Goal: Task Accomplishment & Management: Use online tool/utility

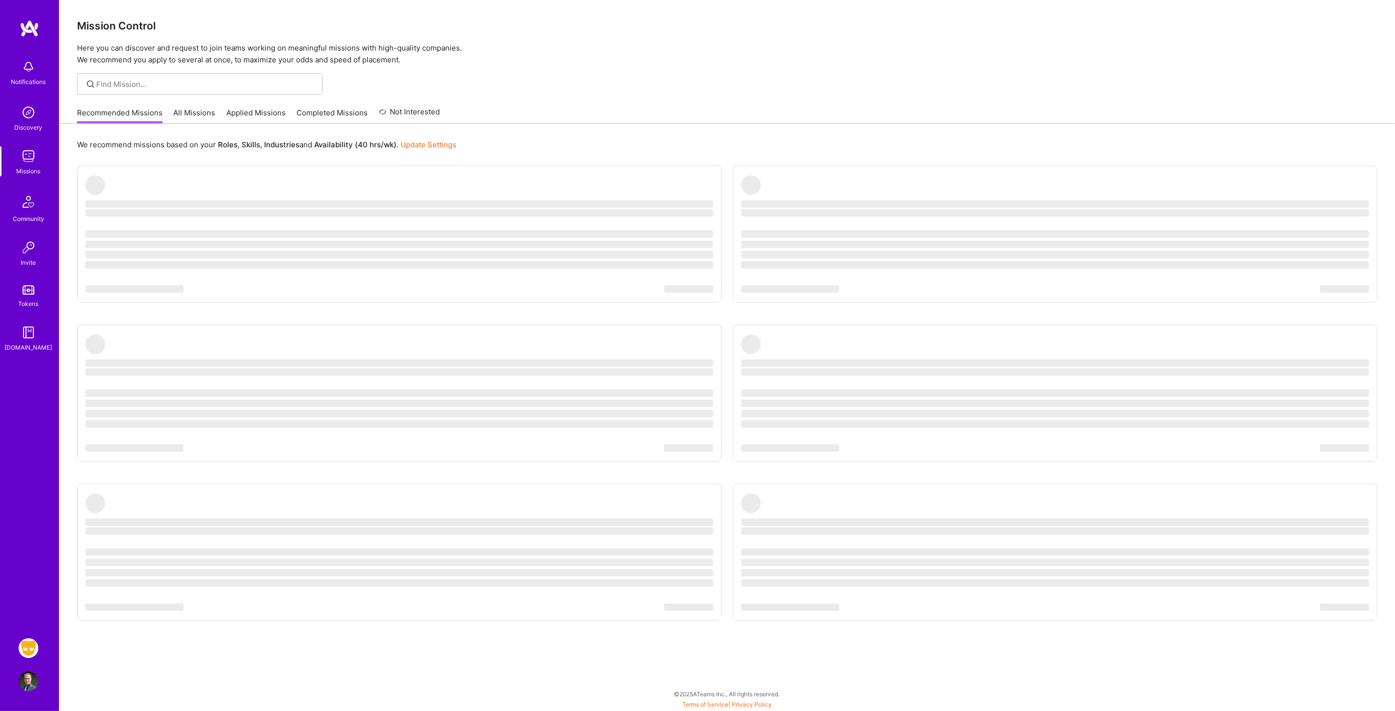
click at [31, 649] on img at bounding box center [29, 648] width 20 height 20
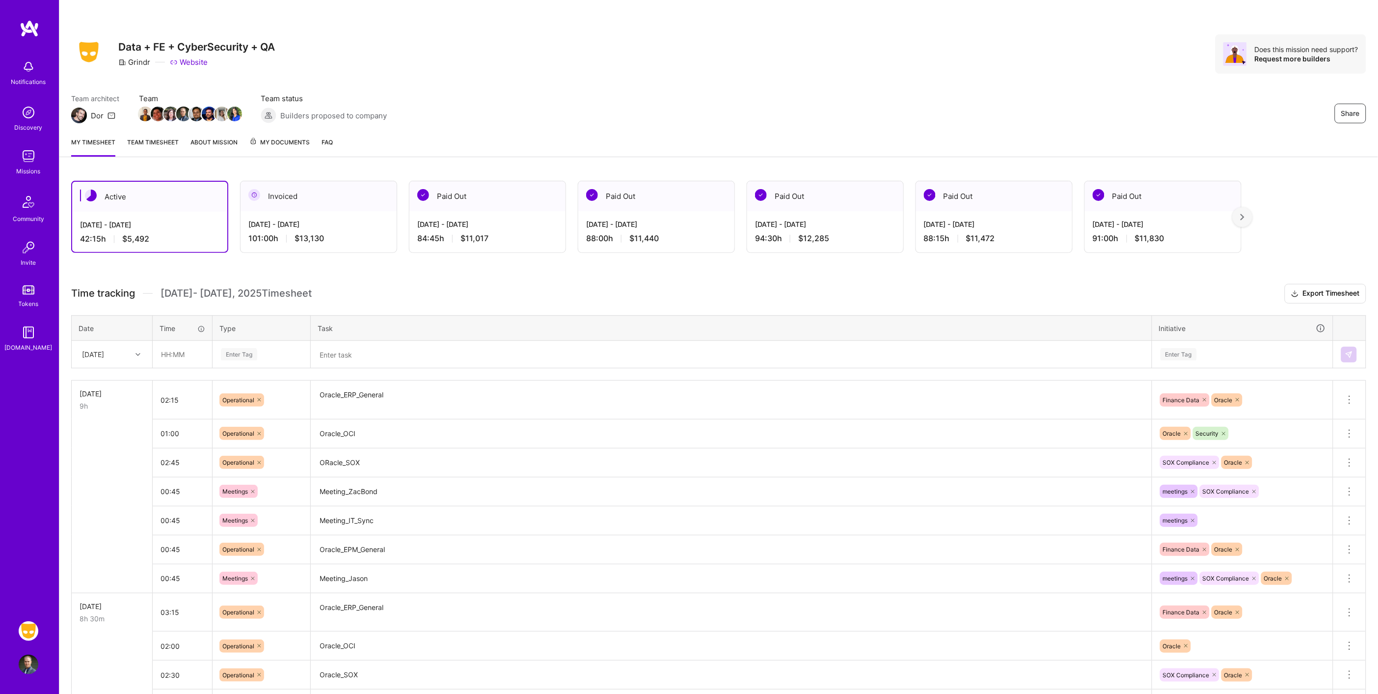
click at [104, 351] on div "[DATE]" at bounding box center [93, 354] width 22 height 10
click at [100, 505] on div "[DATE]" at bounding box center [112, 509] width 80 height 18
click at [189, 347] on input "text" at bounding box center [182, 354] width 58 height 26
type input "4"
type input "00:45"
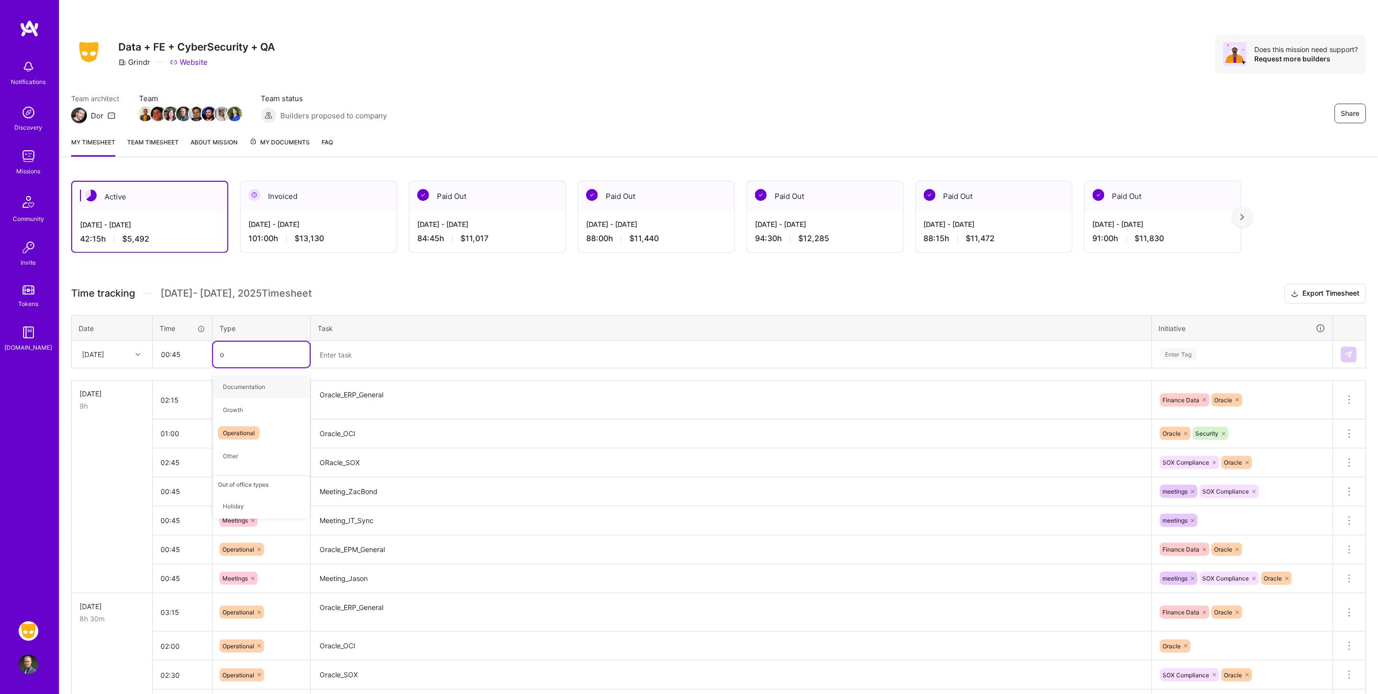
type input "op"
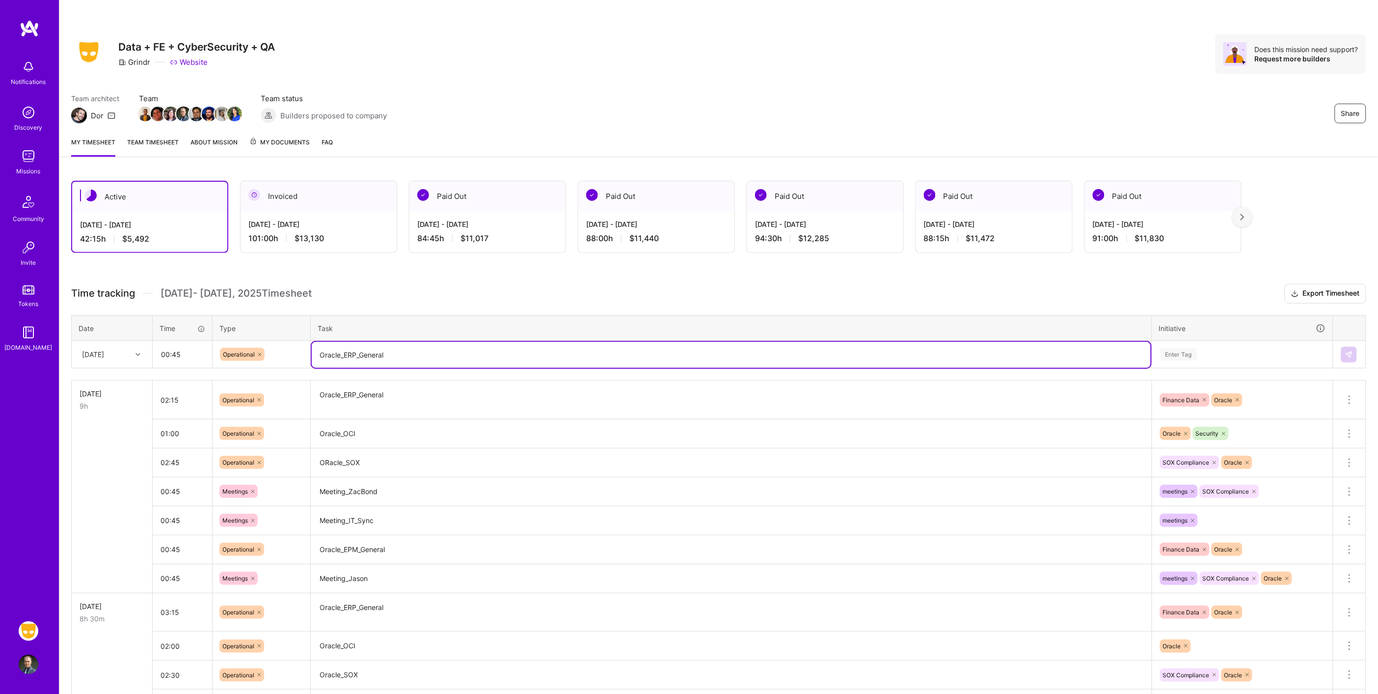
type textarea "Oracle_ERP_General"
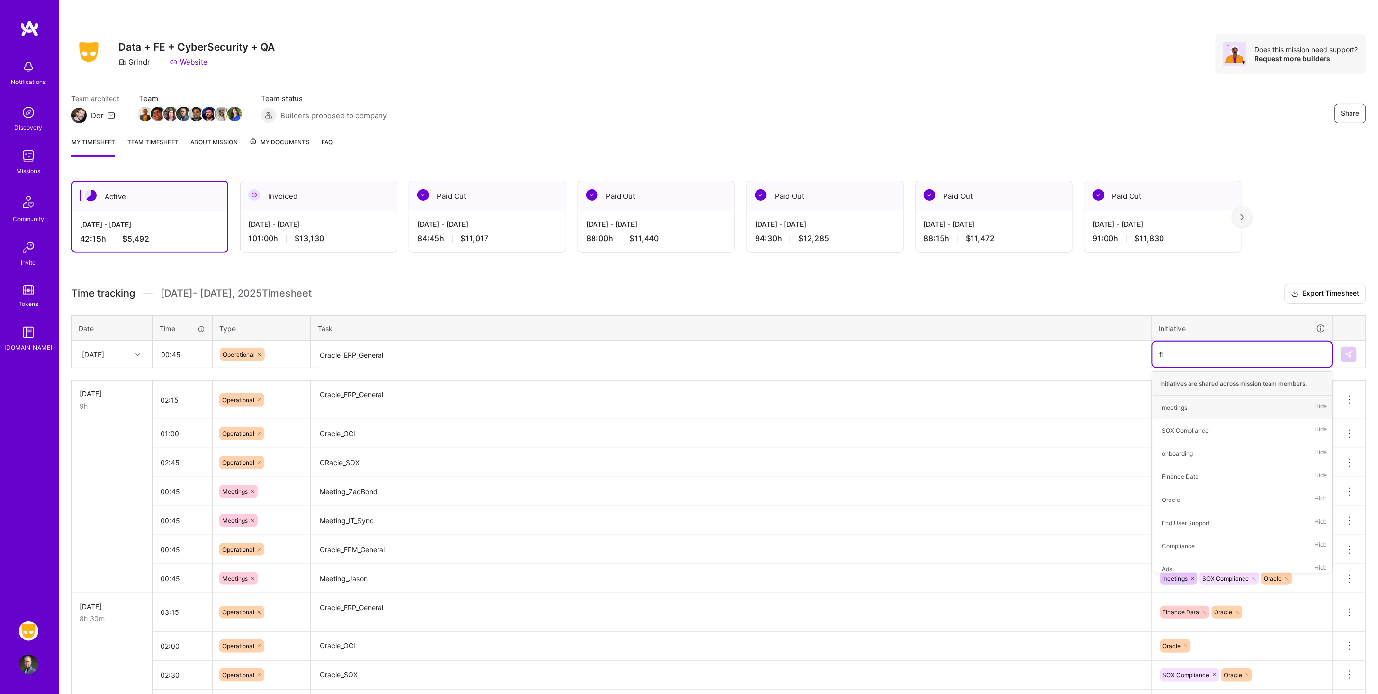
type input "fina"
type input "ora"
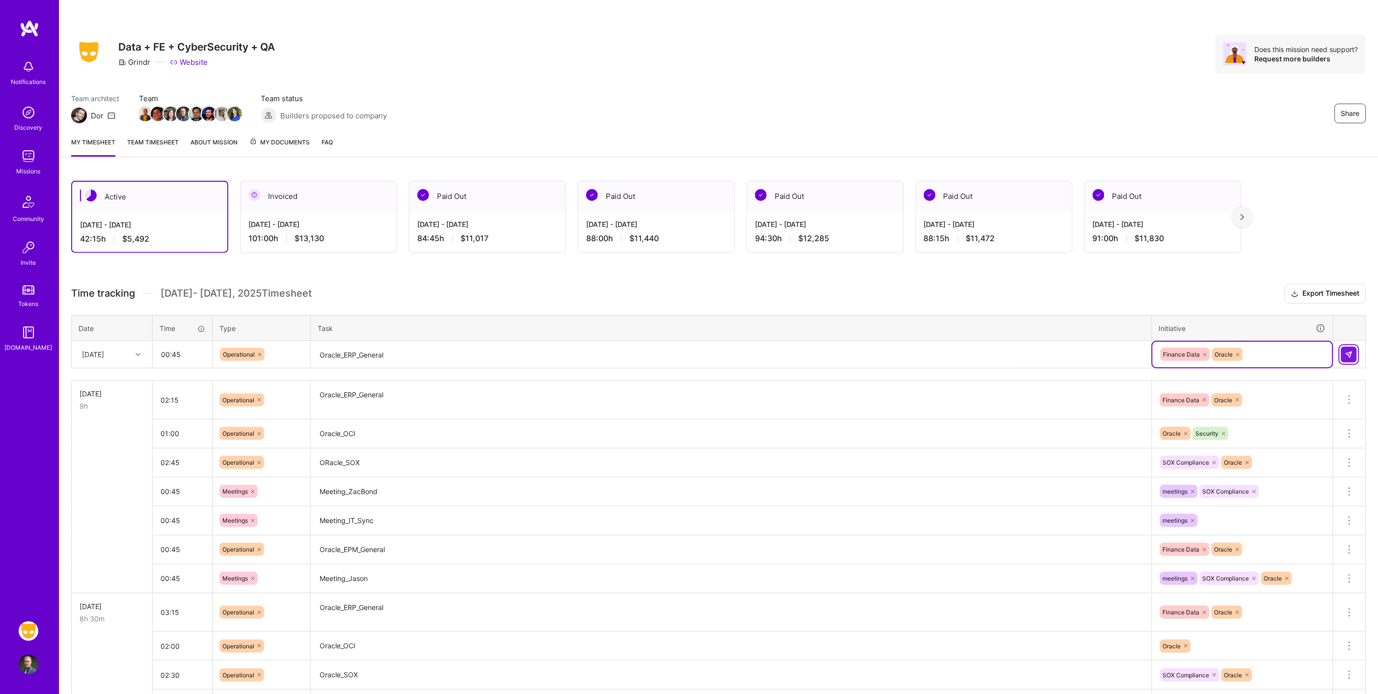
click at [1351, 354] on img at bounding box center [1349, 355] width 8 height 8
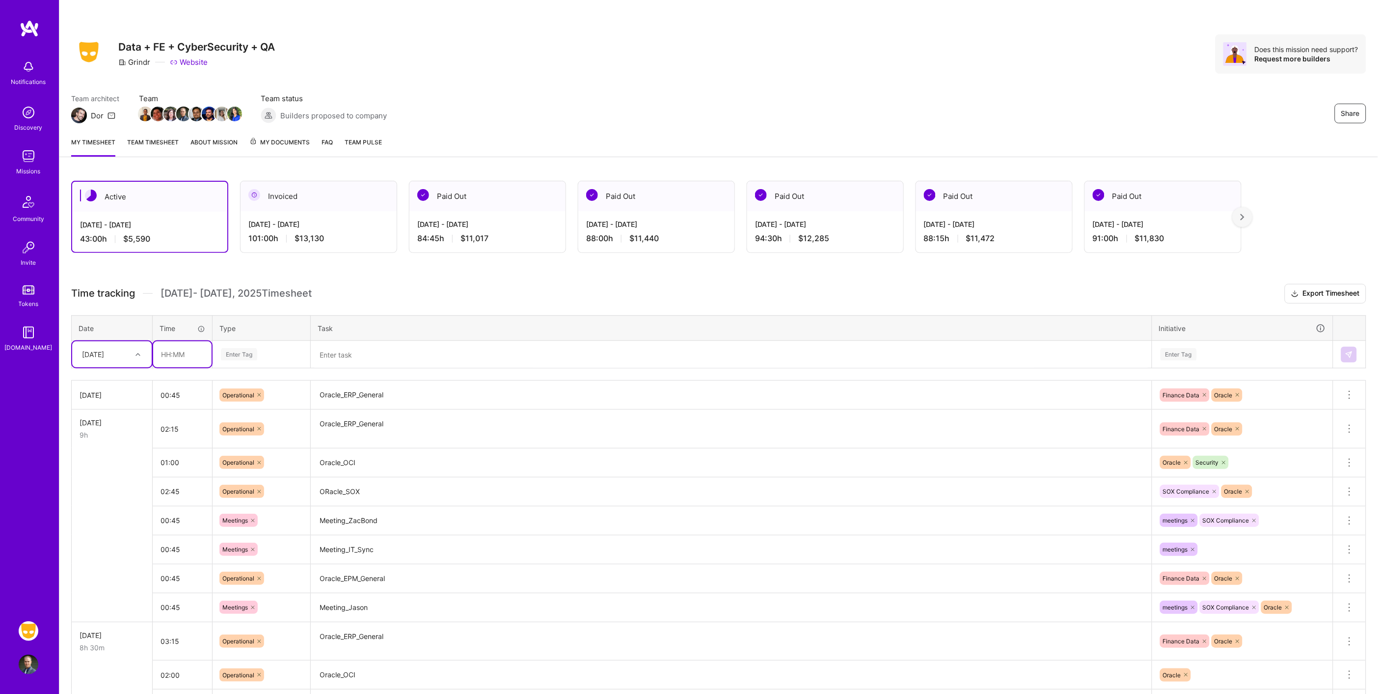
click at [164, 355] on input "text" at bounding box center [182, 354] width 58 height 26
type input "00:30"
type input "meet"
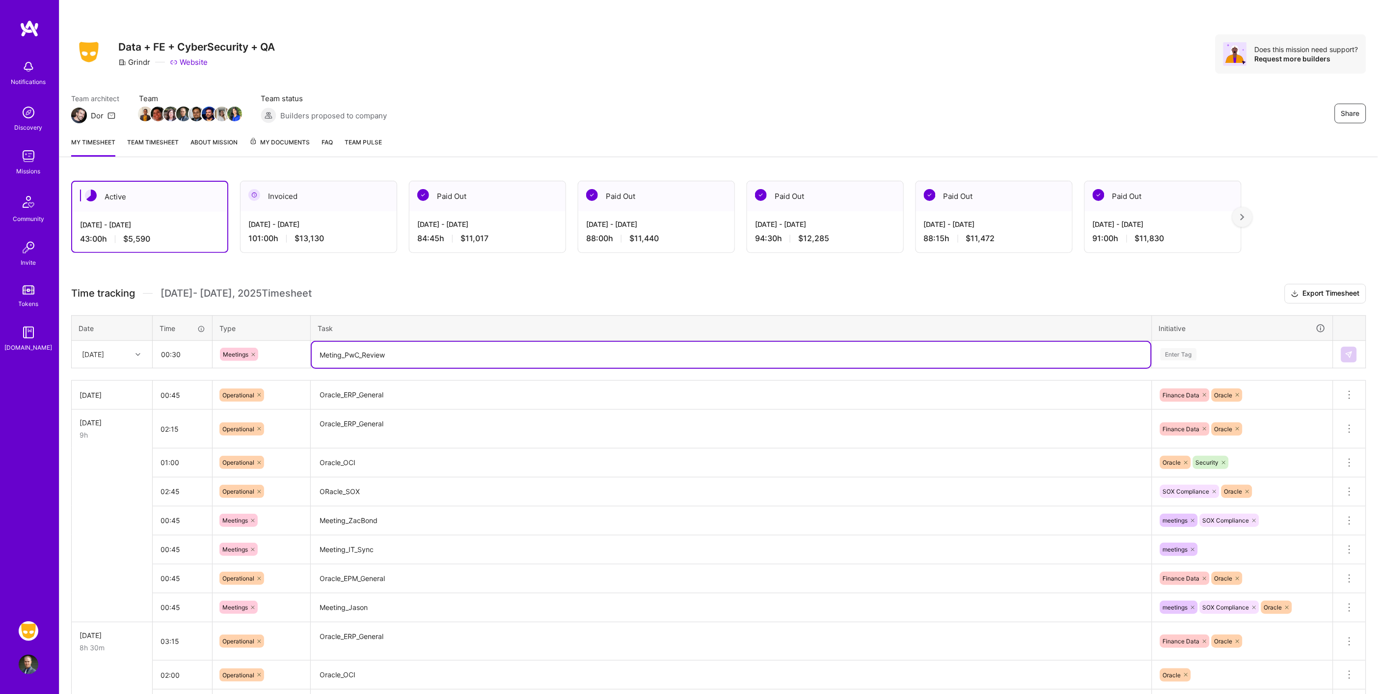
type textarea "Meting_PwC_Review"
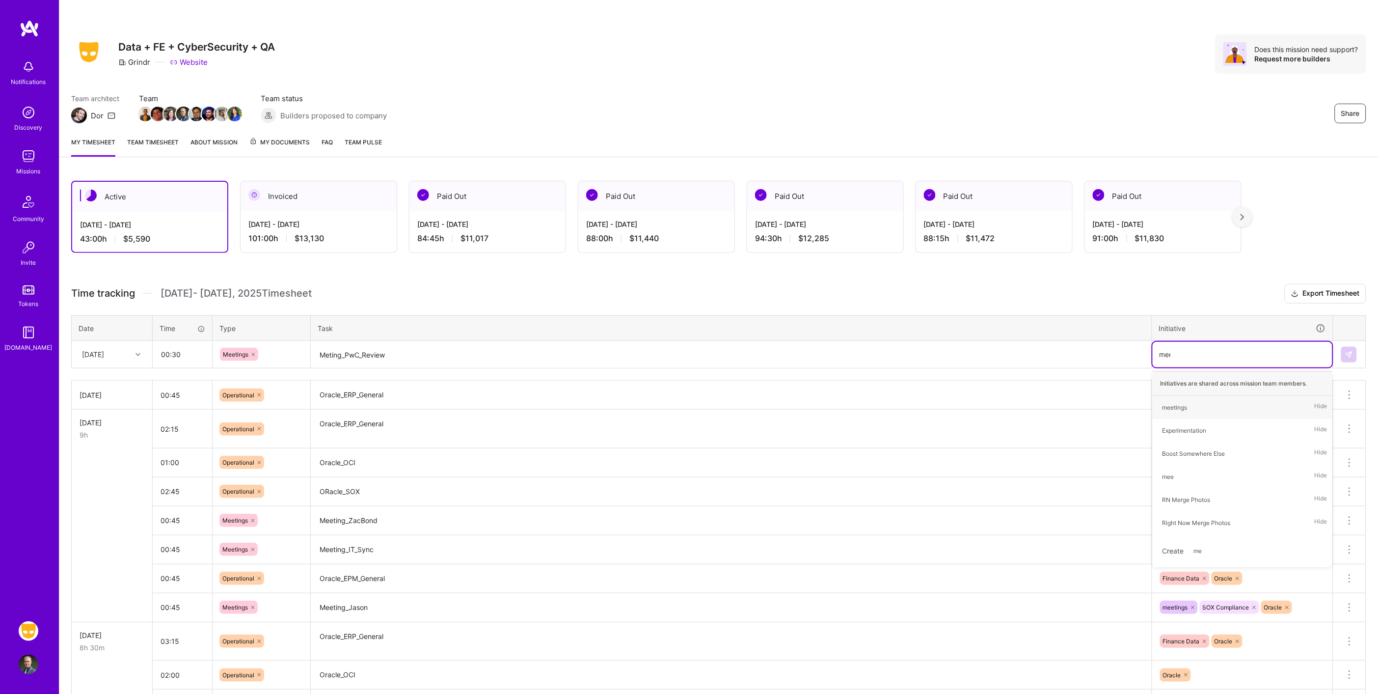
type input "meet"
type input "orac"
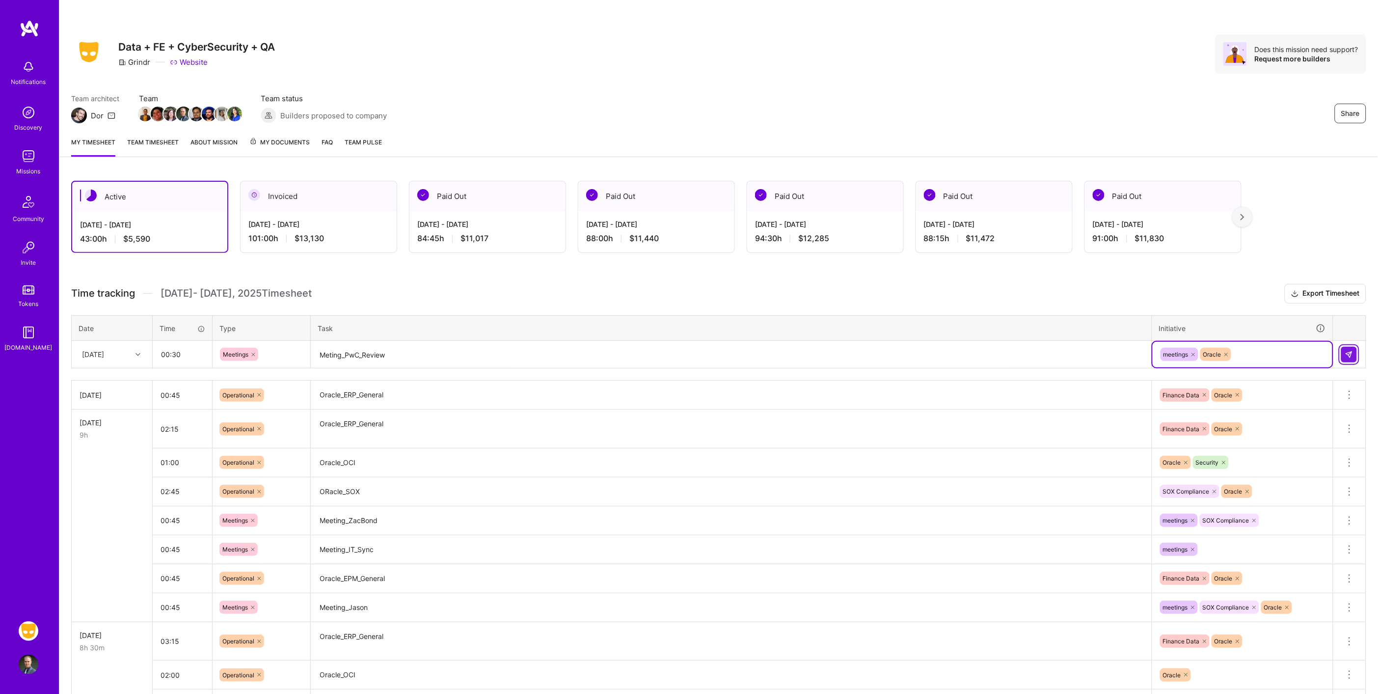
click at [1351, 357] on button at bounding box center [1349, 355] width 16 height 16
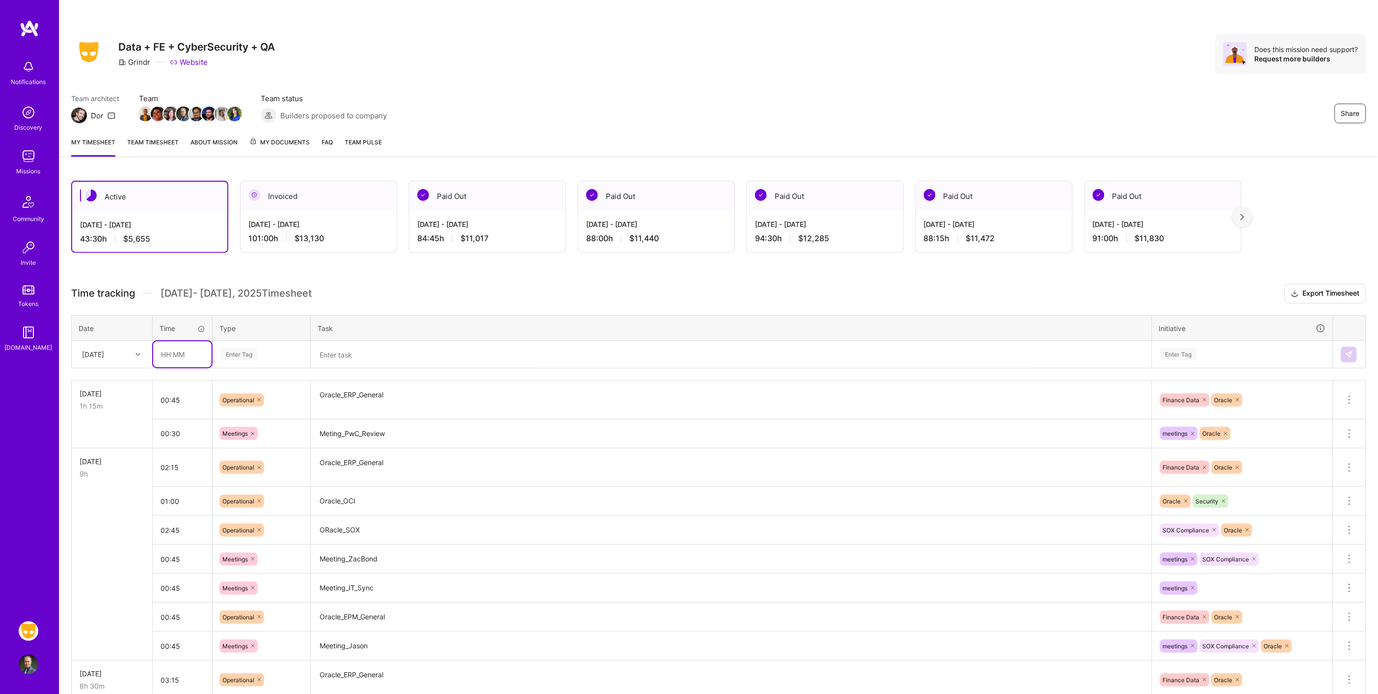
click at [175, 350] on input "text" at bounding box center [182, 354] width 58 height 26
type input "00:30"
type input "Meet"
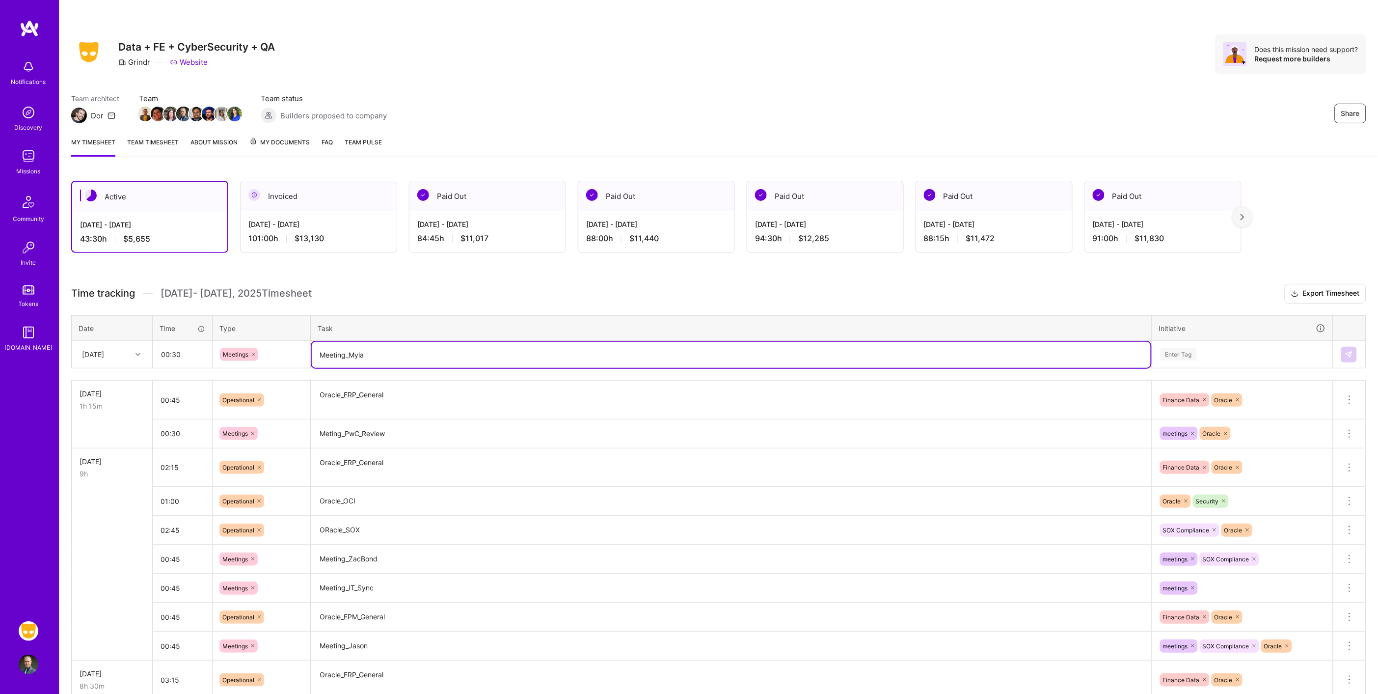
type textarea "Meeting_Myla"
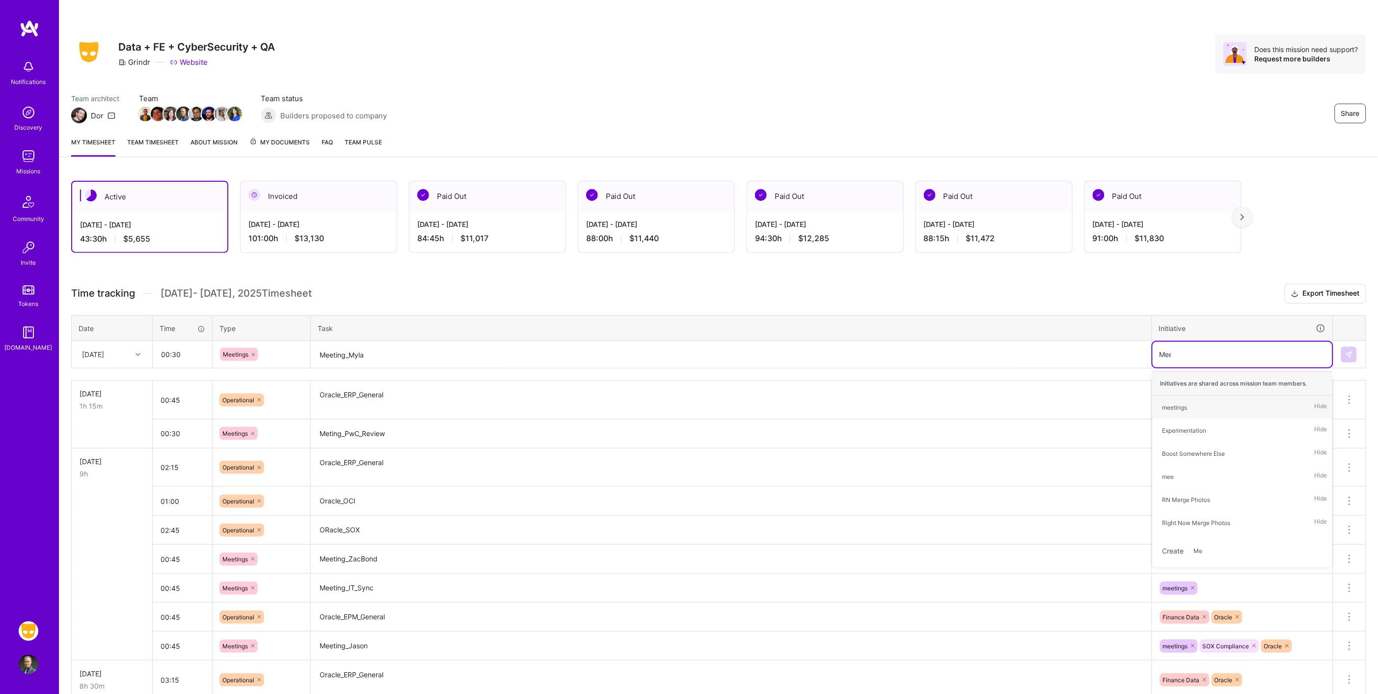
type input "Meet"
type input "orac"
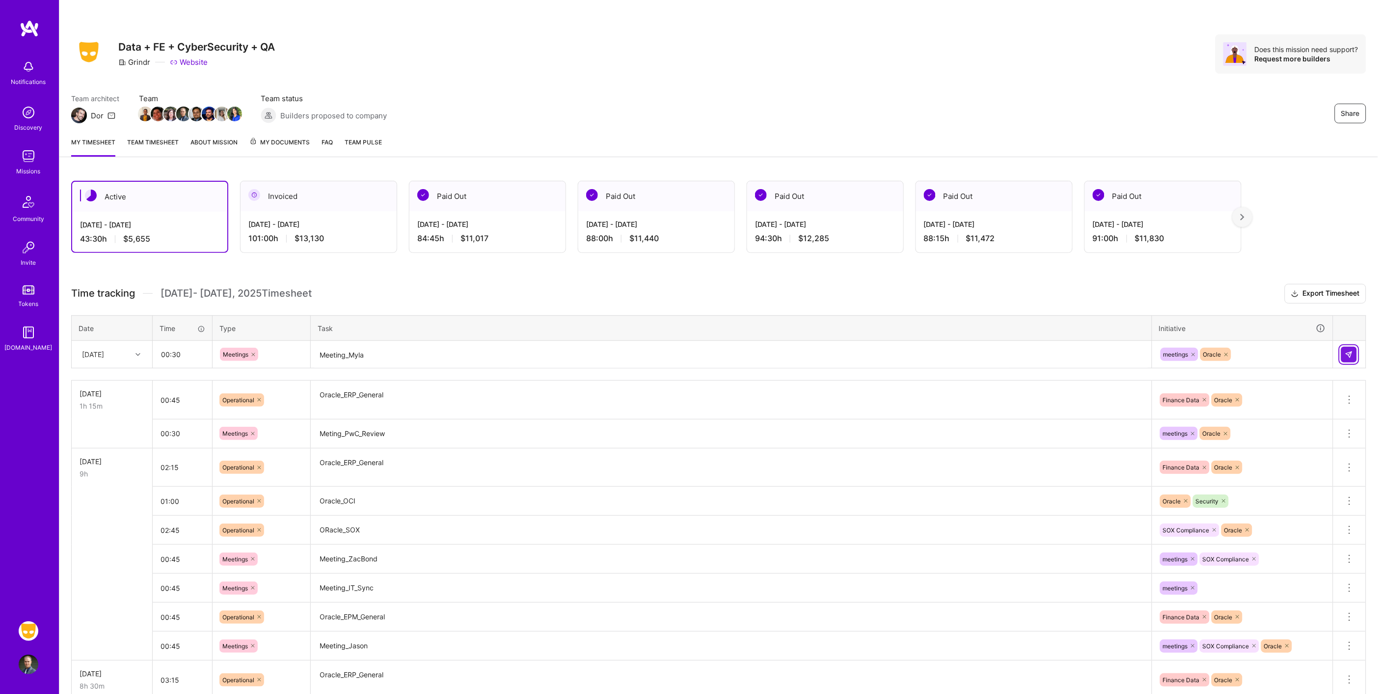
click at [1345, 357] on button at bounding box center [1349, 355] width 16 height 16
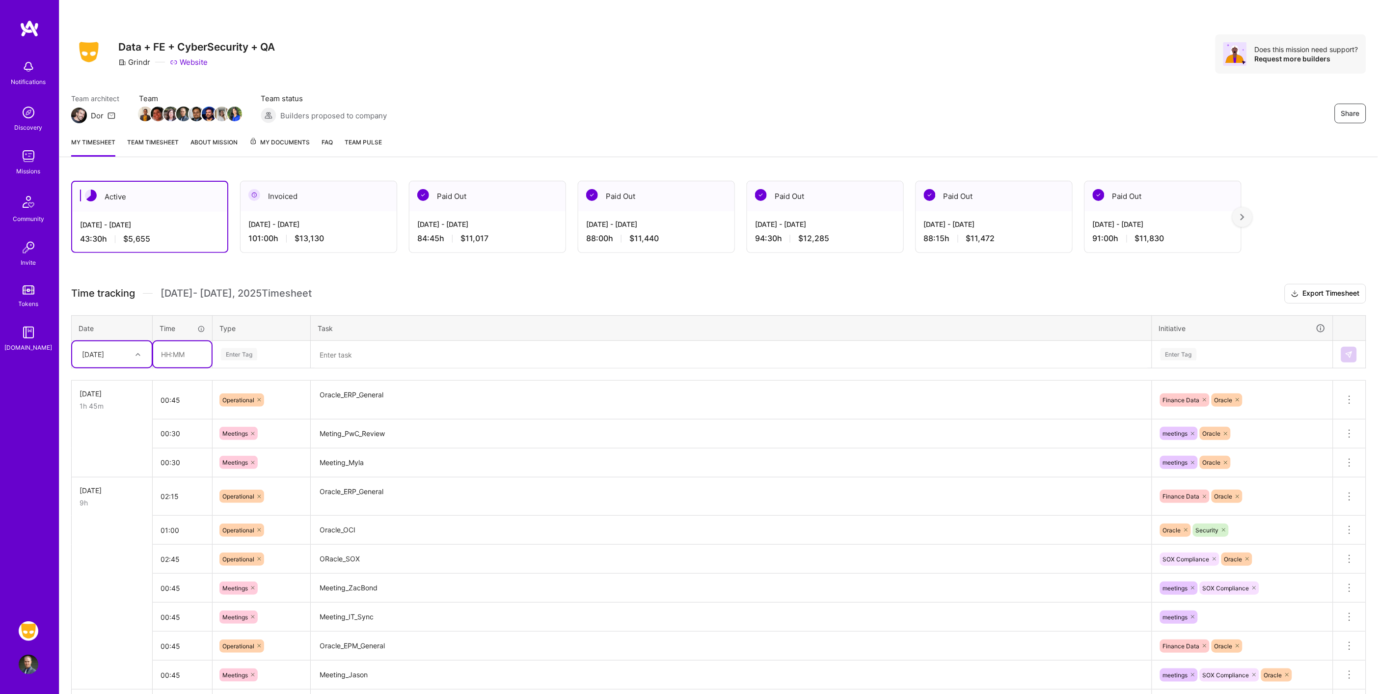
click at [198, 352] on input "text" at bounding box center [182, 354] width 58 height 26
type input "00:25"
type input "op"
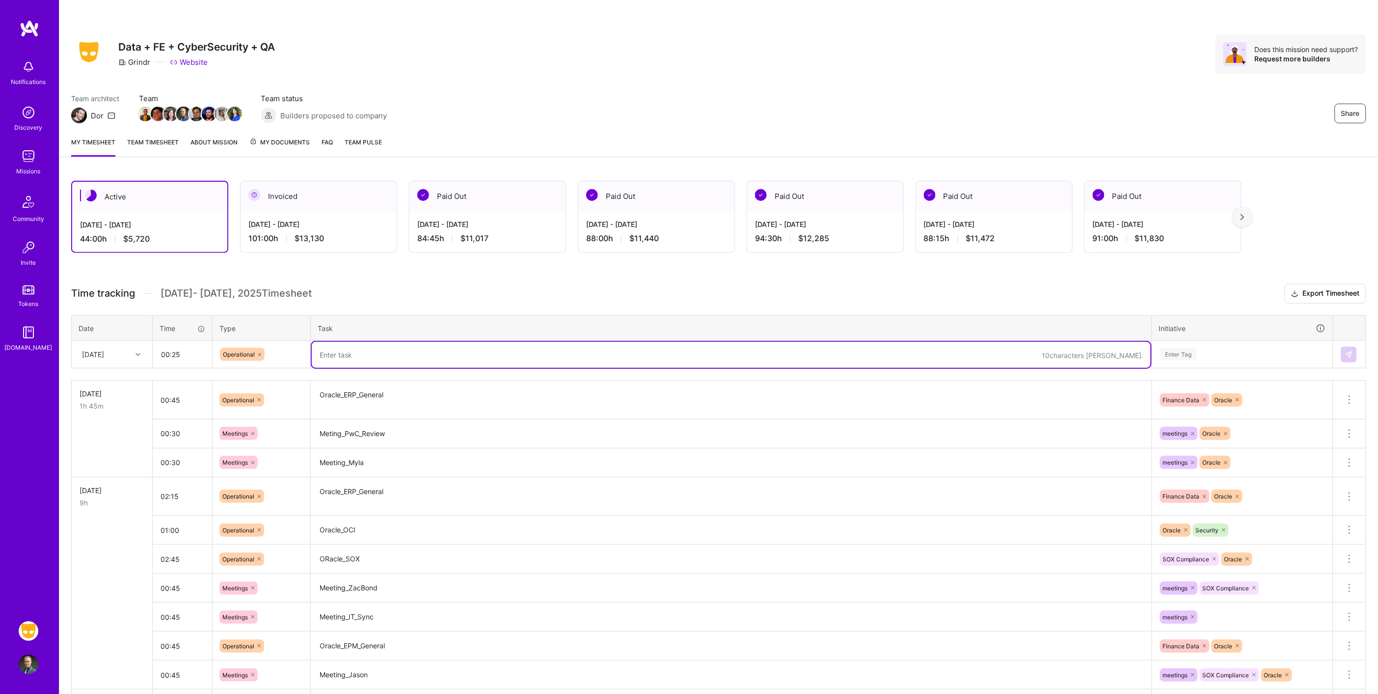
type textarea "r"
type textarea "I"
type textarea "Oracle_EPM_ARCs"
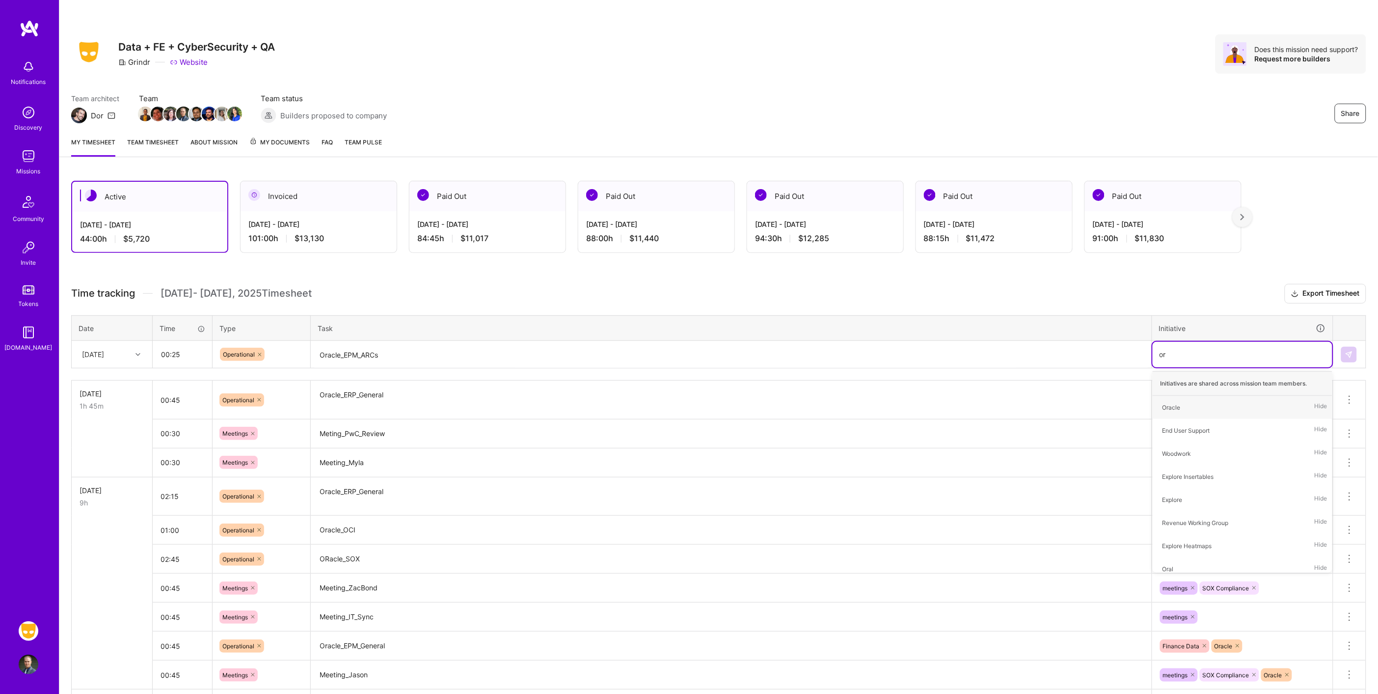
type input "ora"
type input "fin"
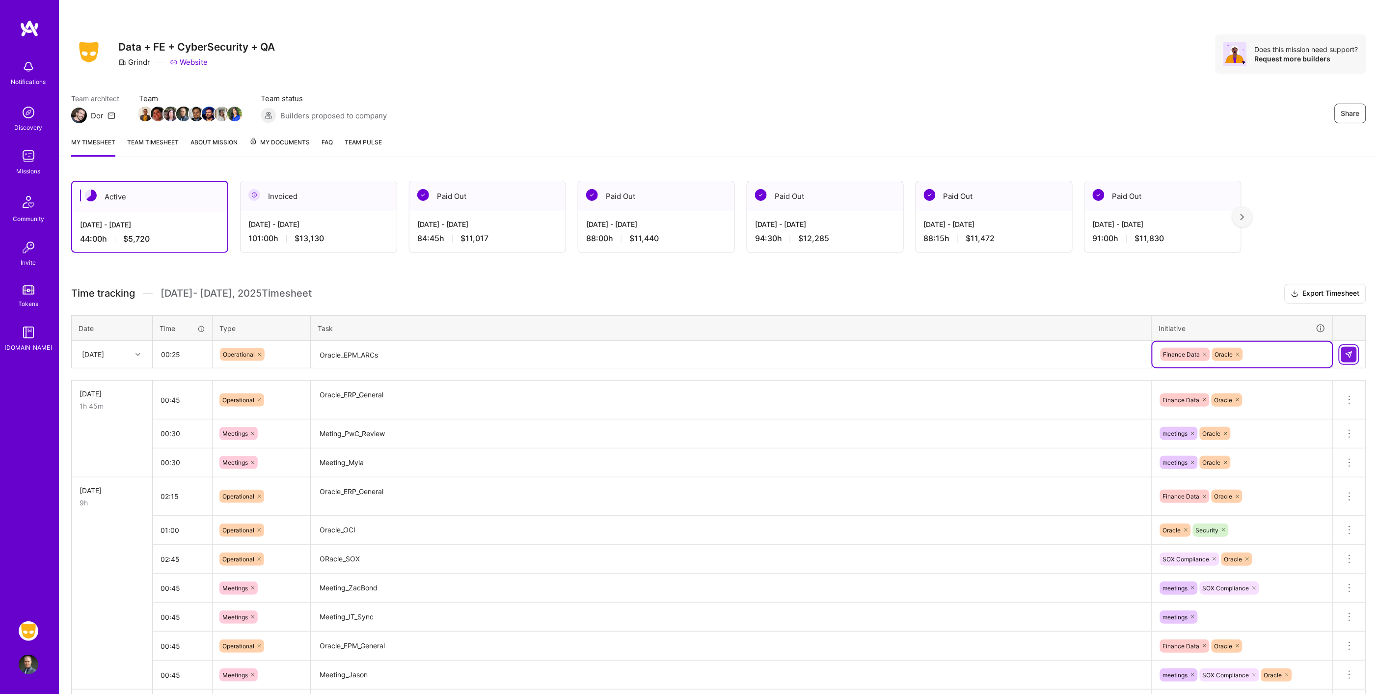
click at [1347, 351] on img at bounding box center [1349, 355] width 8 height 8
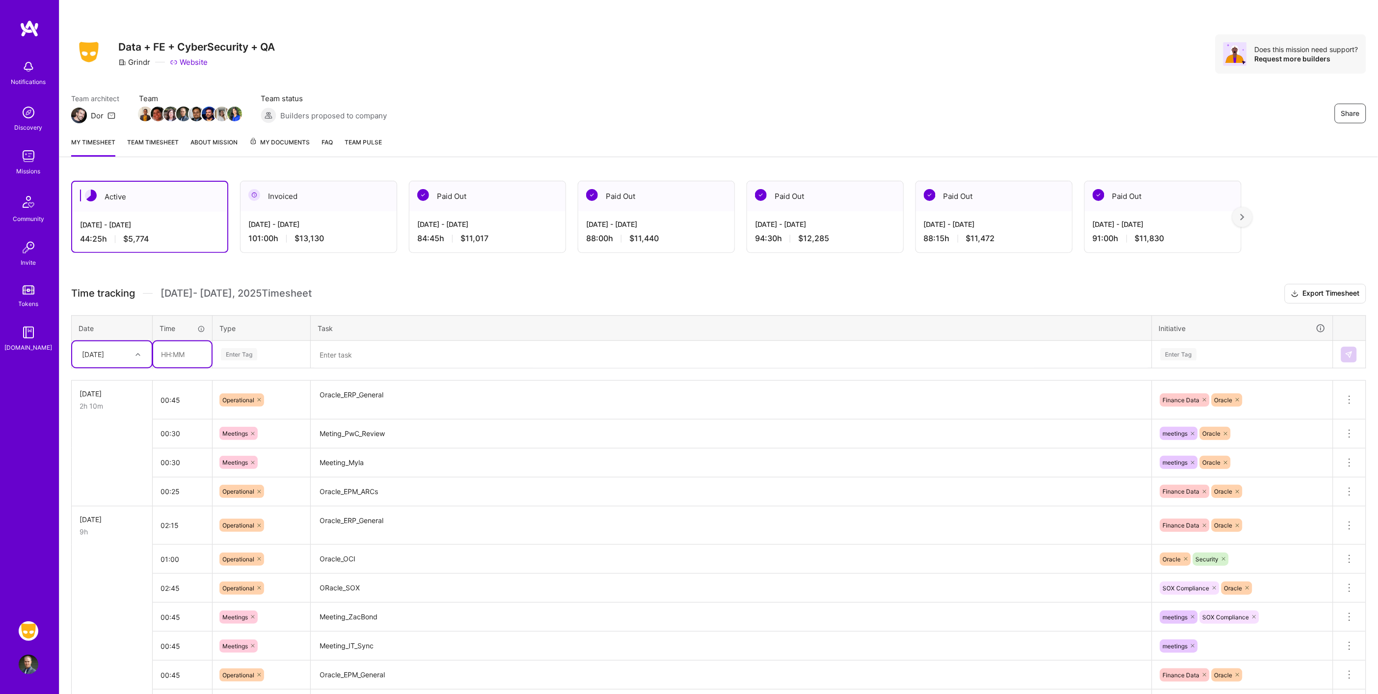
click at [180, 355] on input "text" at bounding box center [182, 354] width 58 height 26
type input "04:30"
type input "op"
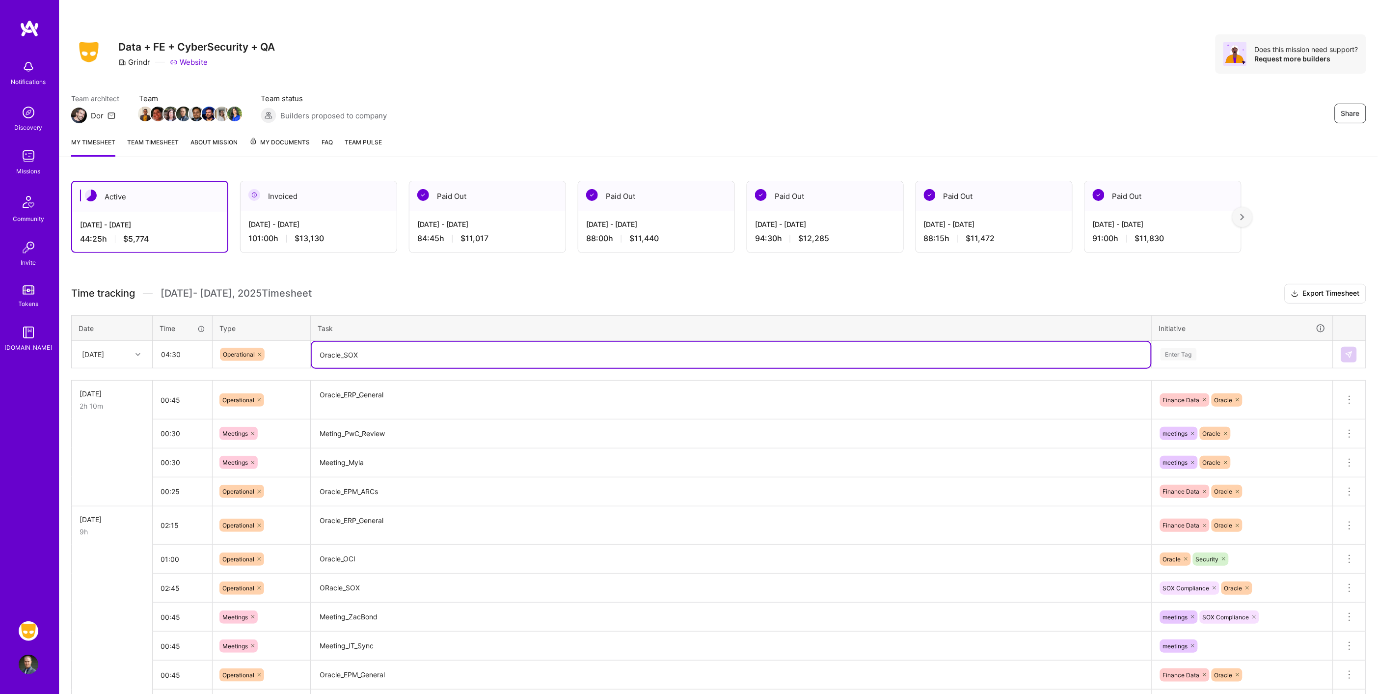
type textarea "Oracle_SOX"
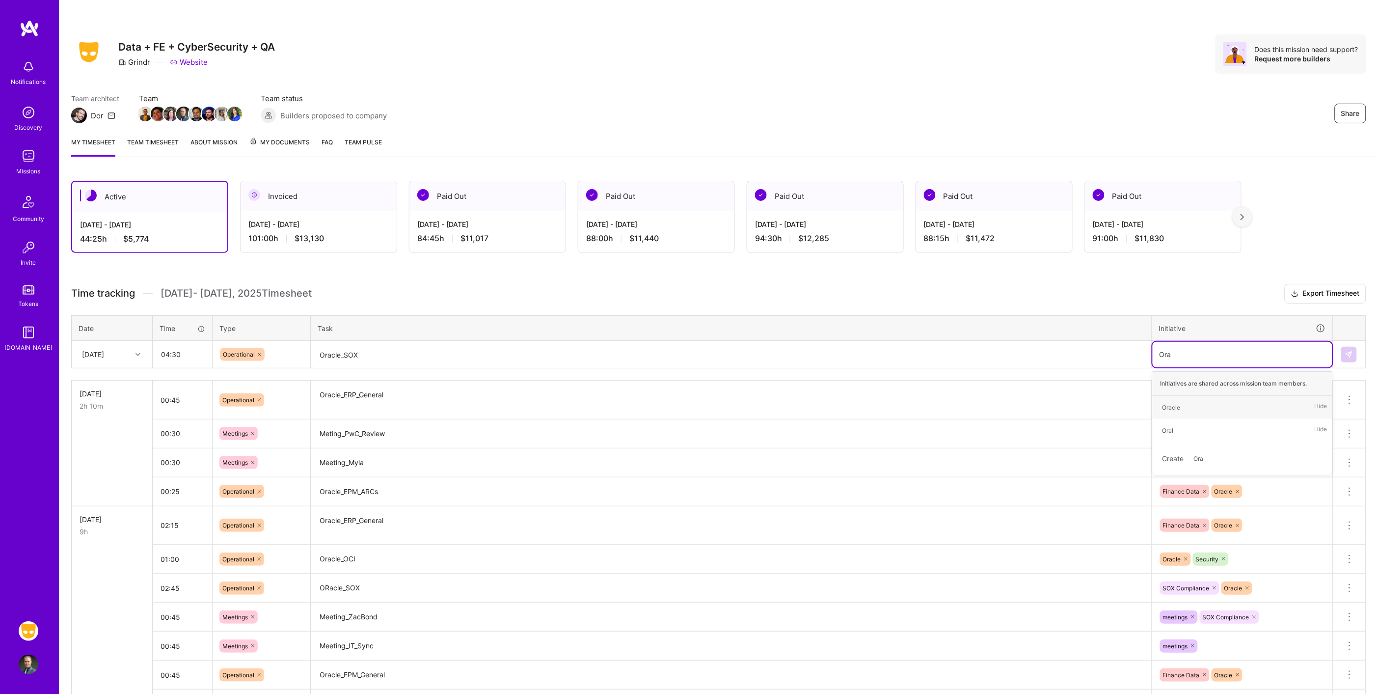
type input "Orac"
type input "sox"
click at [1350, 356] on button at bounding box center [1349, 355] width 16 height 16
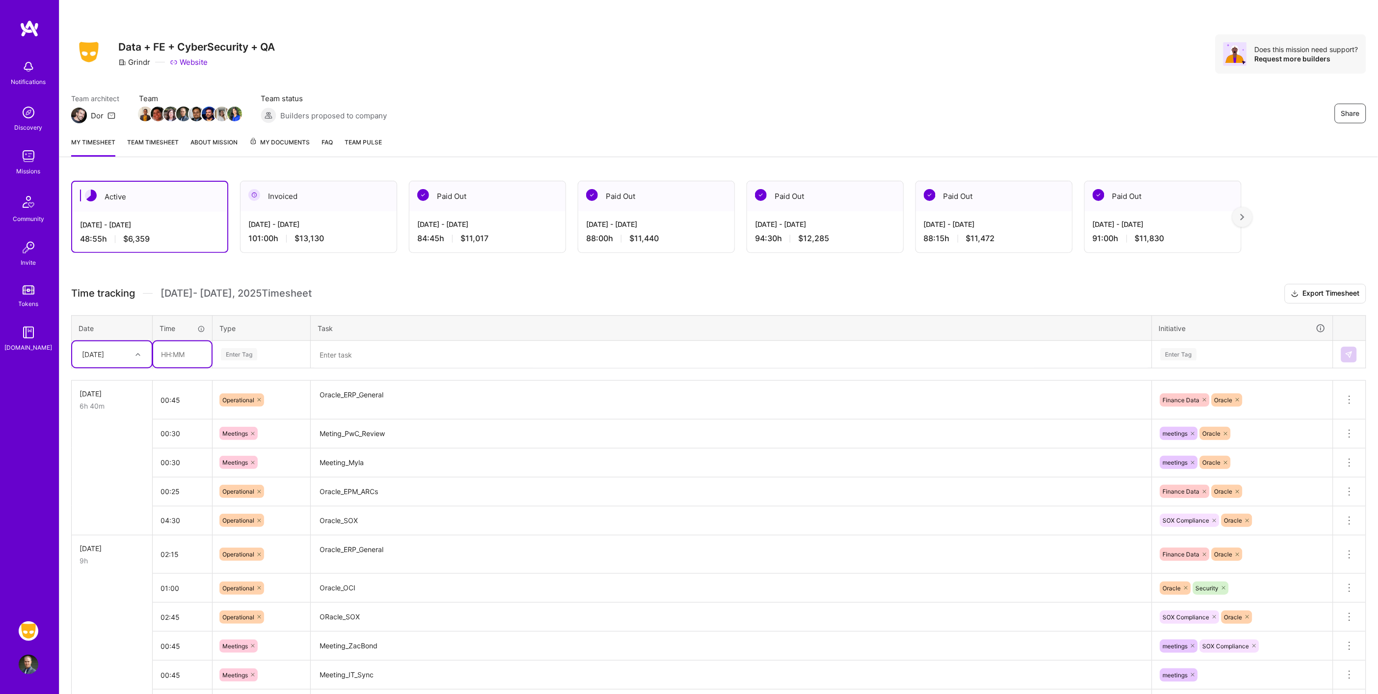
click at [179, 343] on input "text" at bounding box center [182, 354] width 58 height 26
type input "00:30"
type input "meet"
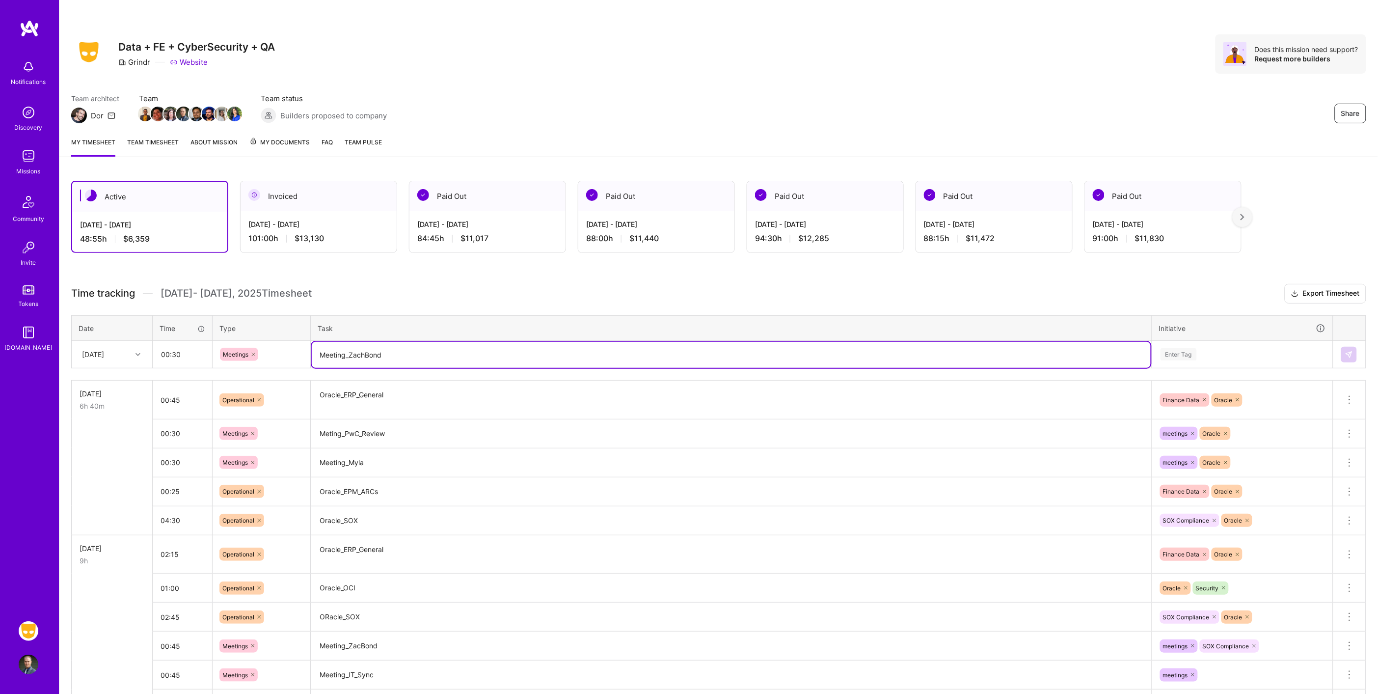
type textarea "Meeting_ZachBond"
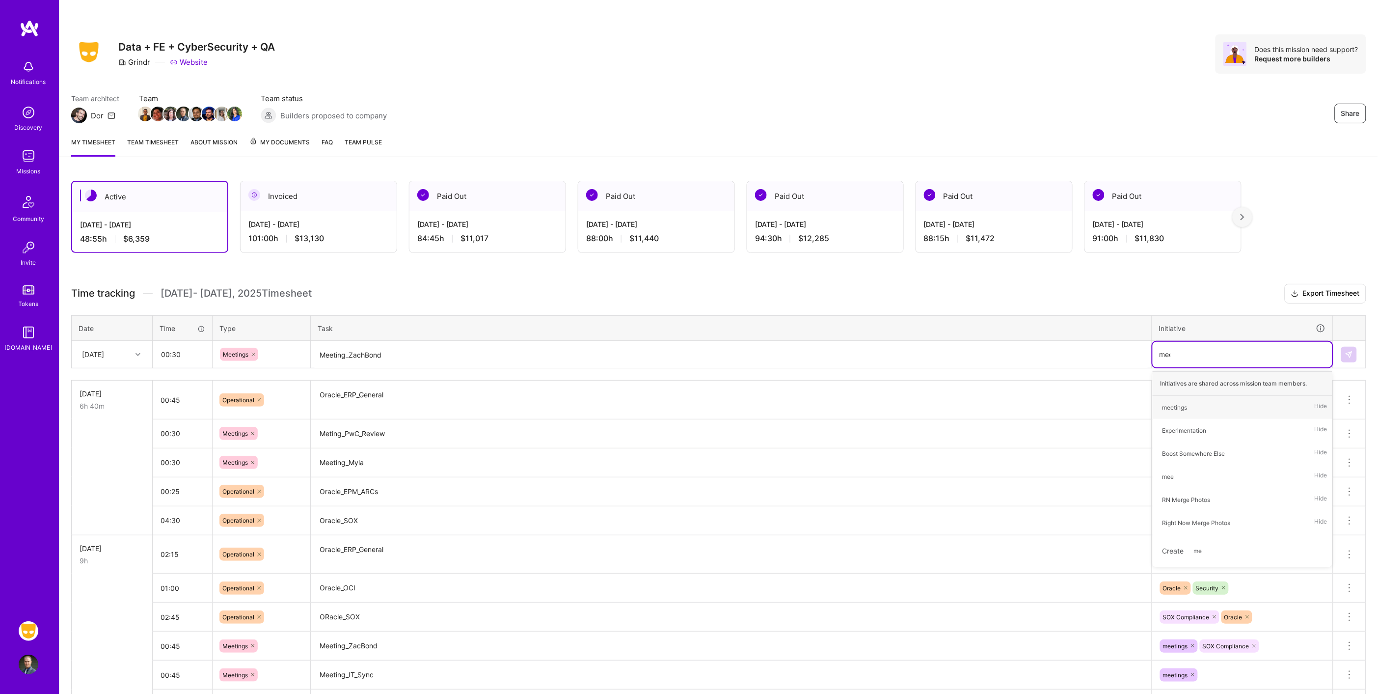
type input "meet"
type input "sox"
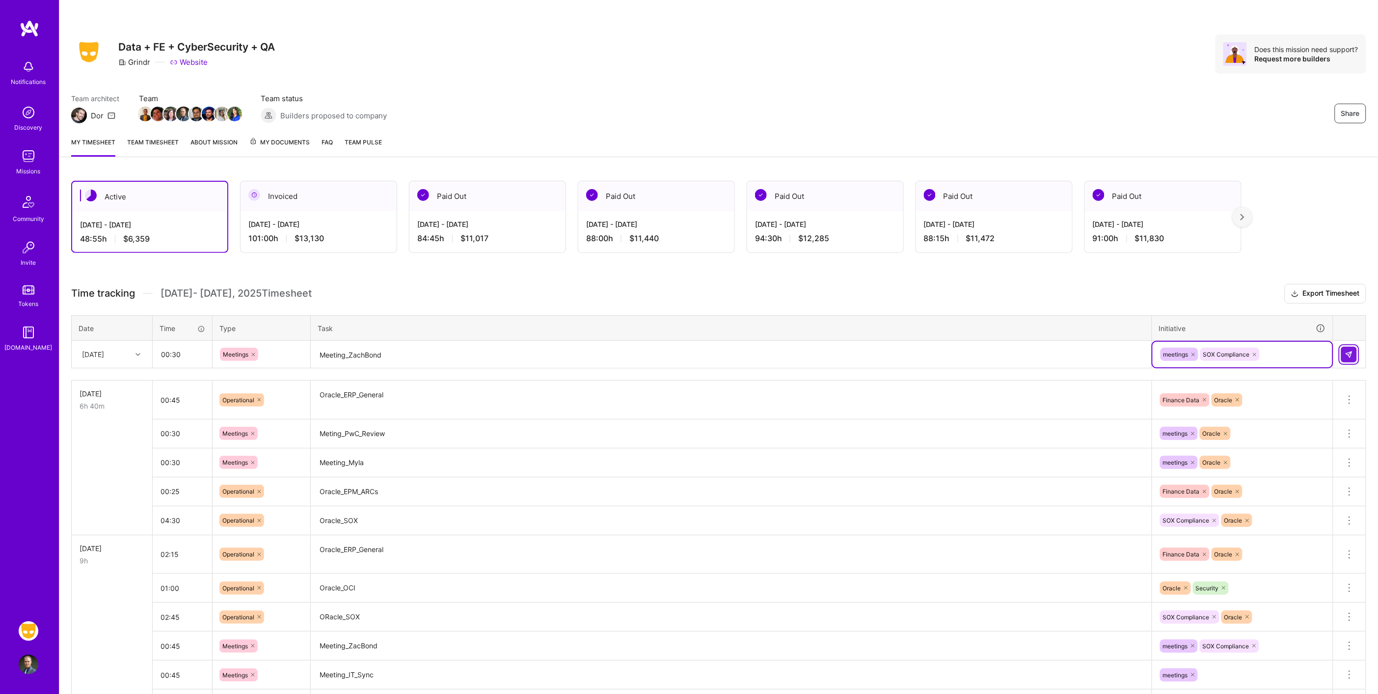
click at [1346, 353] on img at bounding box center [1349, 355] width 8 height 8
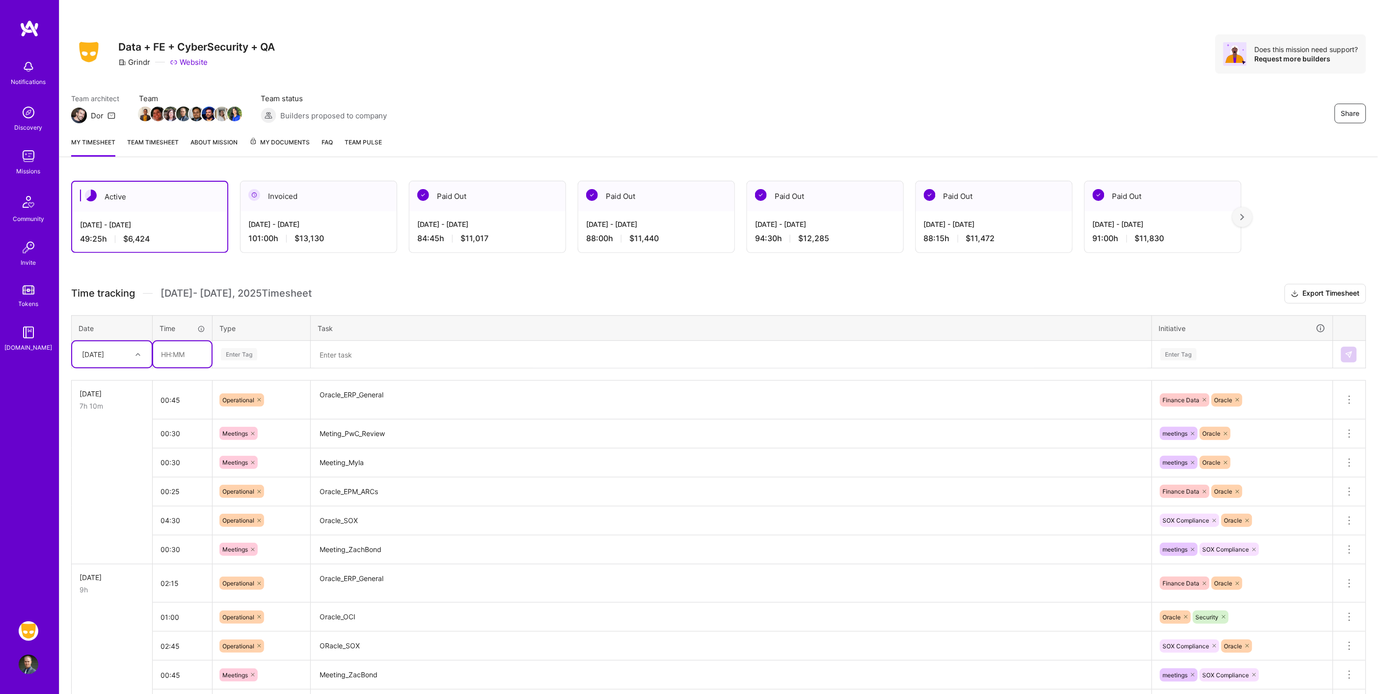
click at [184, 352] on input "text" at bounding box center [182, 354] width 58 height 26
type input "01:00"
type input "meet"
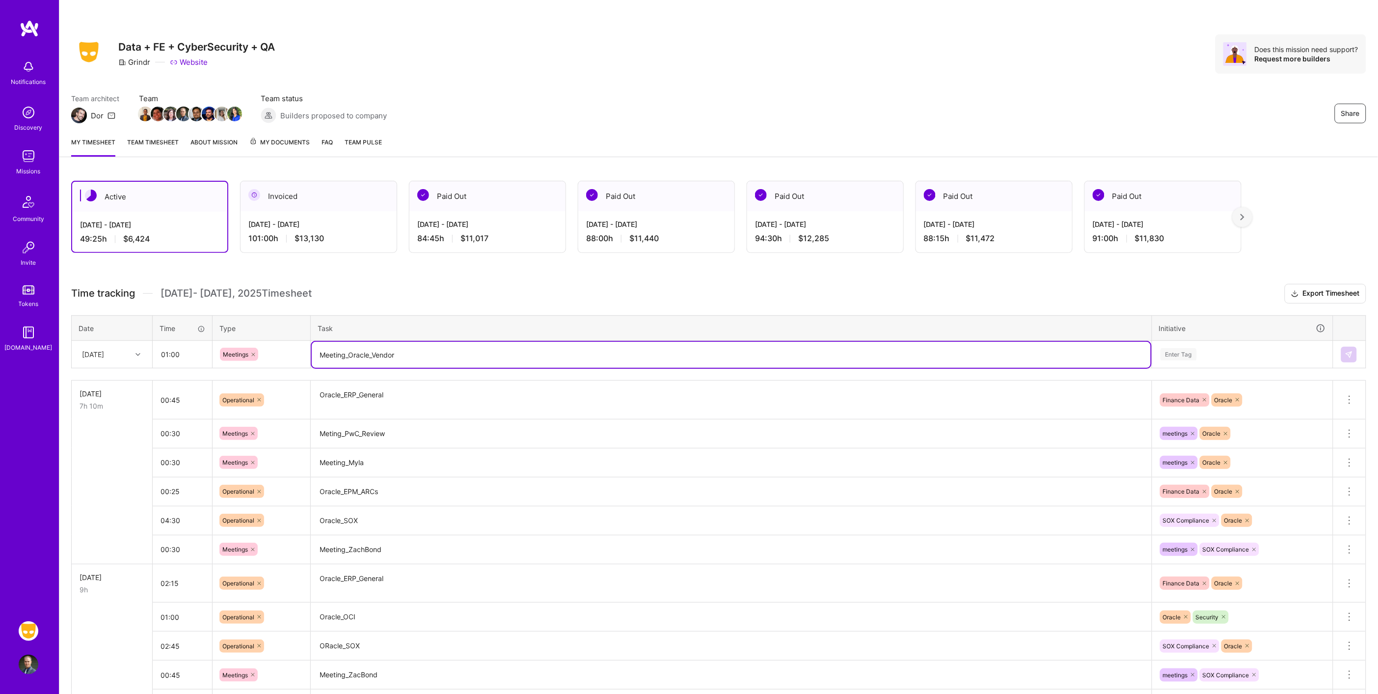
type textarea "Meeting_Oracle_Vendor"
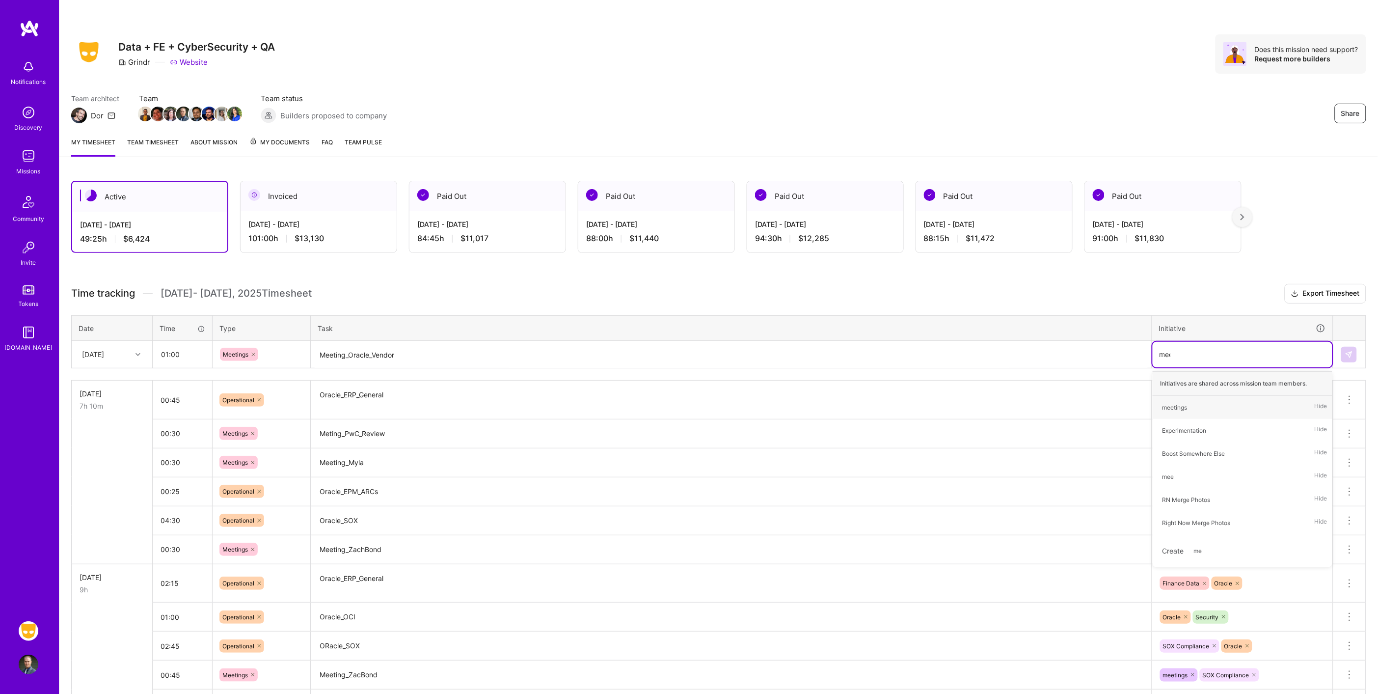
type input "meet"
type input "orac"
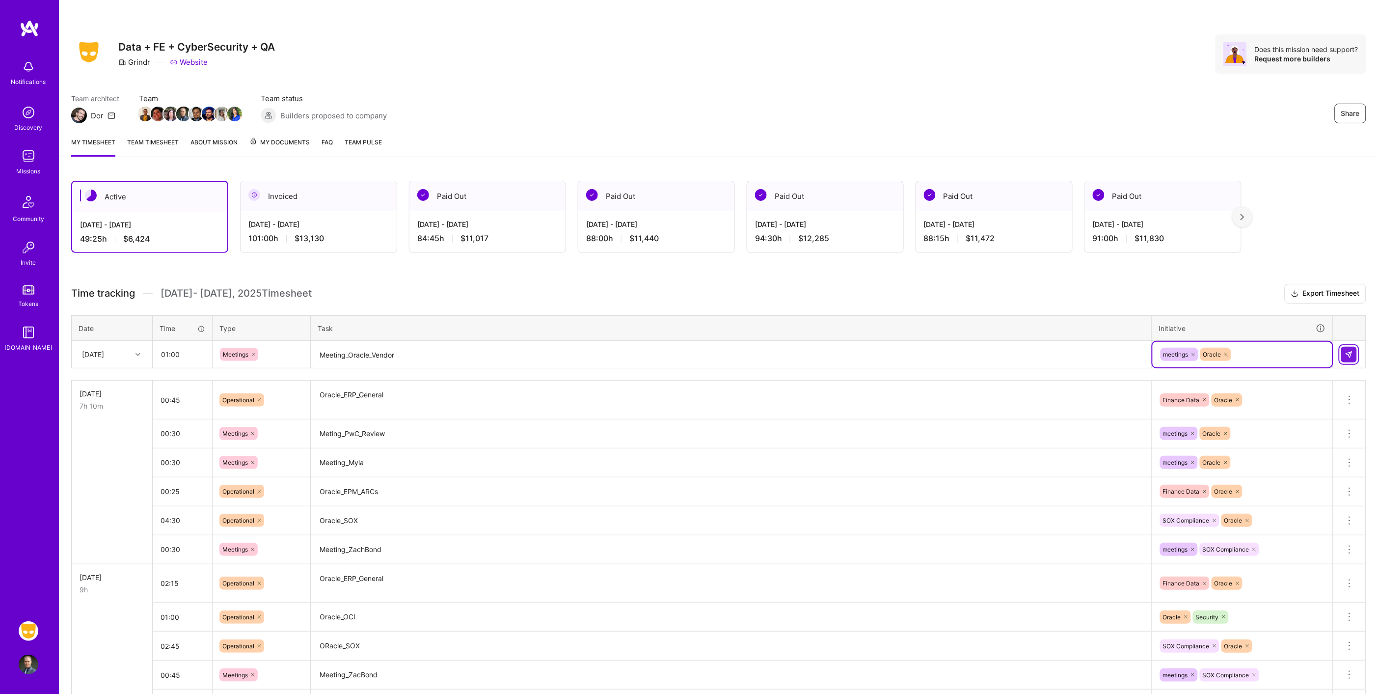
click at [1349, 354] on img at bounding box center [1349, 355] width 8 height 8
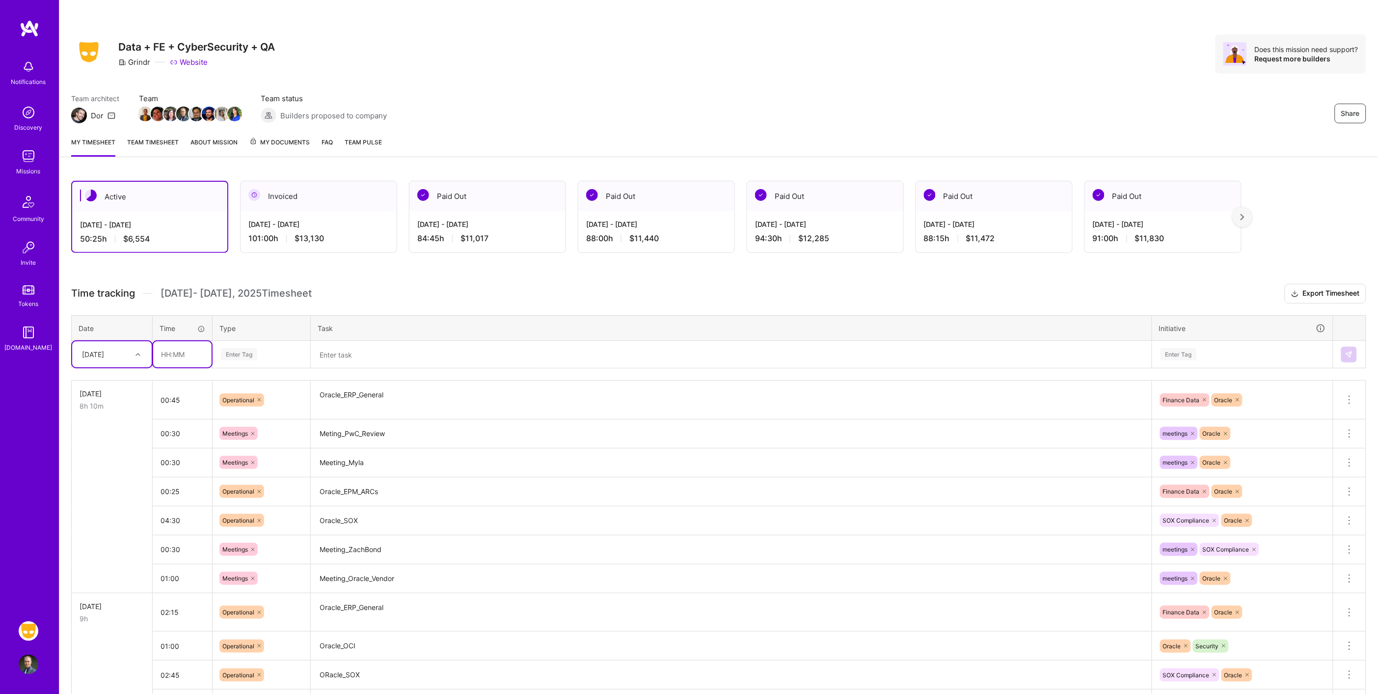
click at [182, 351] on input "text" at bounding box center [182, 354] width 58 height 26
type input "00:15"
click at [191, 524] on input "04:30" at bounding box center [182, 520] width 59 height 26
click at [192, 492] on input "00:25" at bounding box center [182, 491] width 59 height 26
type input "00:15"
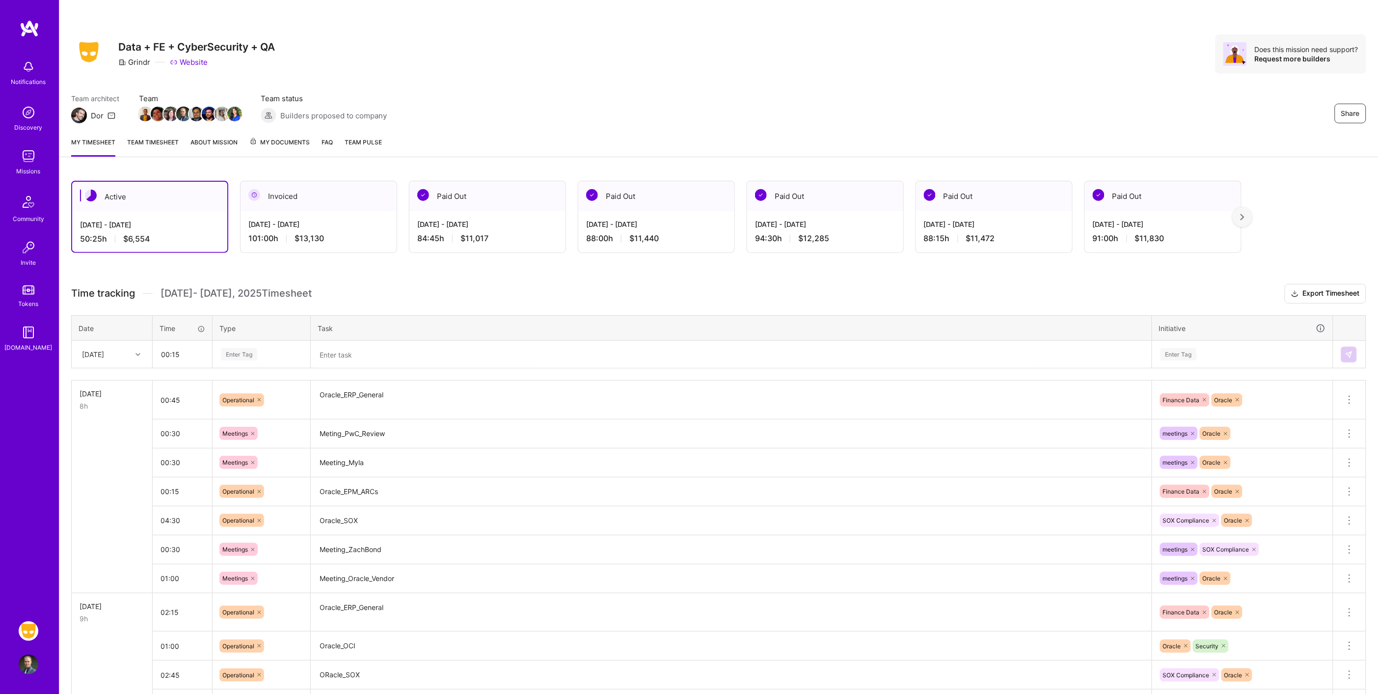
click at [284, 349] on div "Enter Tag" at bounding box center [261, 354] width 83 height 12
click at [252, 349] on div "Enter Tag" at bounding box center [239, 354] width 36 height 15
type input "op"
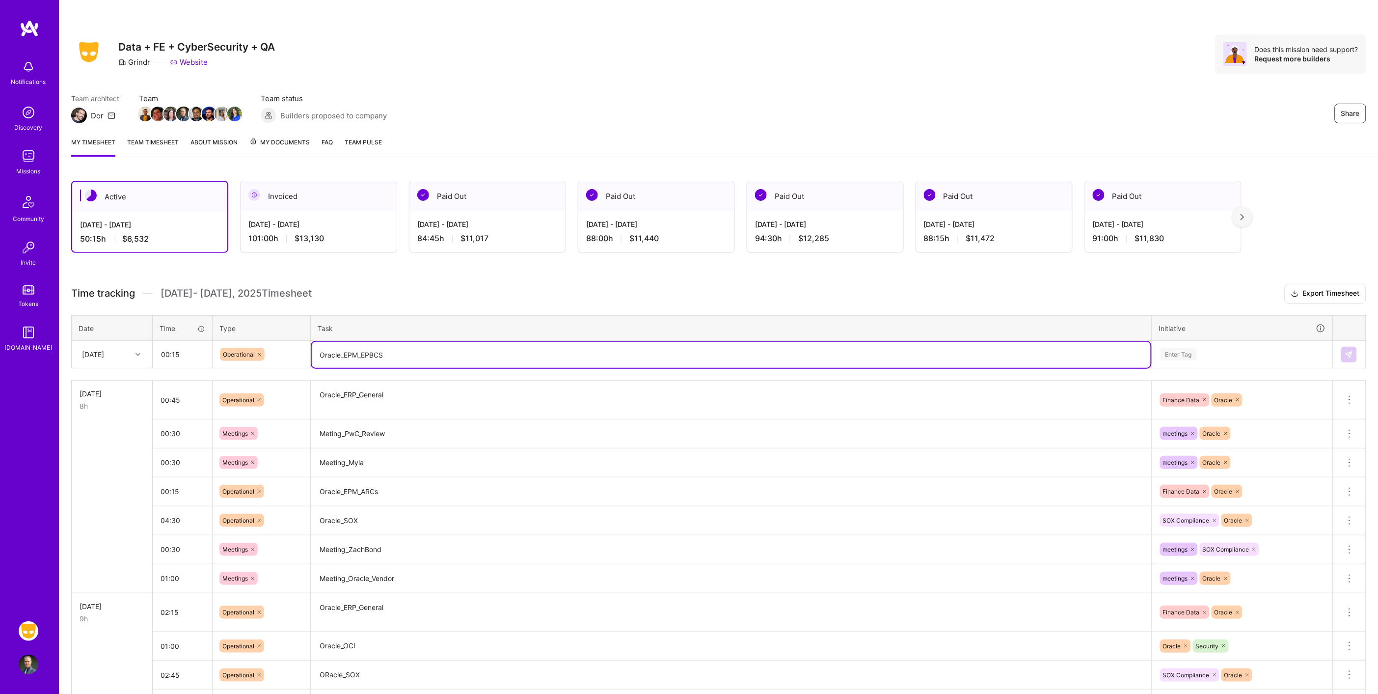
type textarea "Oracle_EPM_EPBCS"
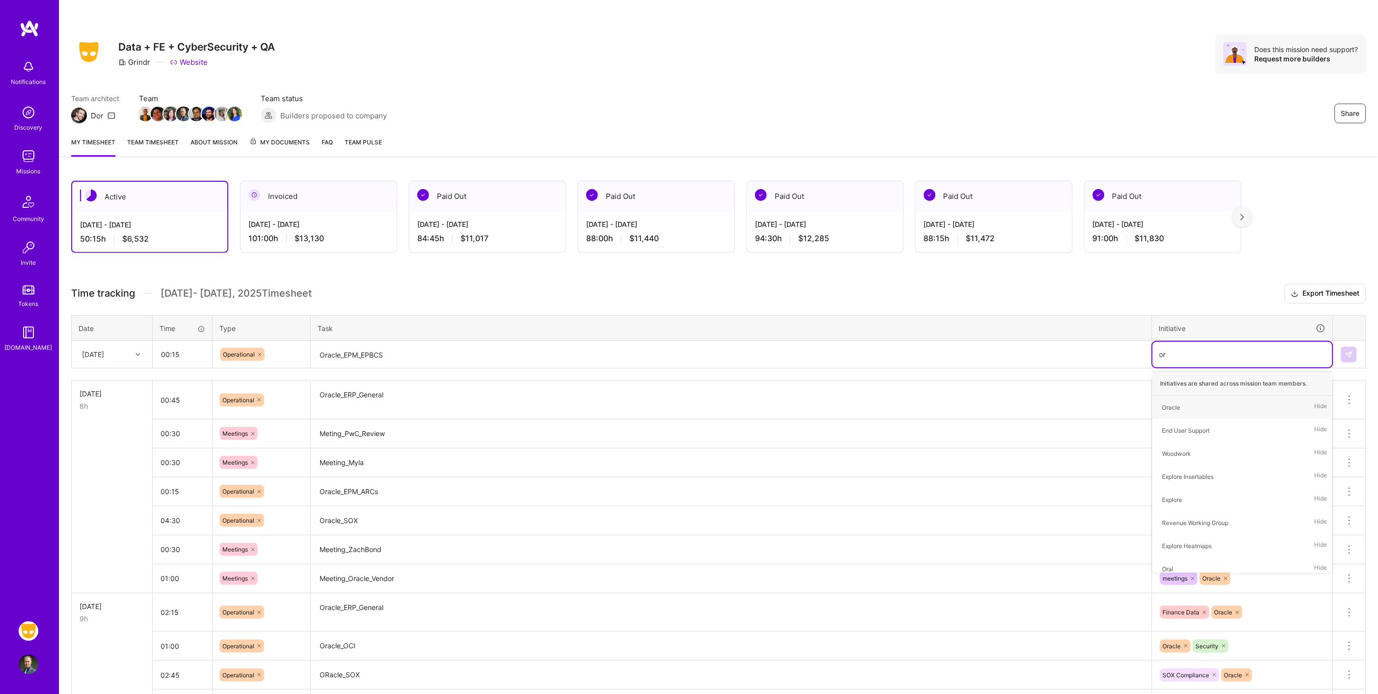
type input "ora"
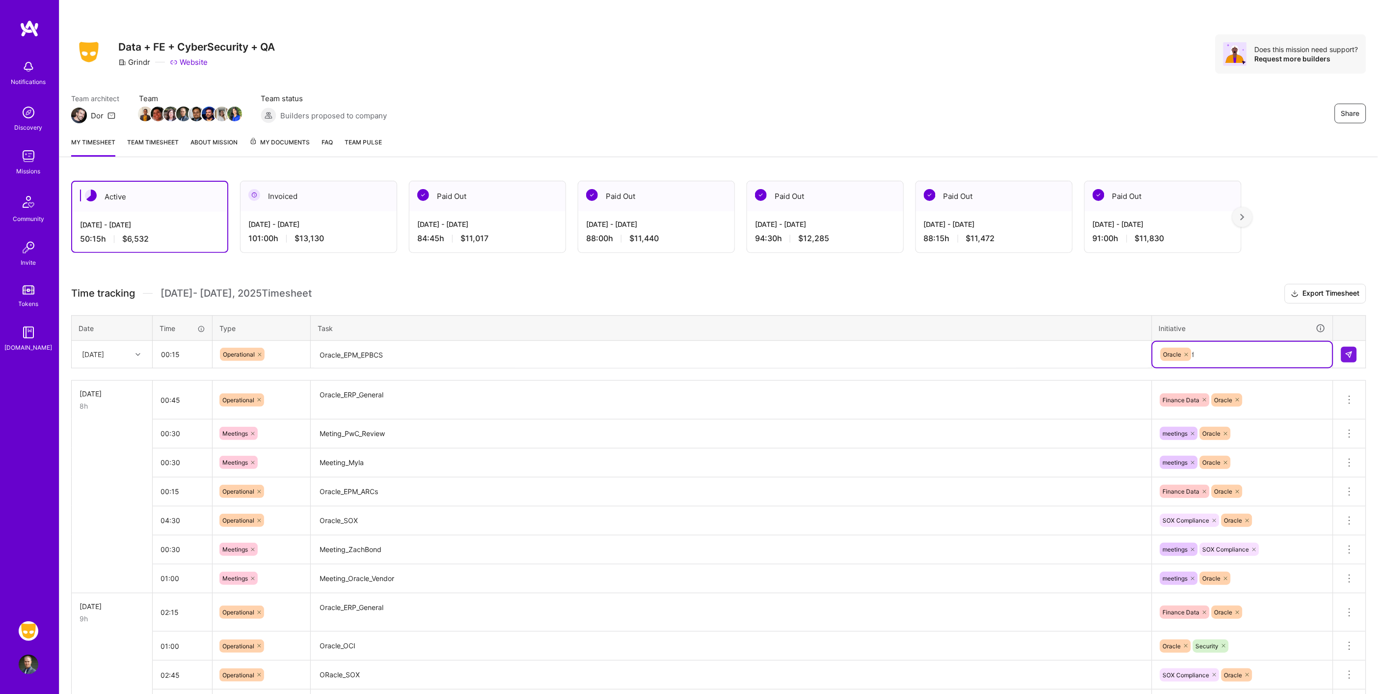
type input "fin"
click at [1354, 350] on button at bounding box center [1349, 355] width 16 height 16
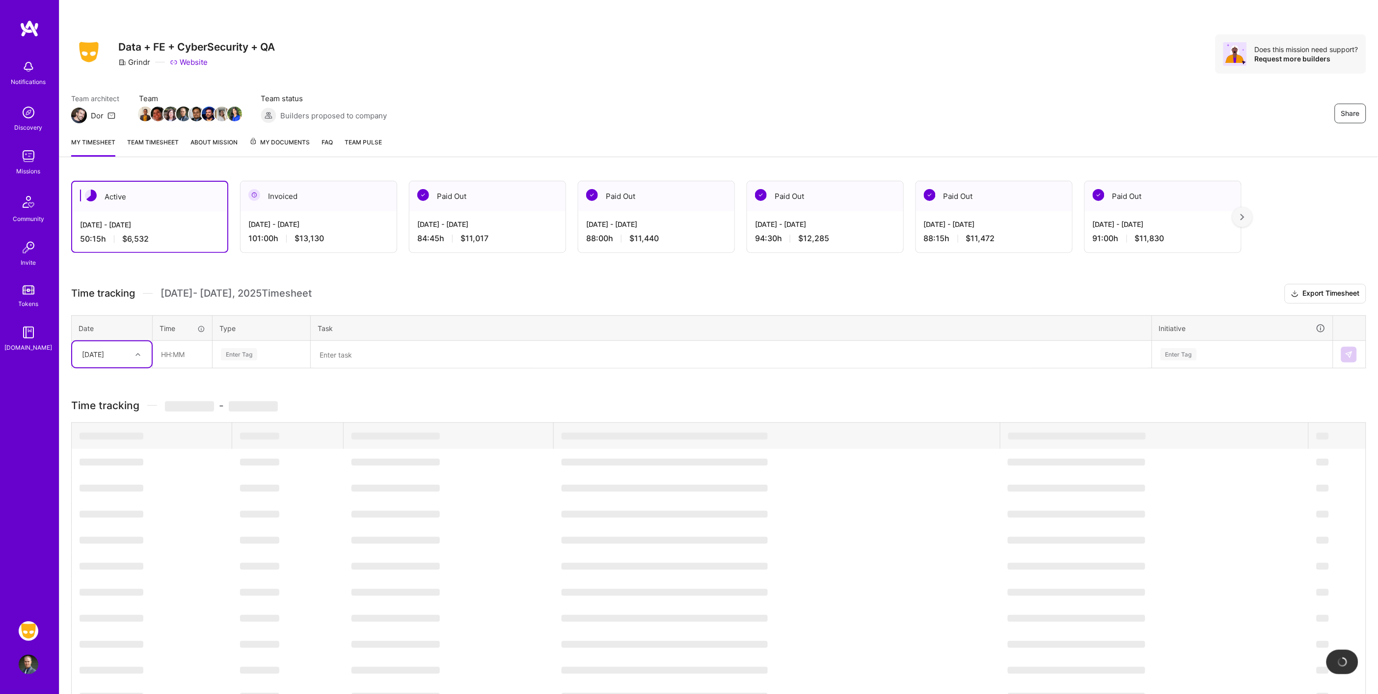
click at [135, 354] on div at bounding box center [139, 354] width 15 height 13
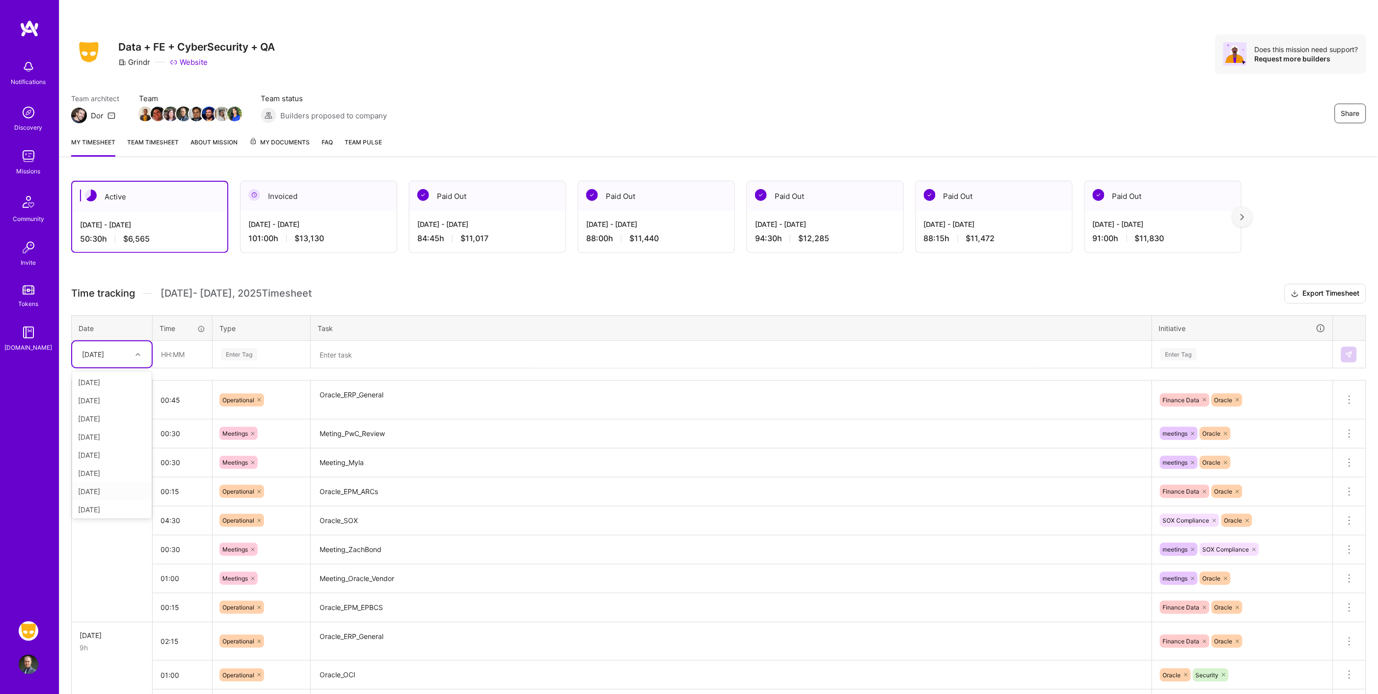
scroll to position [38, 0]
click at [102, 473] on div "[DATE]" at bounding box center [112, 471] width 80 height 18
click at [189, 360] on input "text" at bounding box center [182, 354] width 58 height 26
click at [184, 352] on input "text" at bounding box center [182, 354] width 58 height 26
type input "00:30"
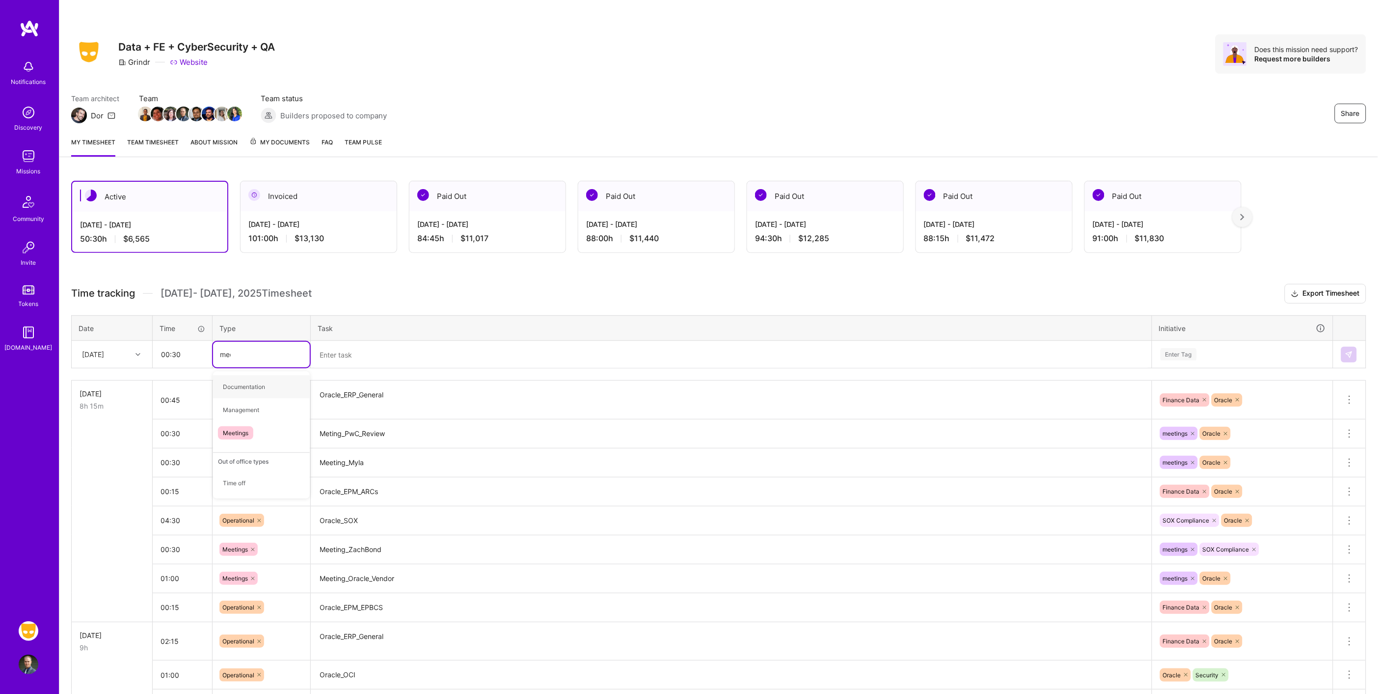
type input "meet"
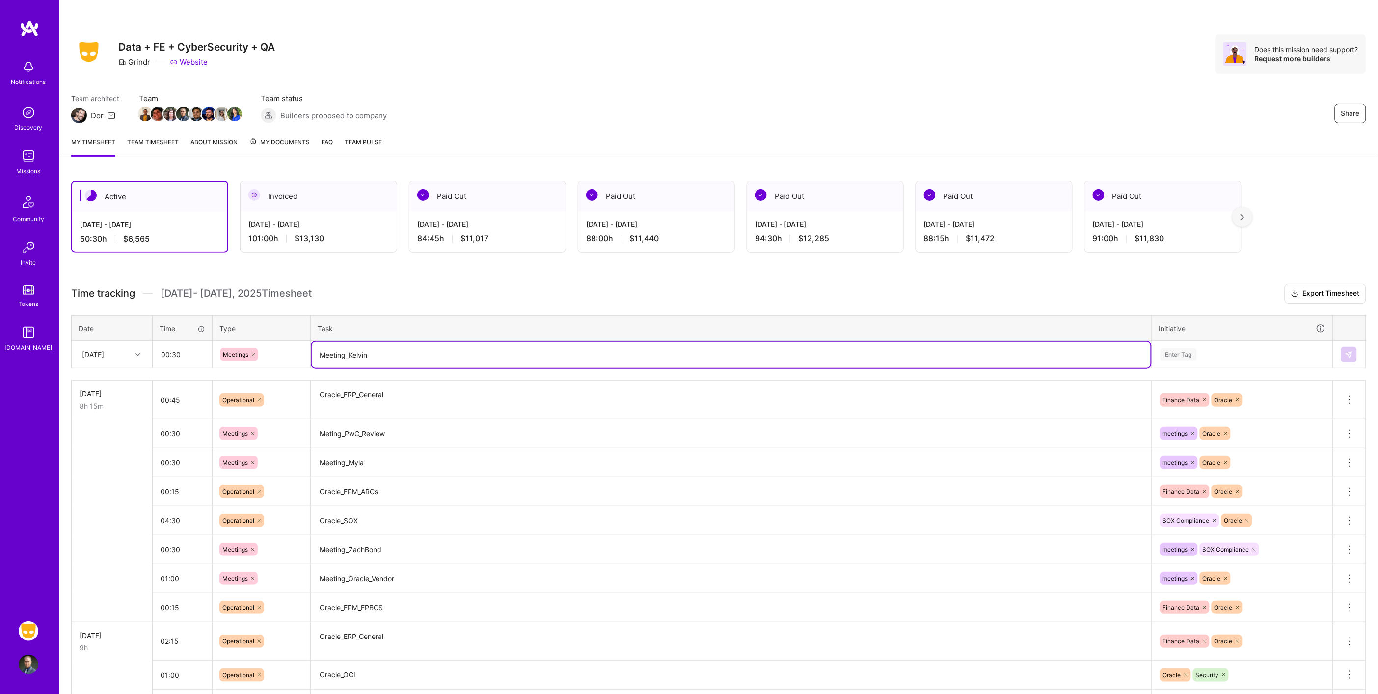
type textarea "Meeting_Kelvin"
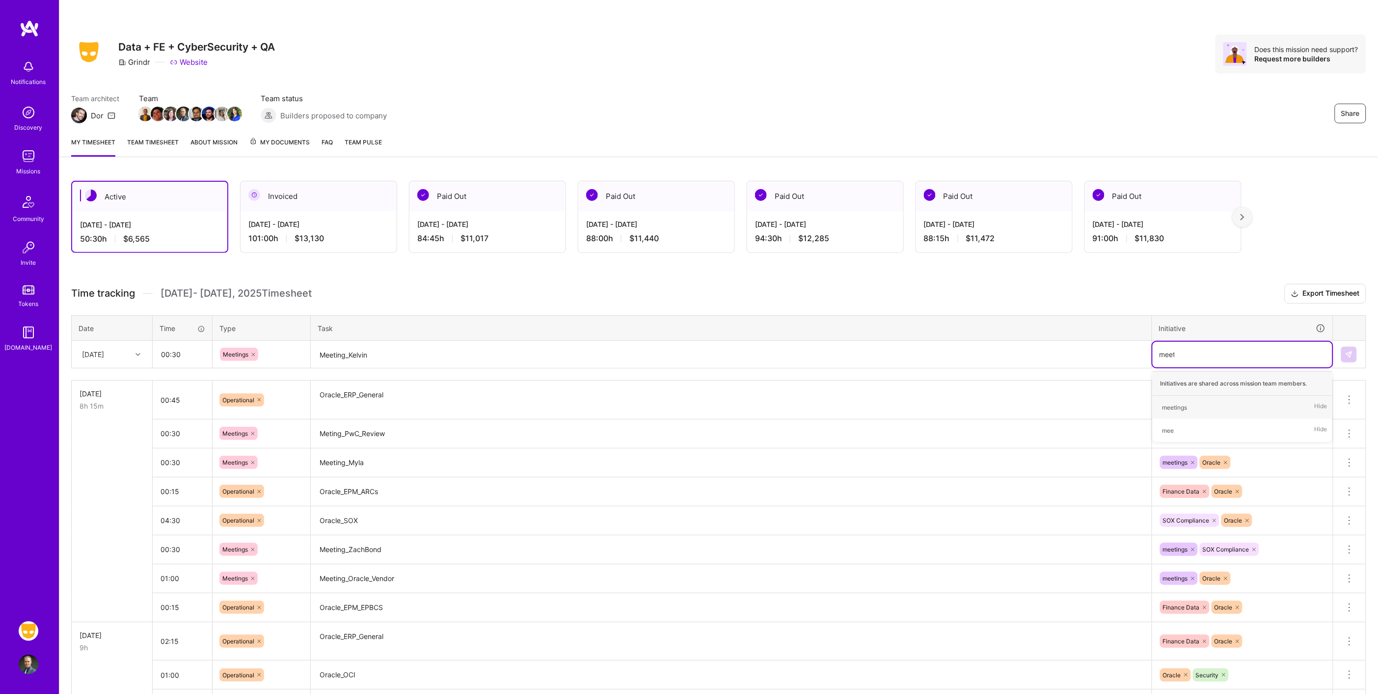
type input "meetin"
type input "ora"
type input "sox"
click at [1347, 356] on button at bounding box center [1349, 355] width 16 height 16
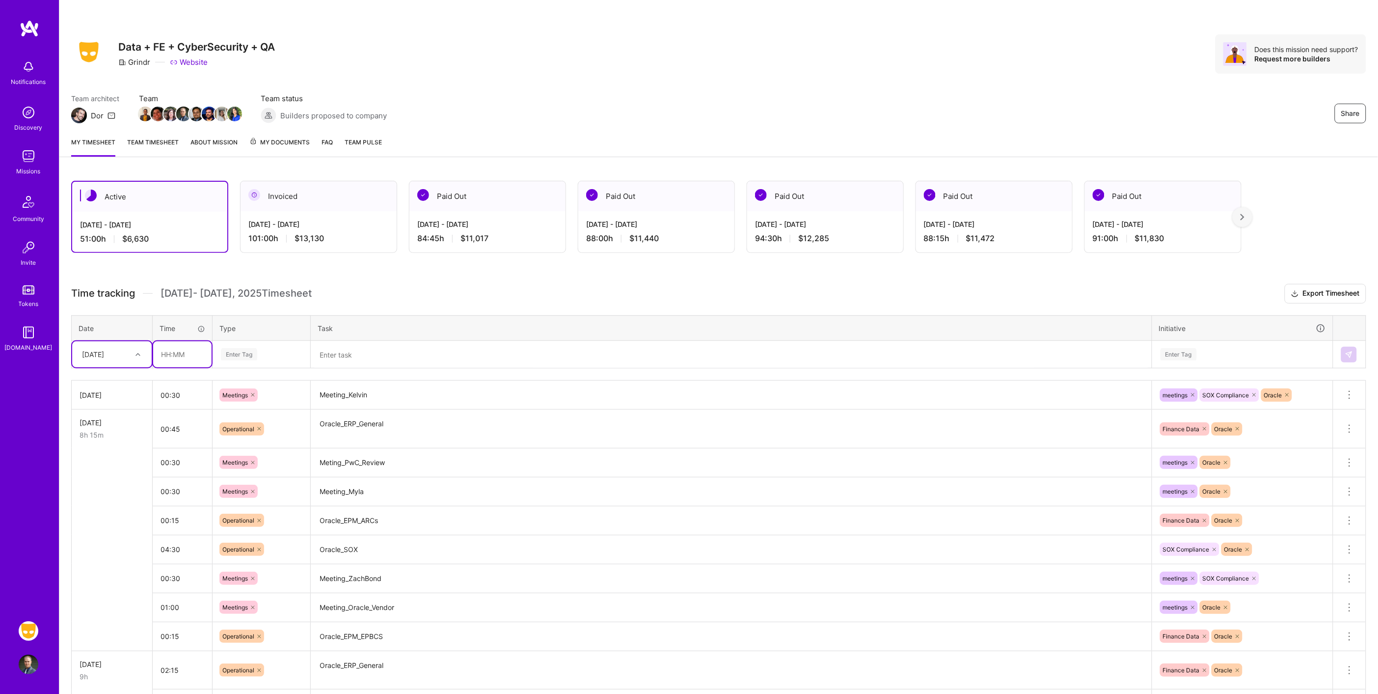
click at [189, 355] on input "text" at bounding box center [182, 354] width 58 height 26
type input "01:00"
type input "meet"
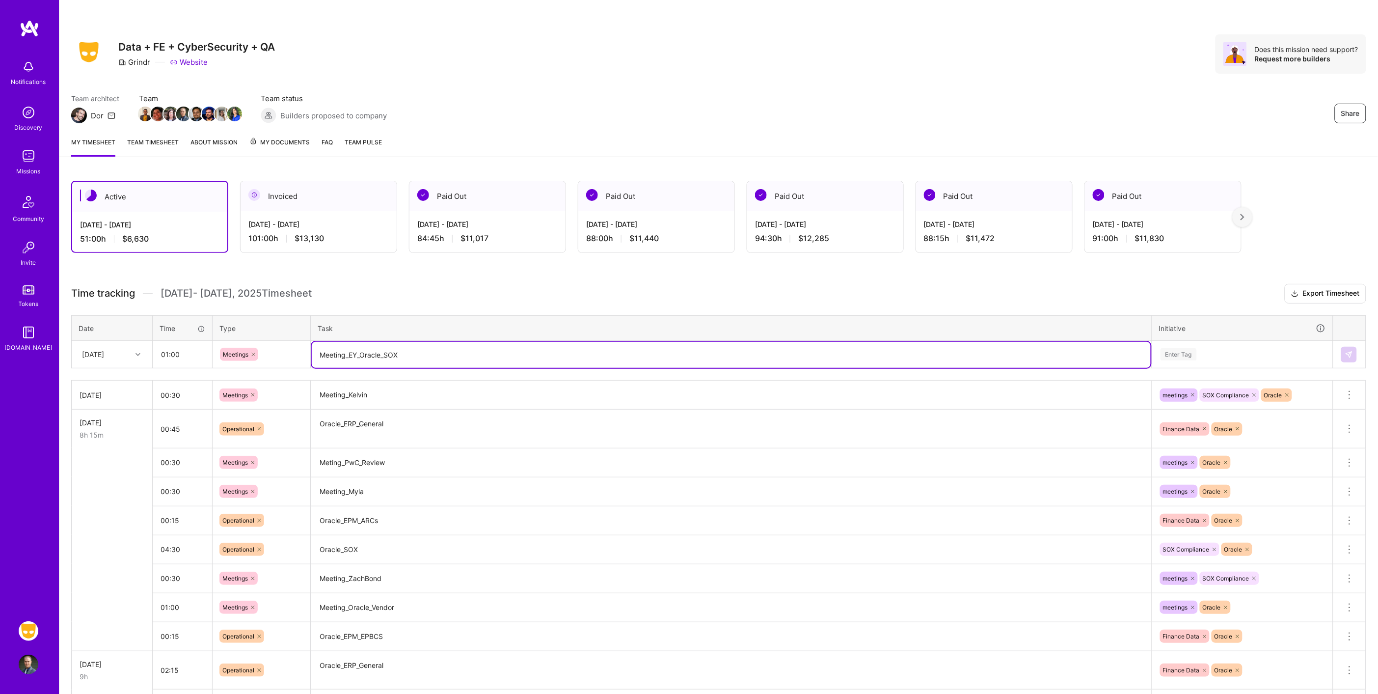
type textarea "Meeting_EY_Oracle_SOX"
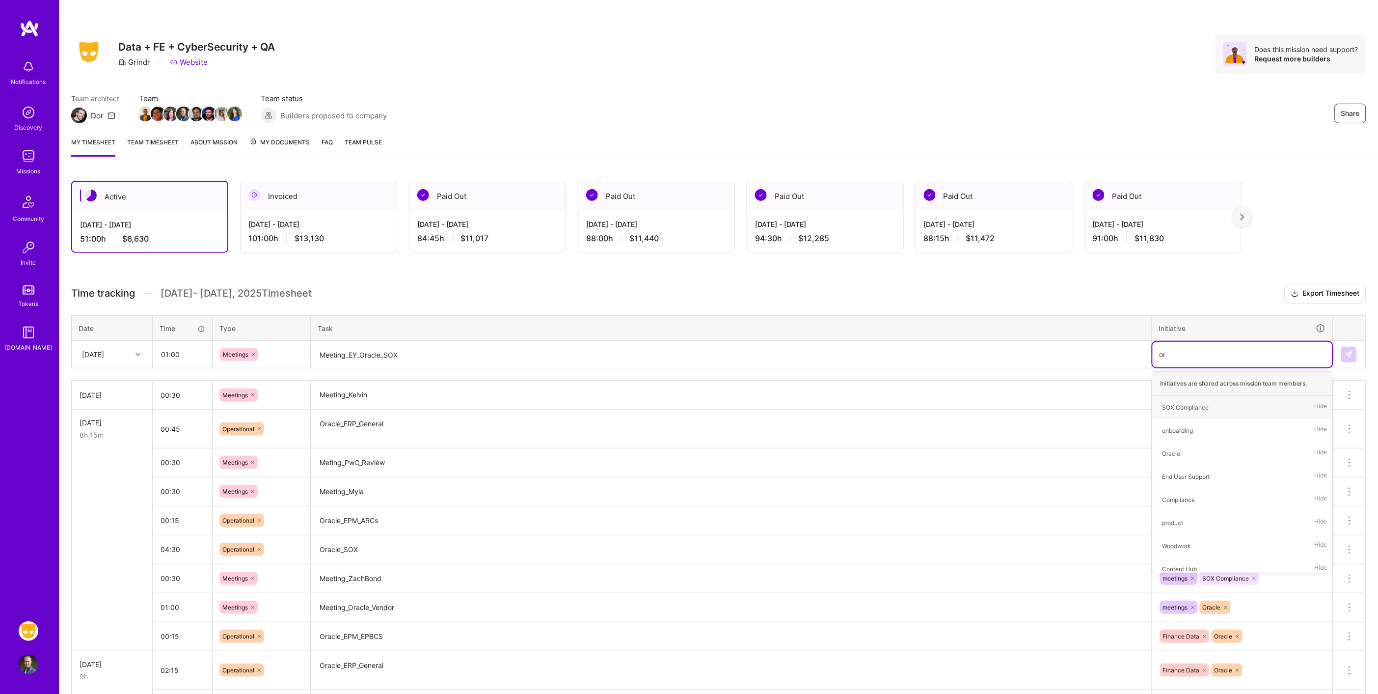
type input "ora"
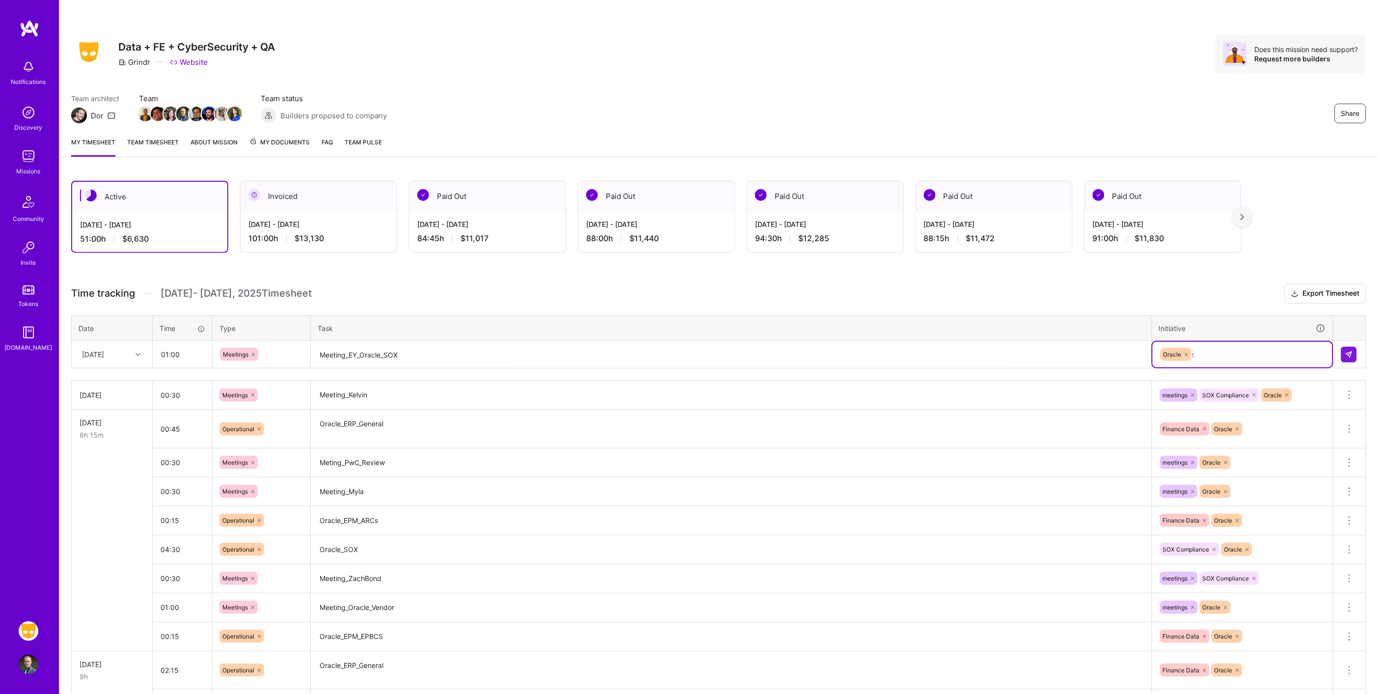
type input "so"
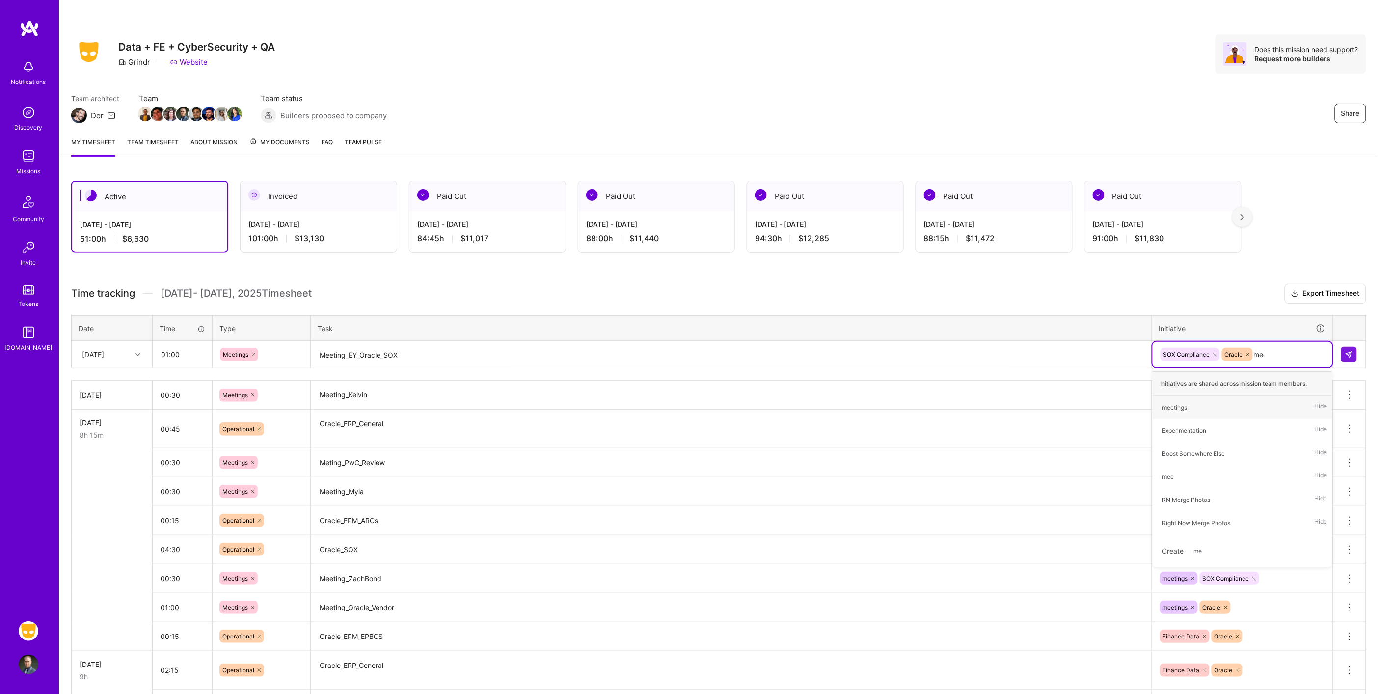
type input "meet"
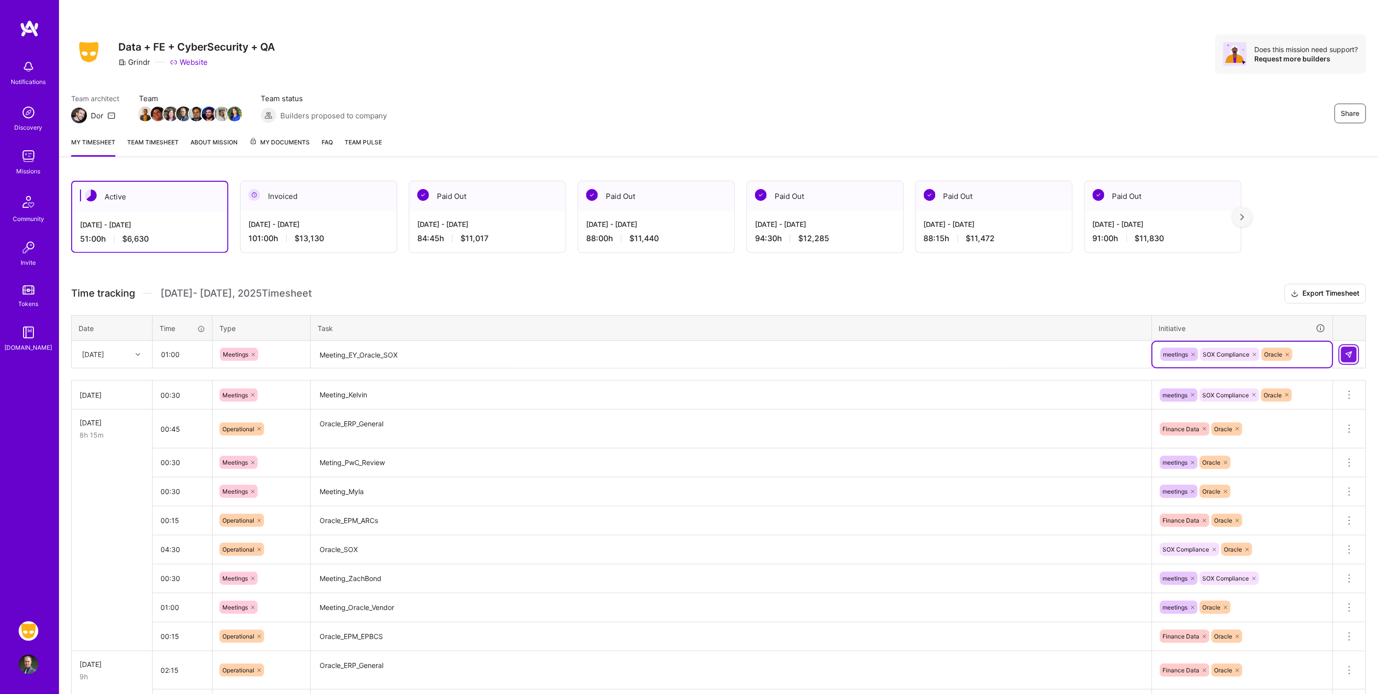
click at [1348, 355] on img at bounding box center [1349, 355] width 8 height 8
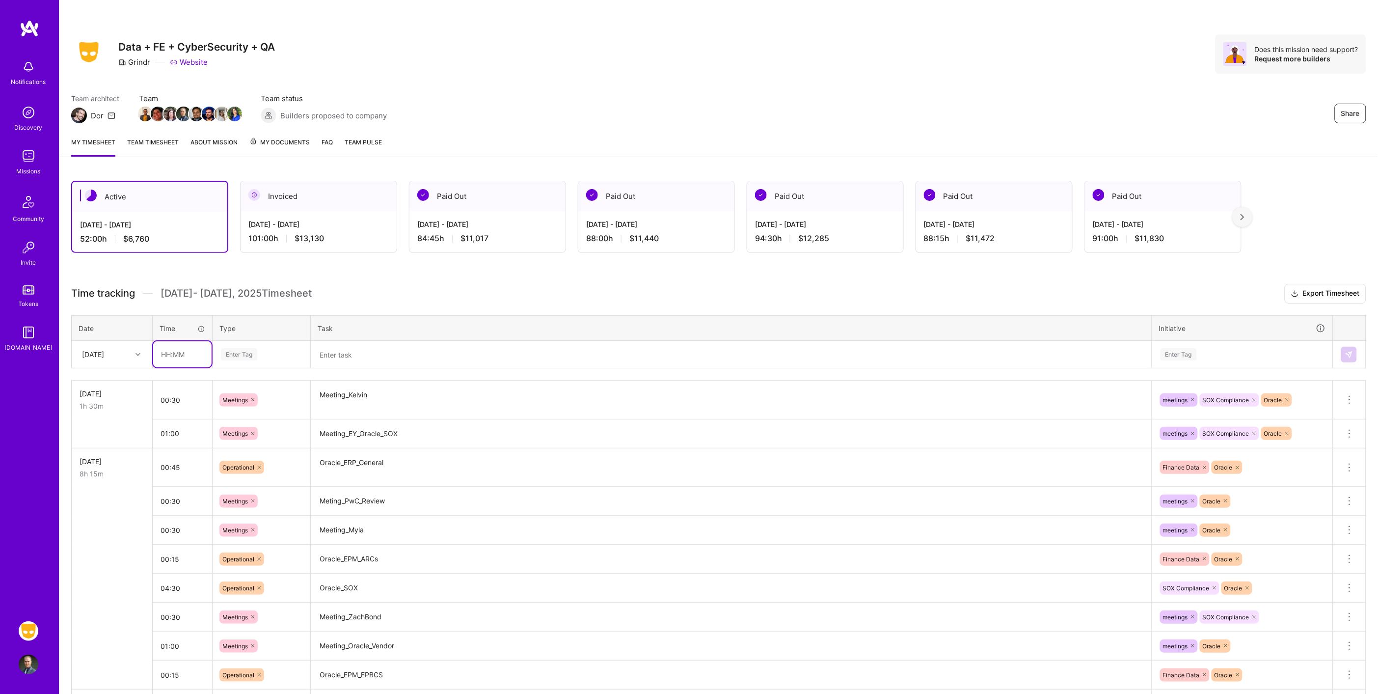
click at [187, 359] on input "text" at bounding box center [182, 354] width 58 height 26
click at [398, 408] on textarea "Meeting_Kelvin" at bounding box center [731, 399] width 839 height 37
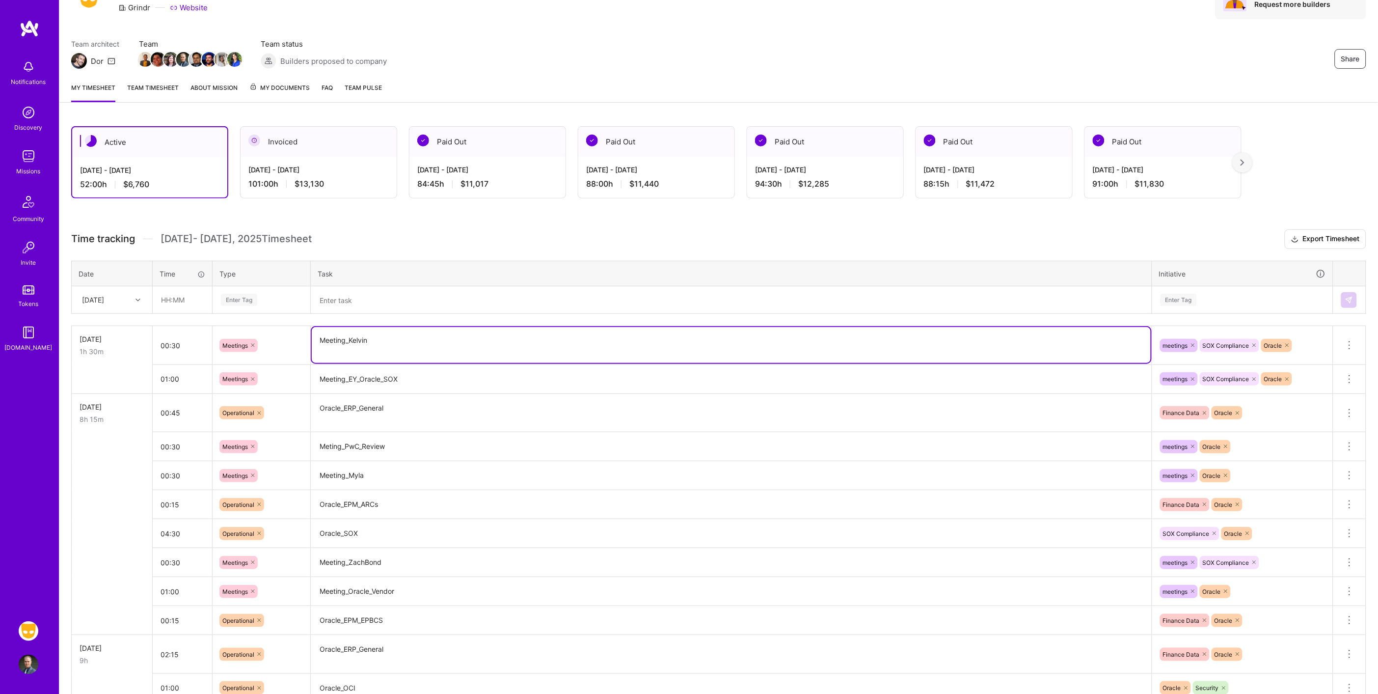
scroll to position [0, 0]
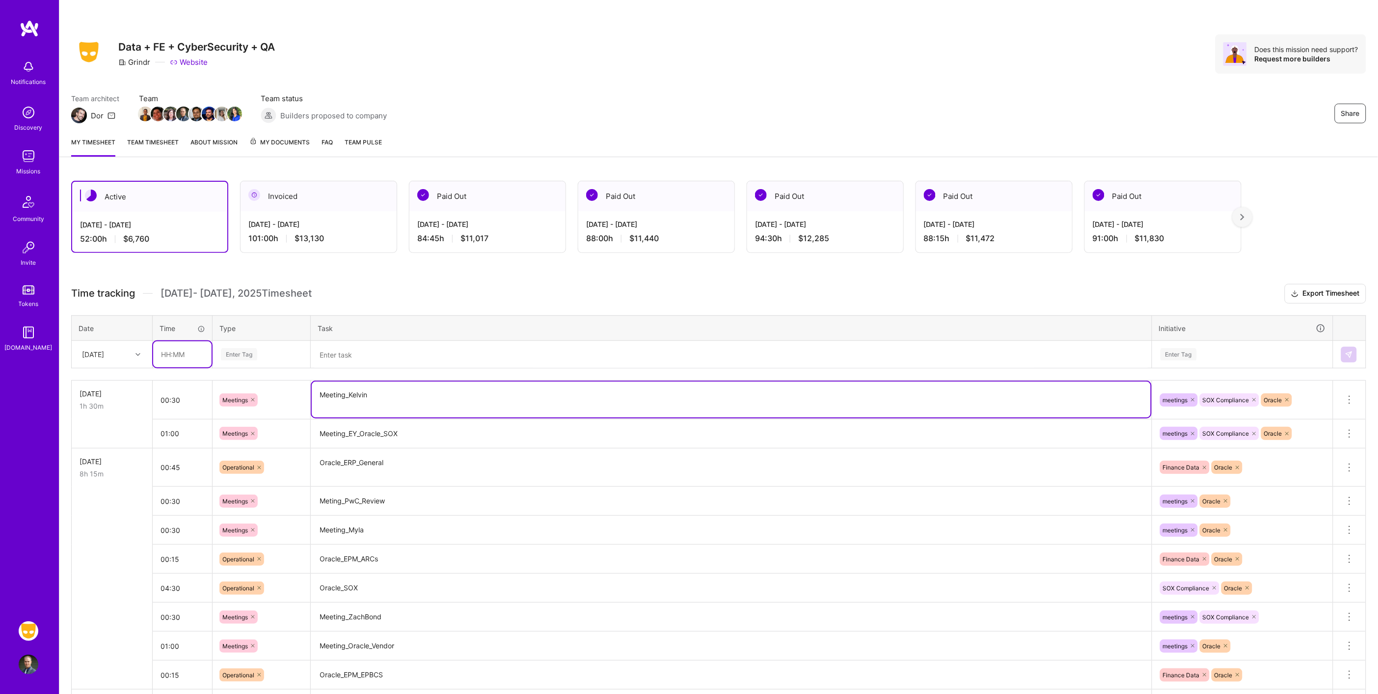
click at [183, 354] on input "text" at bounding box center [182, 354] width 58 height 26
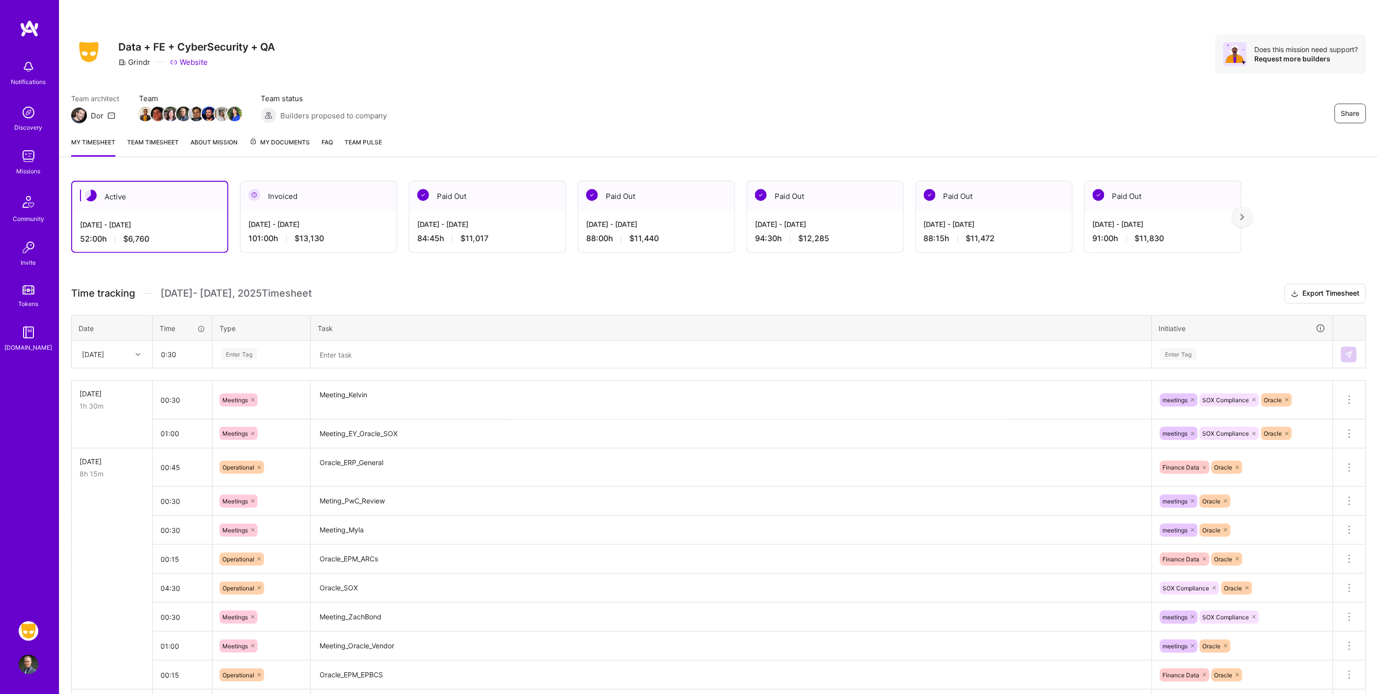
type input "00:30"
type input "meeting"
type input "meet"
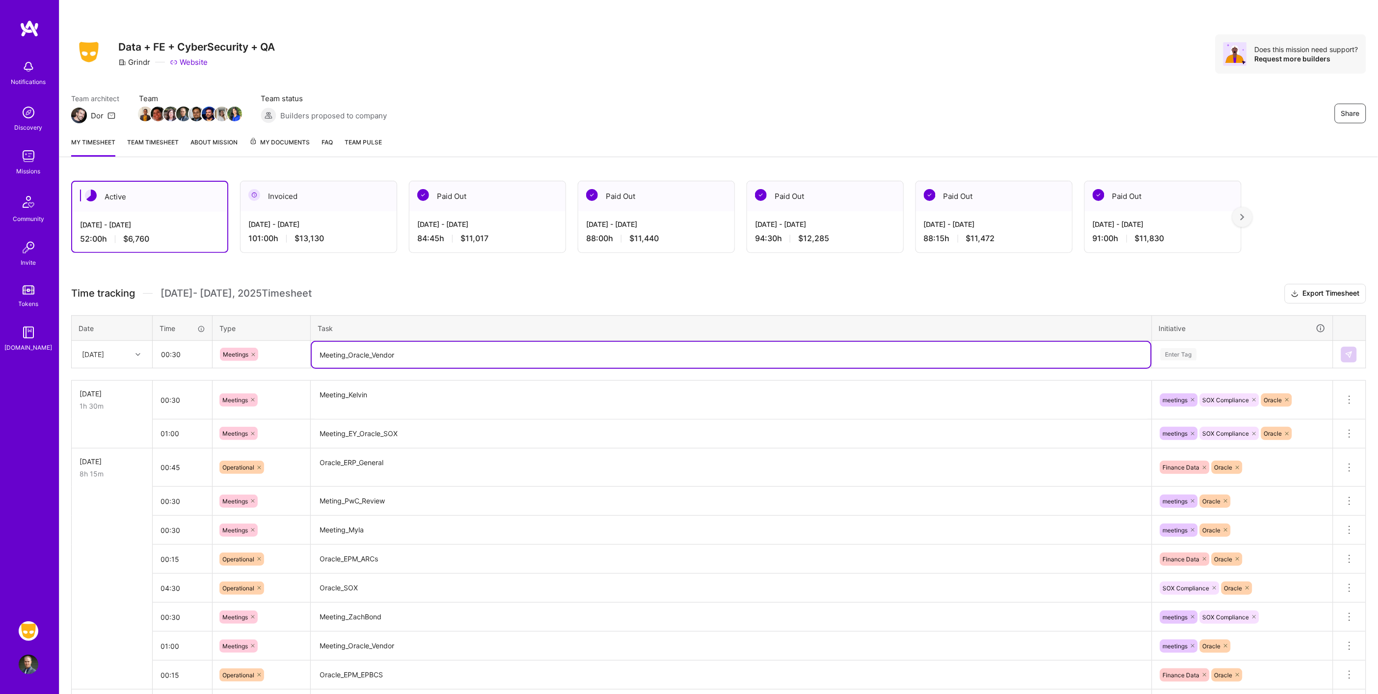
type textarea "Meeting_Oracle_Vendor"
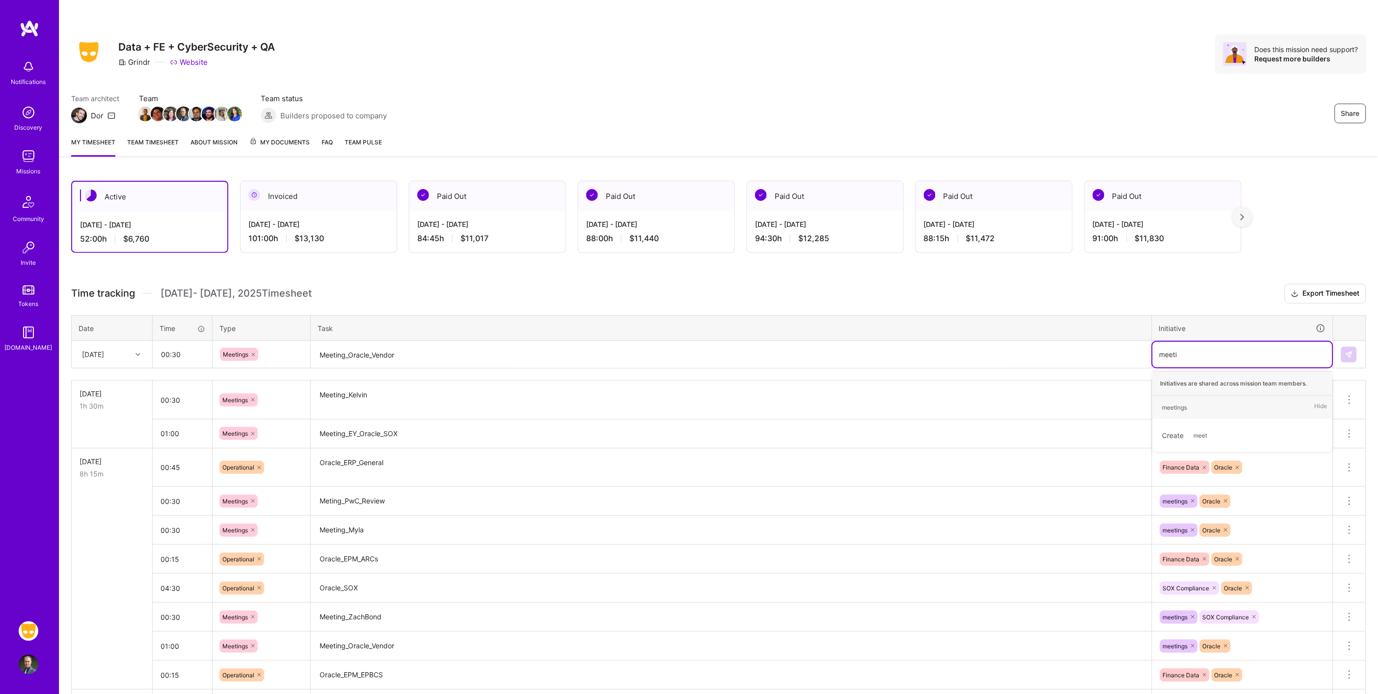
type input "meeting"
type input "ora"
click at [1347, 348] on button at bounding box center [1349, 355] width 16 height 16
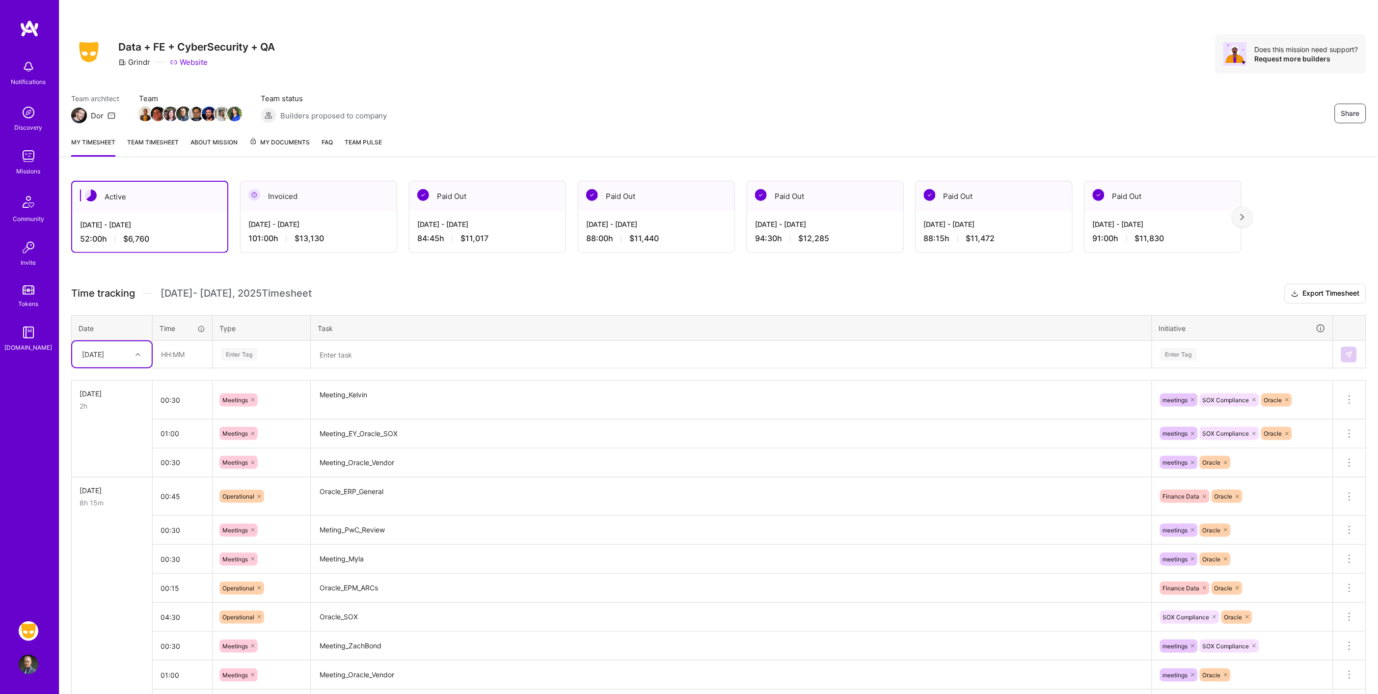
click at [217, 346] on div "Enter Tag" at bounding box center [261, 355] width 97 height 26
click at [192, 350] on input "text" at bounding box center [182, 354] width 58 height 26
type input "09:00"
type input "op"
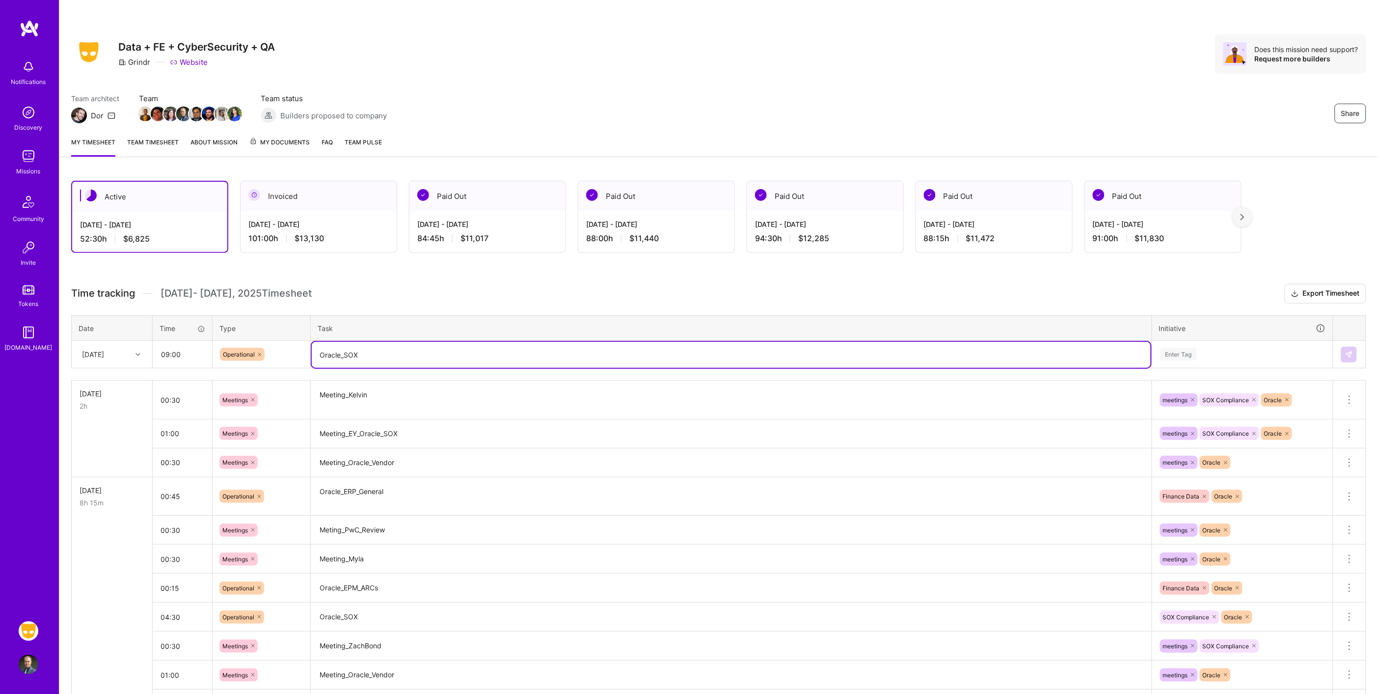
type textarea "Oracle_SOX"
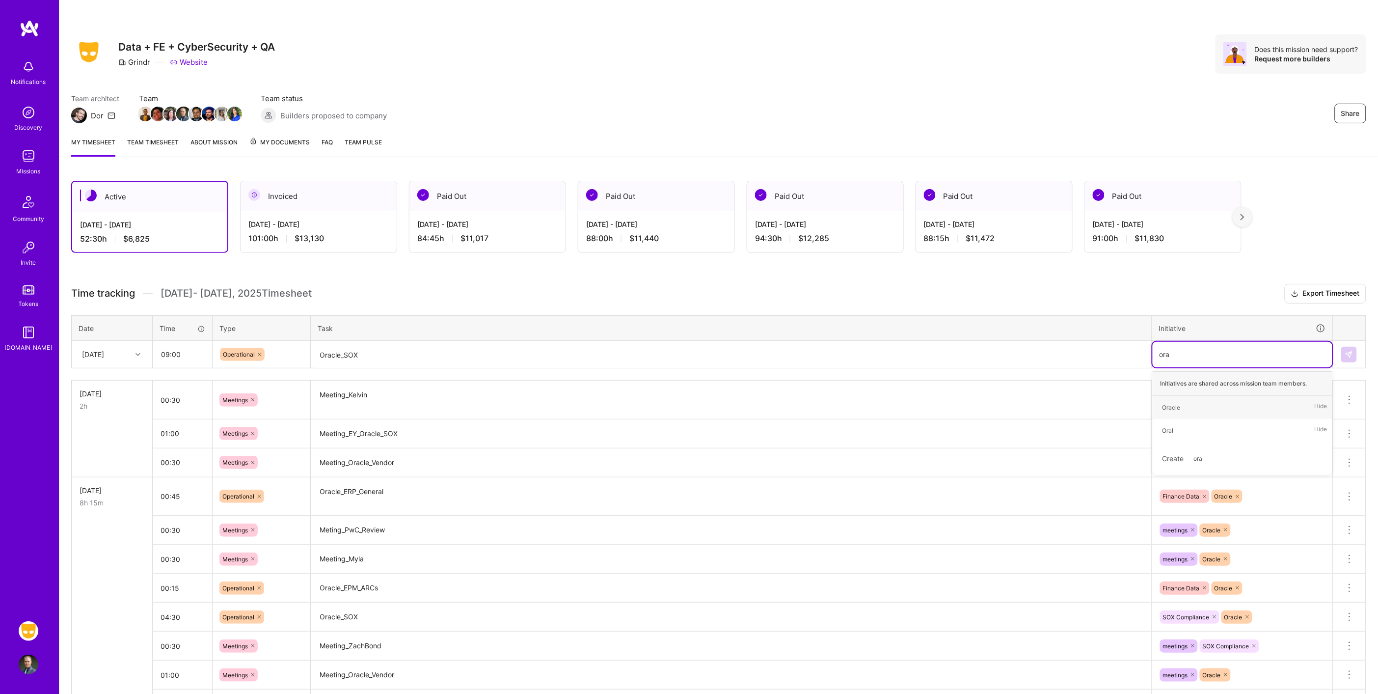
type input "orac"
type input "r"
type input "so"
click at [1344, 354] on button at bounding box center [1349, 355] width 16 height 16
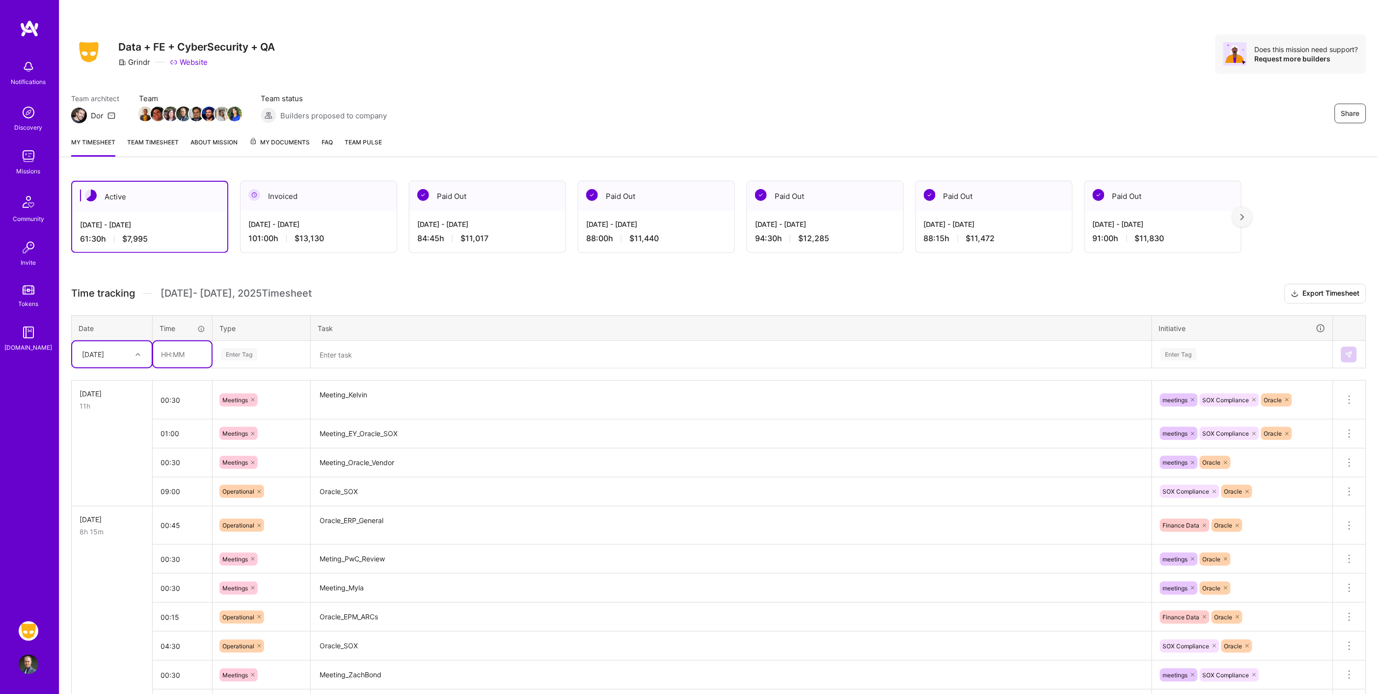
click at [173, 354] on input "text" at bounding box center [182, 354] width 58 height 26
type input "00:30"
type input "meet"
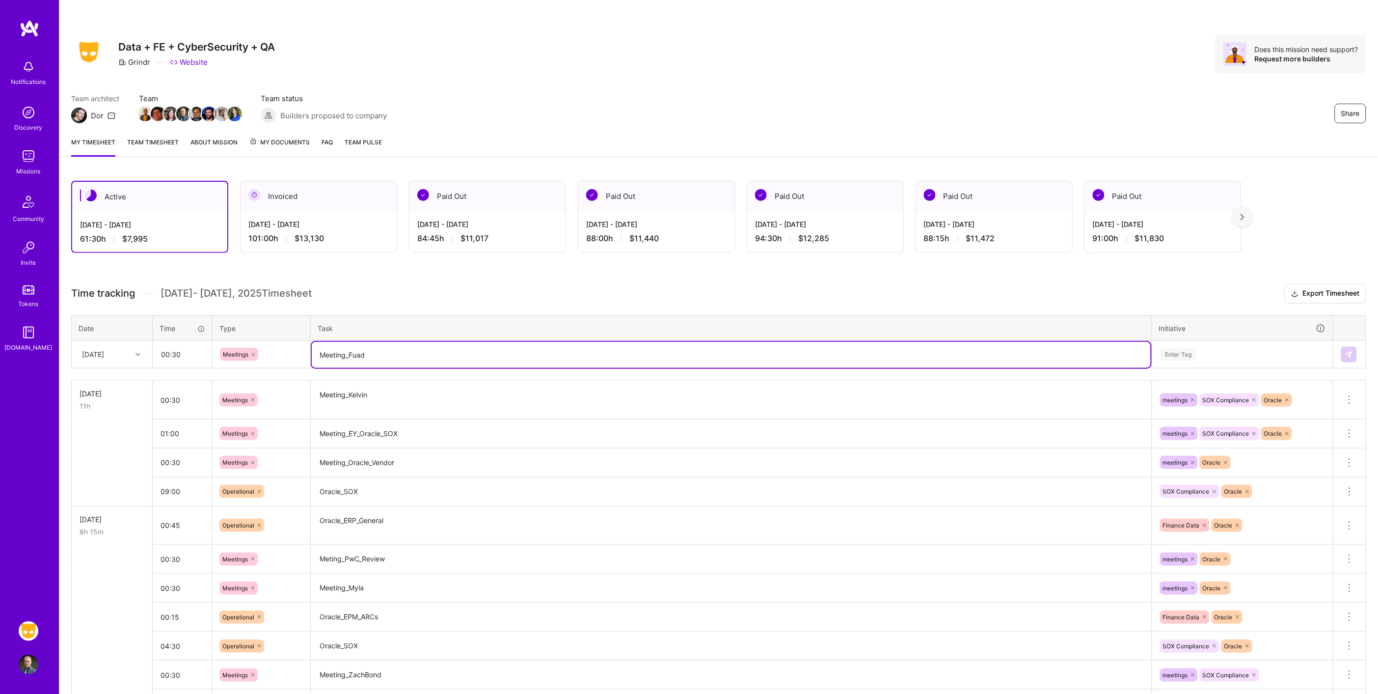
type textarea "Meeting_Fuad"
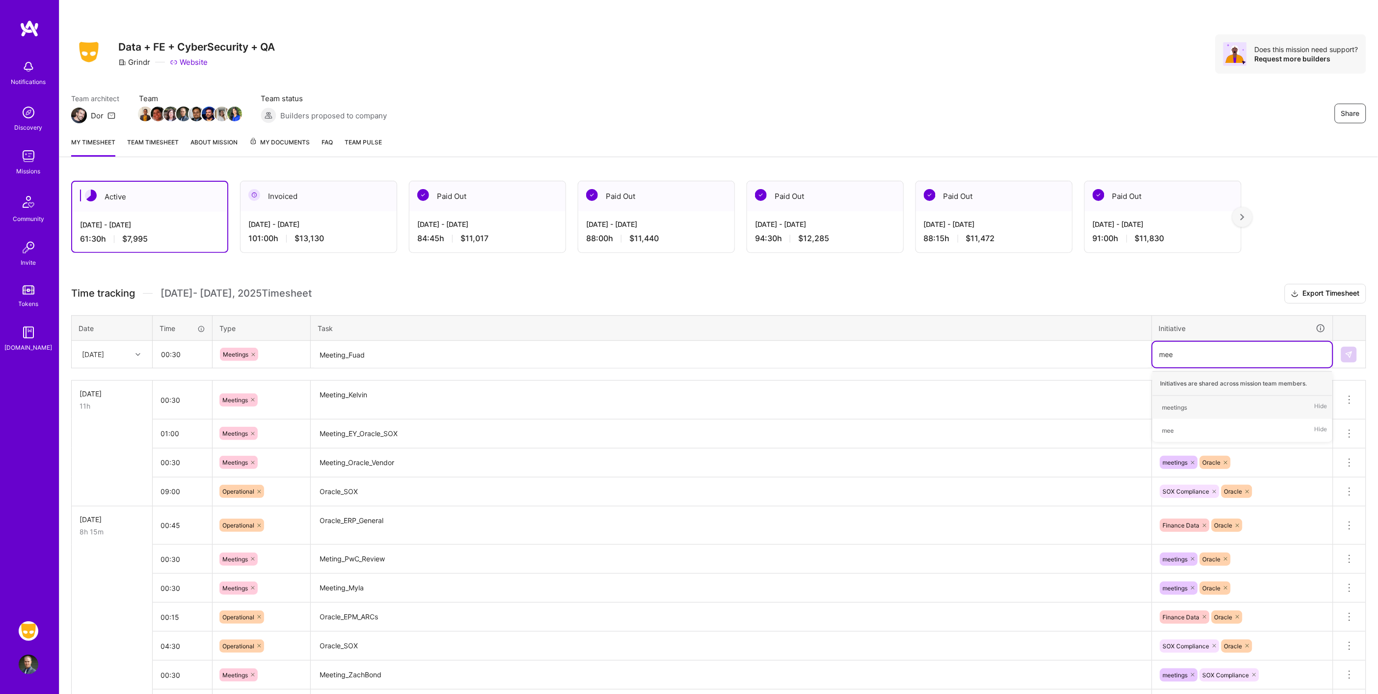
type input "meet"
type input "orac"
type input "so"
click at [1345, 353] on img at bounding box center [1349, 355] width 8 height 8
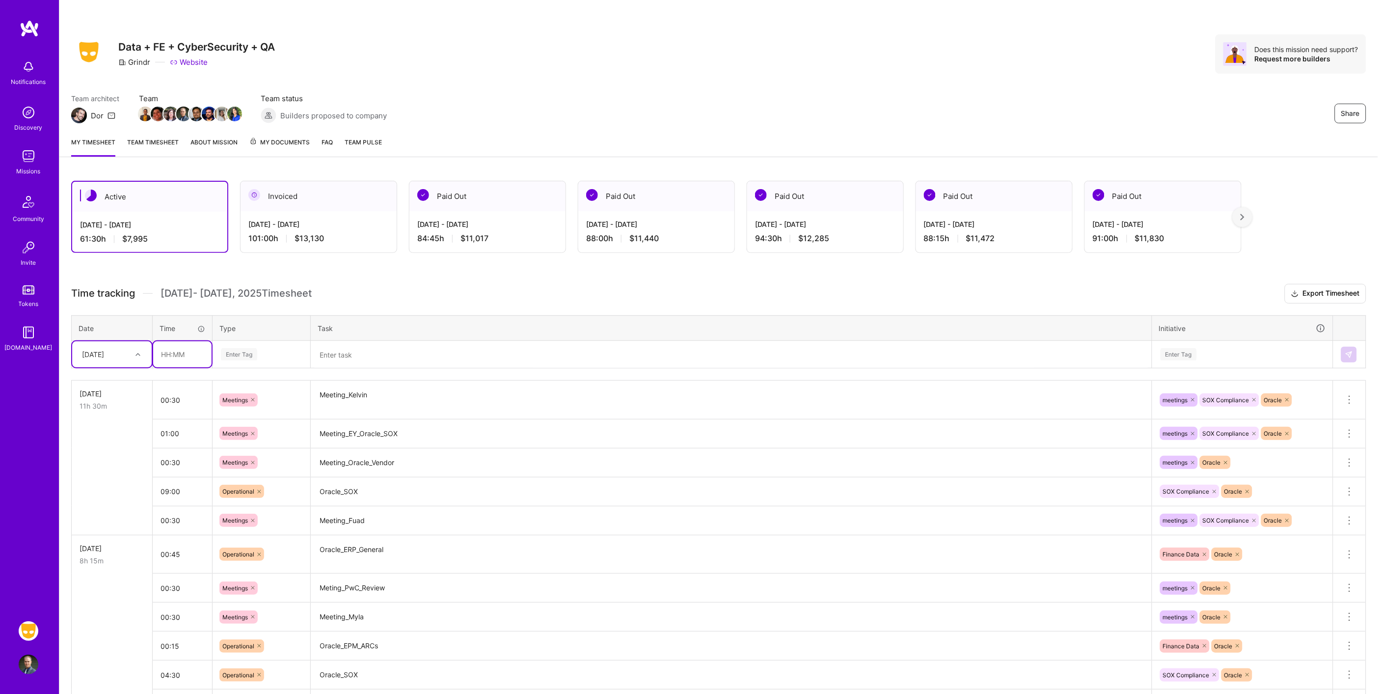
click at [198, 352] on input "text" at bounding box center [182, 354] width 58 height 26
click at [186, 348] on input "text" at bounding box center [182, 354] width 58 height 26
type input "00:45"
type input "meet"
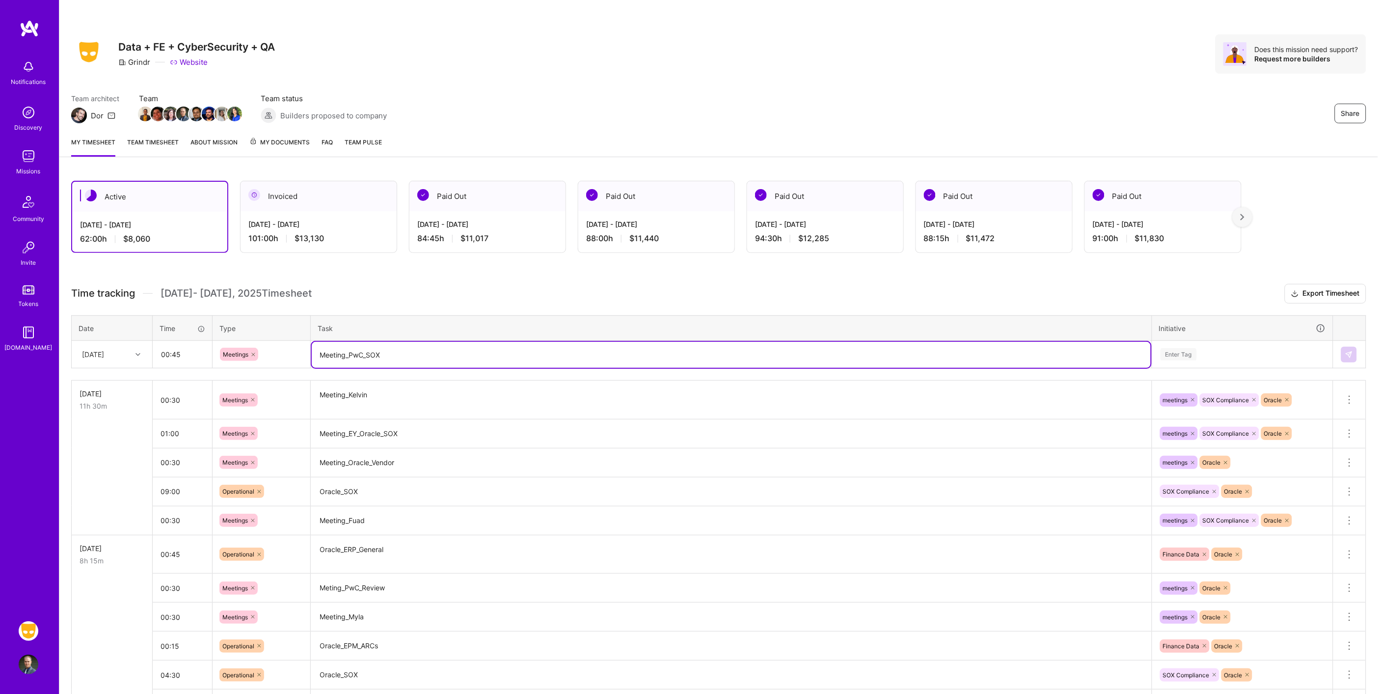
type textarea "Meeting_PwC_SOX"
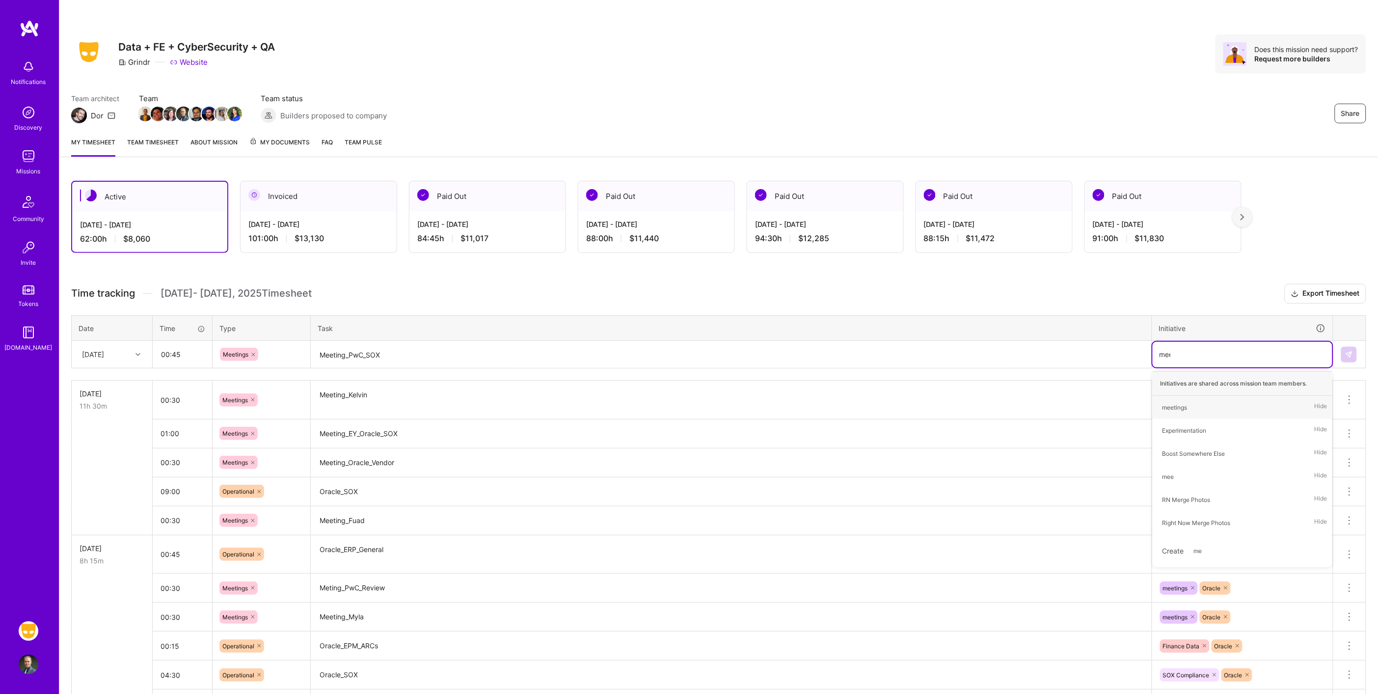
type input "meet"
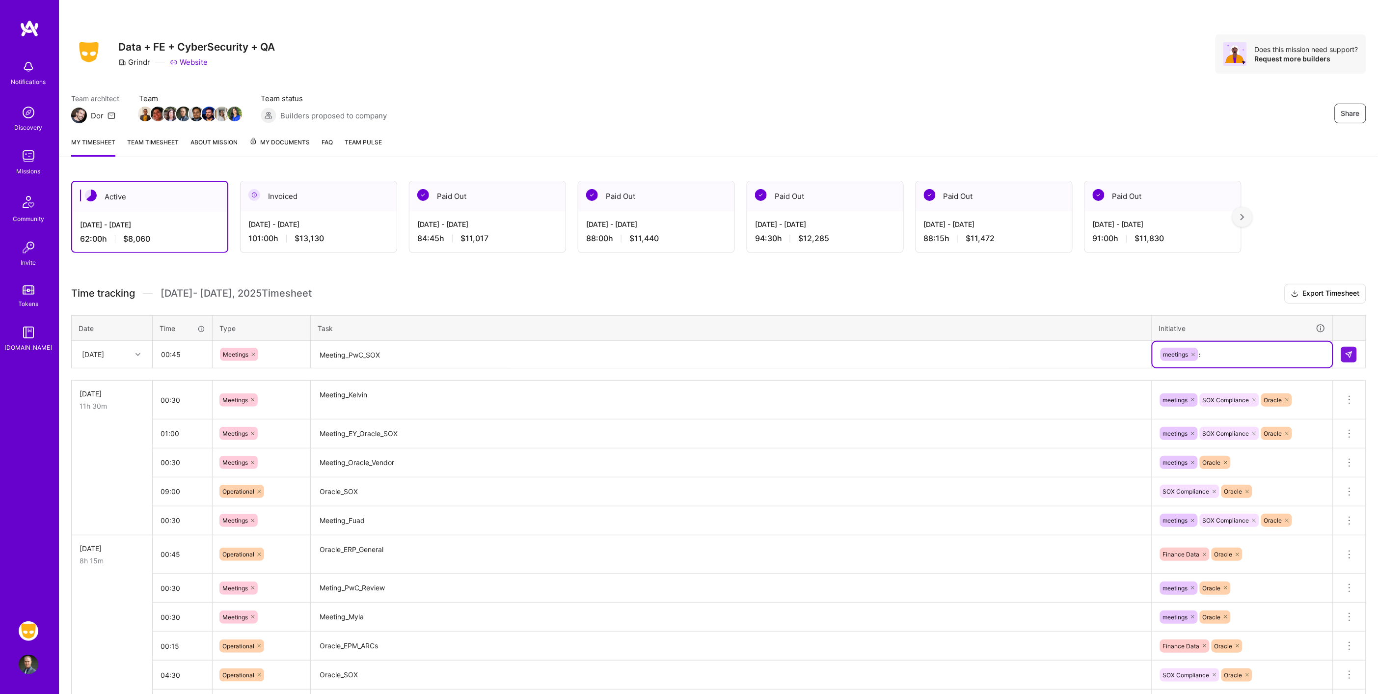
type input "so"
type input "ora"
click at [1354, 350] on button at bounding box center [1349, 355] width 16 height 16
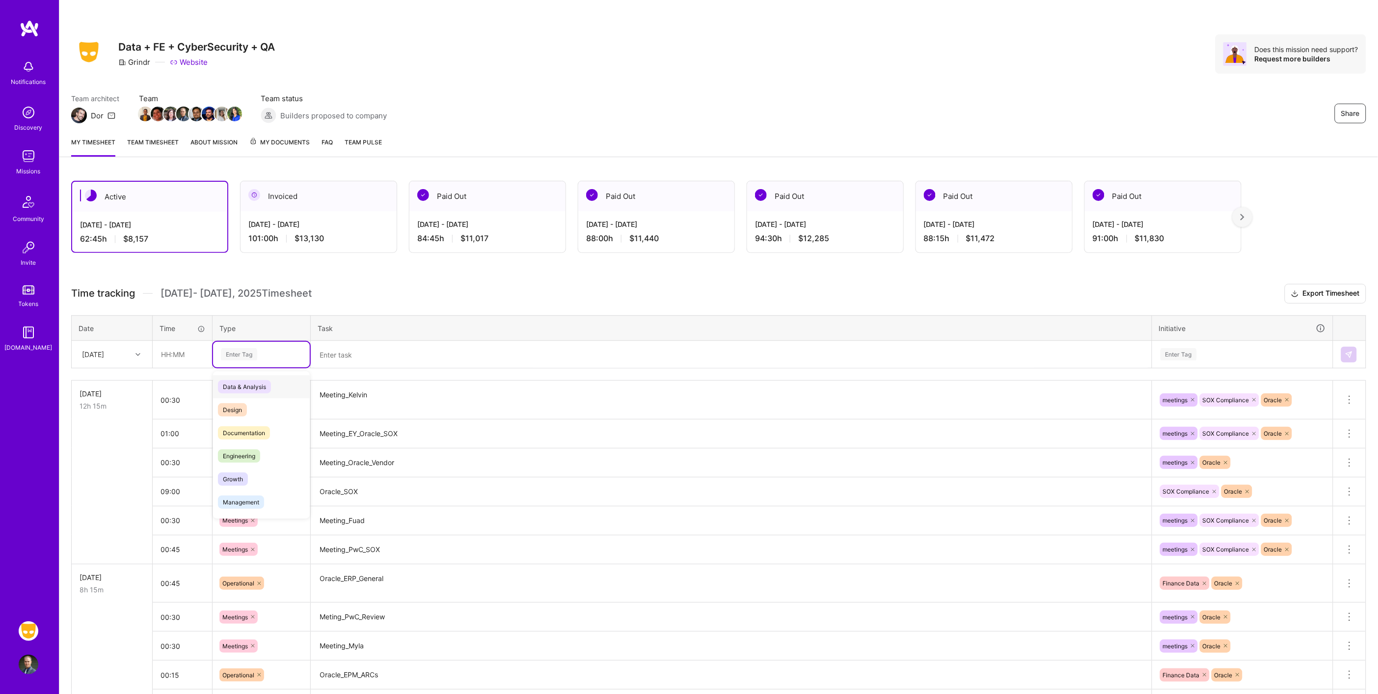
click at [232, 351] on div "Enter Tag" at bounding box center [239, 354] width 36 height 15
click at [182, 361] on input "text" at bounding box center [182, 354] width 58 height 26
type input "01:00"
type input "meeti"
type input "mee"
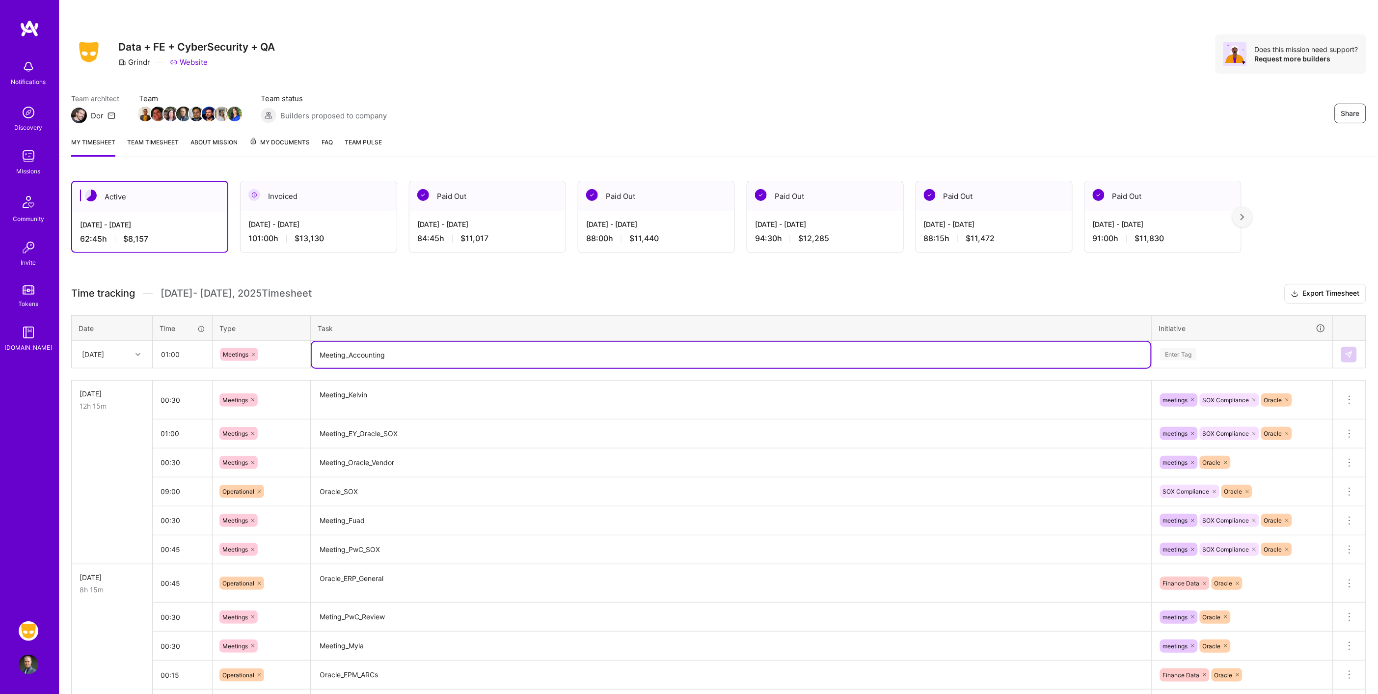
type textarea "Meeting_Accounting"
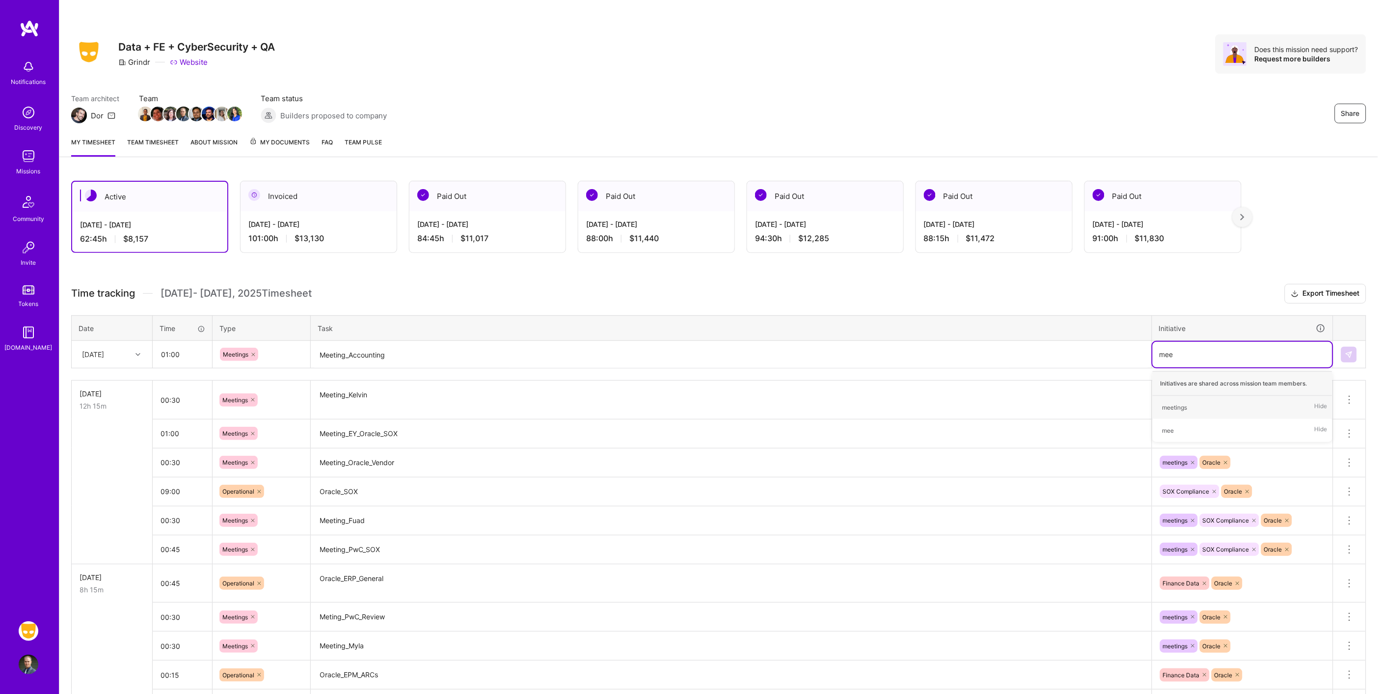
type input "meet"
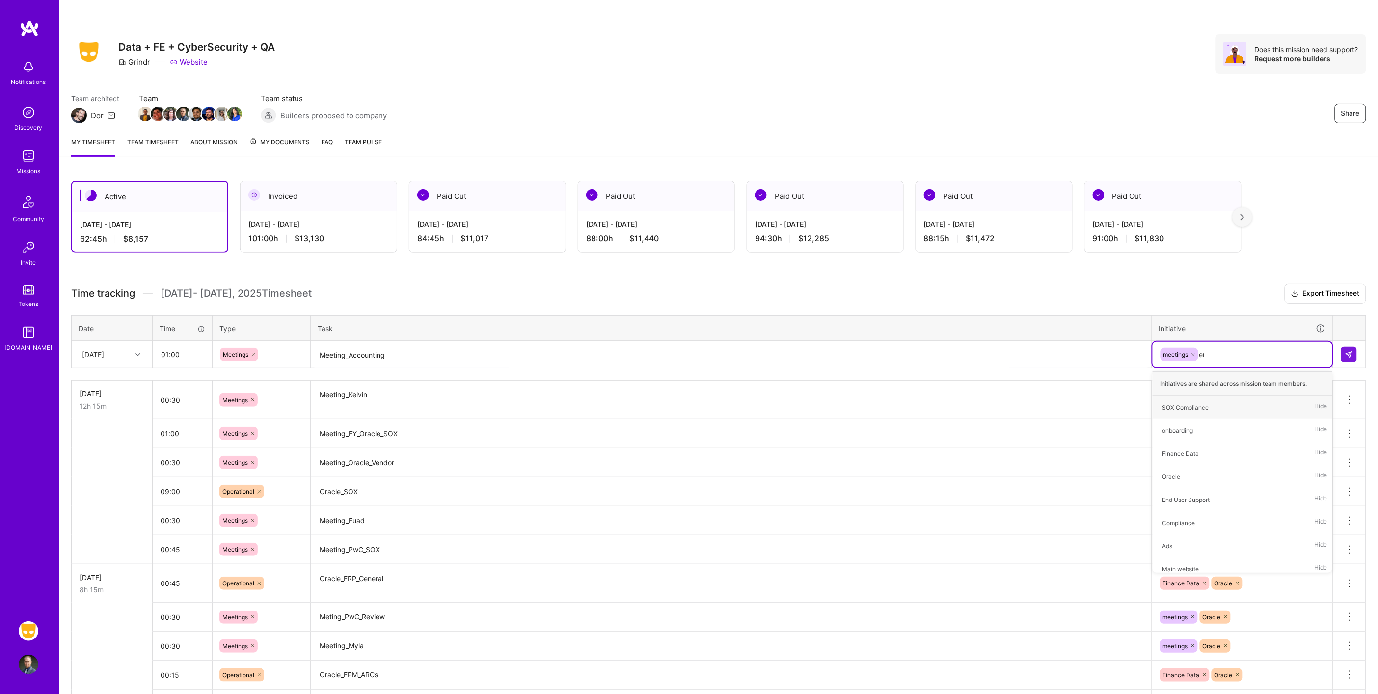
type input "end"
type input "ora"
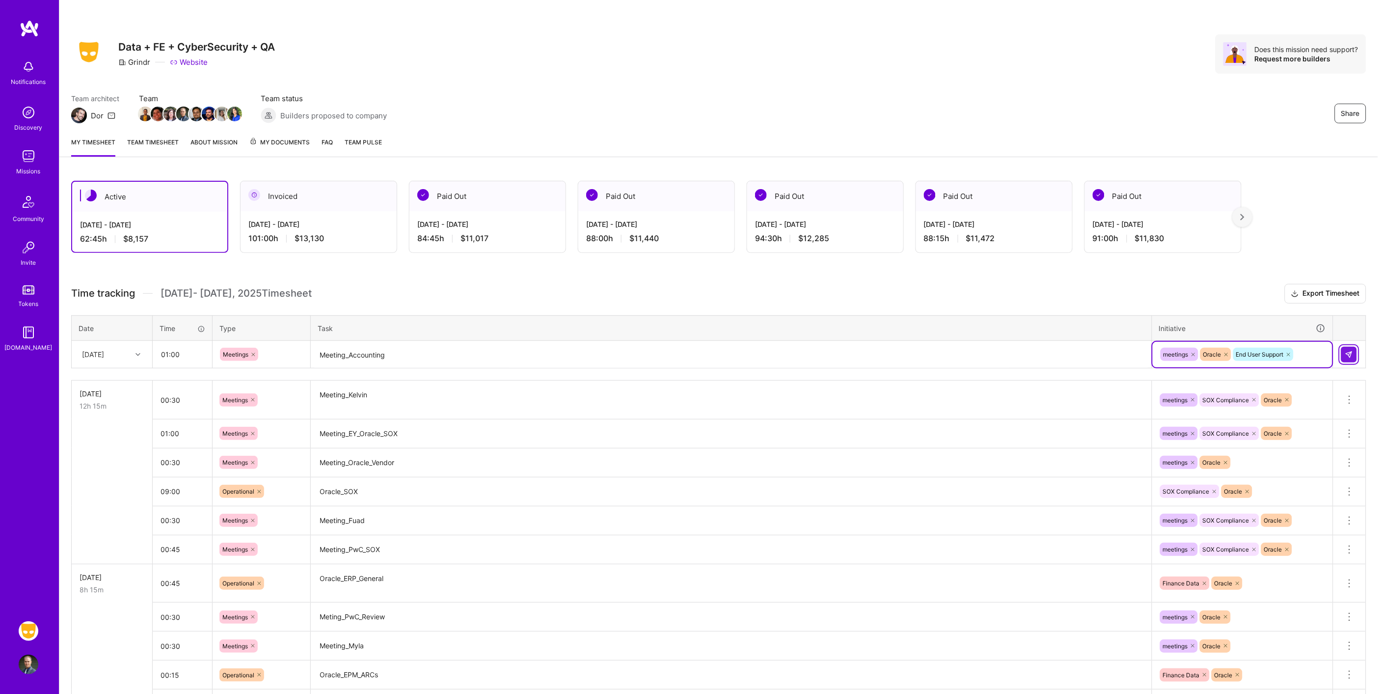
click at [1351, 357] on button at bounding box center [1349, 355] width 16 height 16
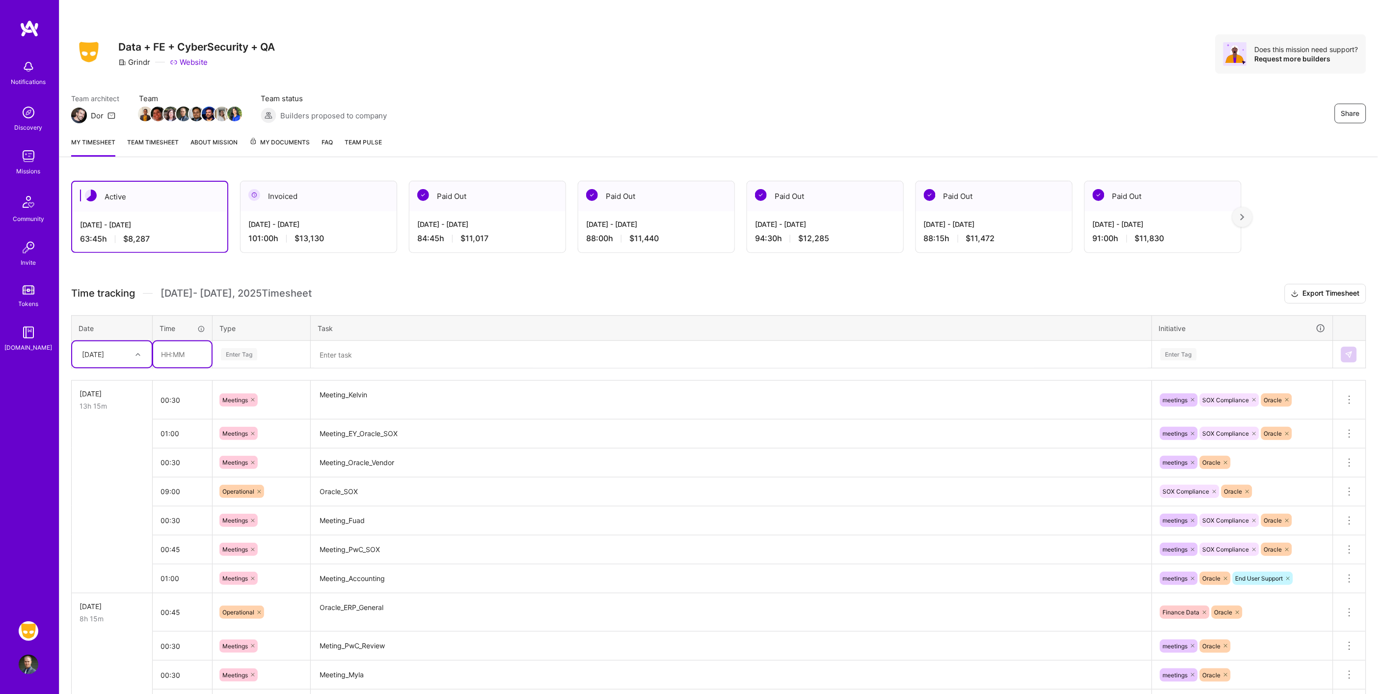
click at [188, 360] on input "text" at bounding box center [182, 354] width 58 height 26
type input "08:30"
type input "op"
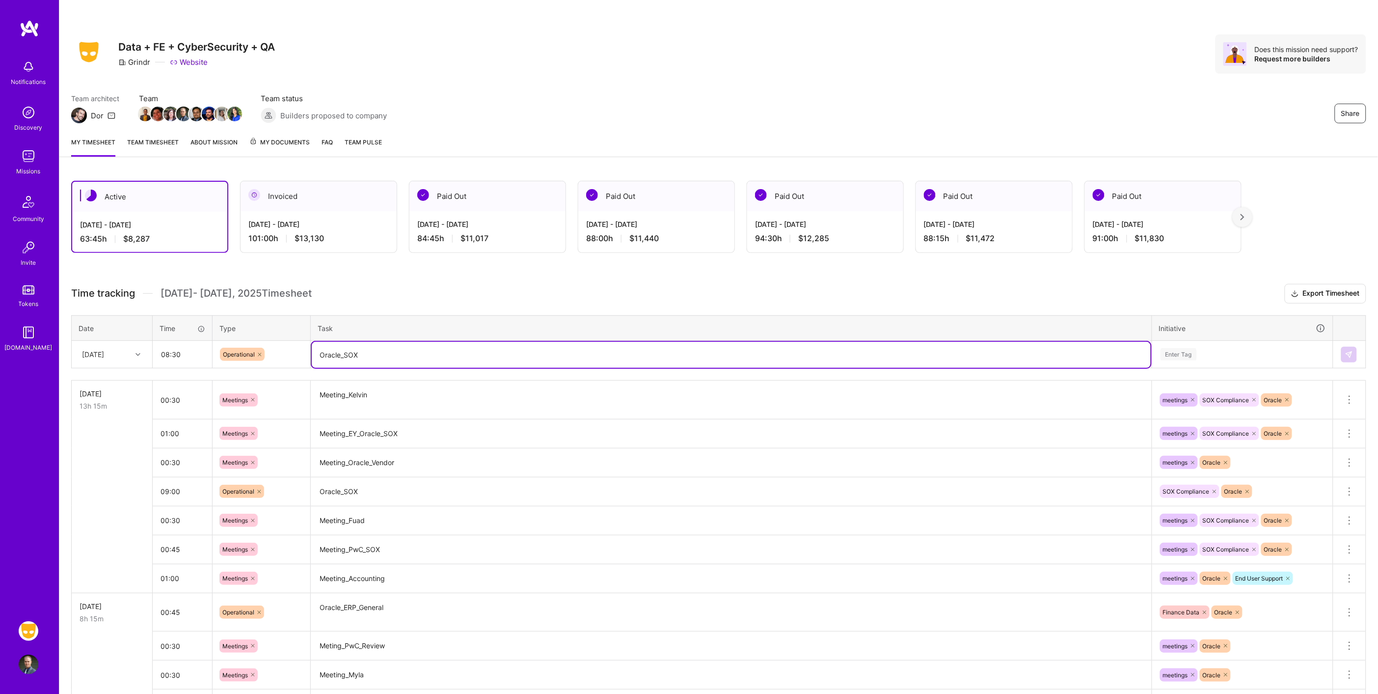
type textarea "Oracle_SOX"
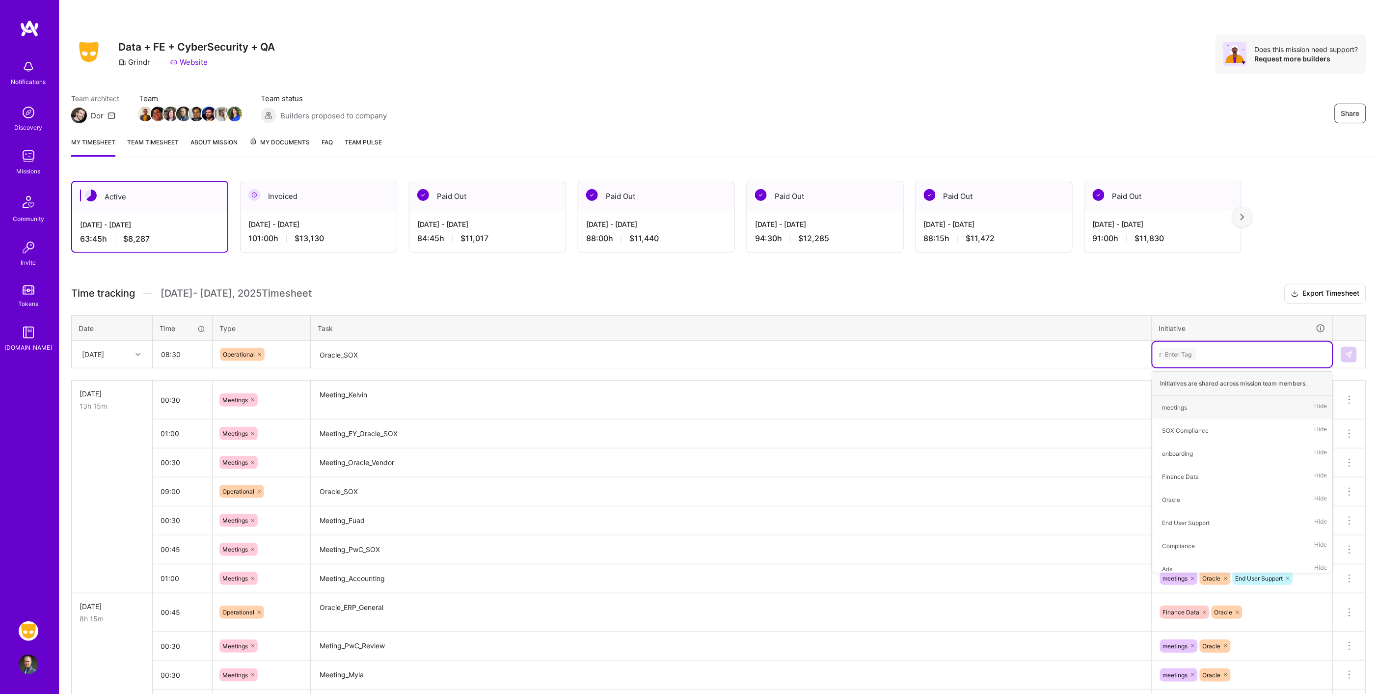
type input "sox"
type input "mee"
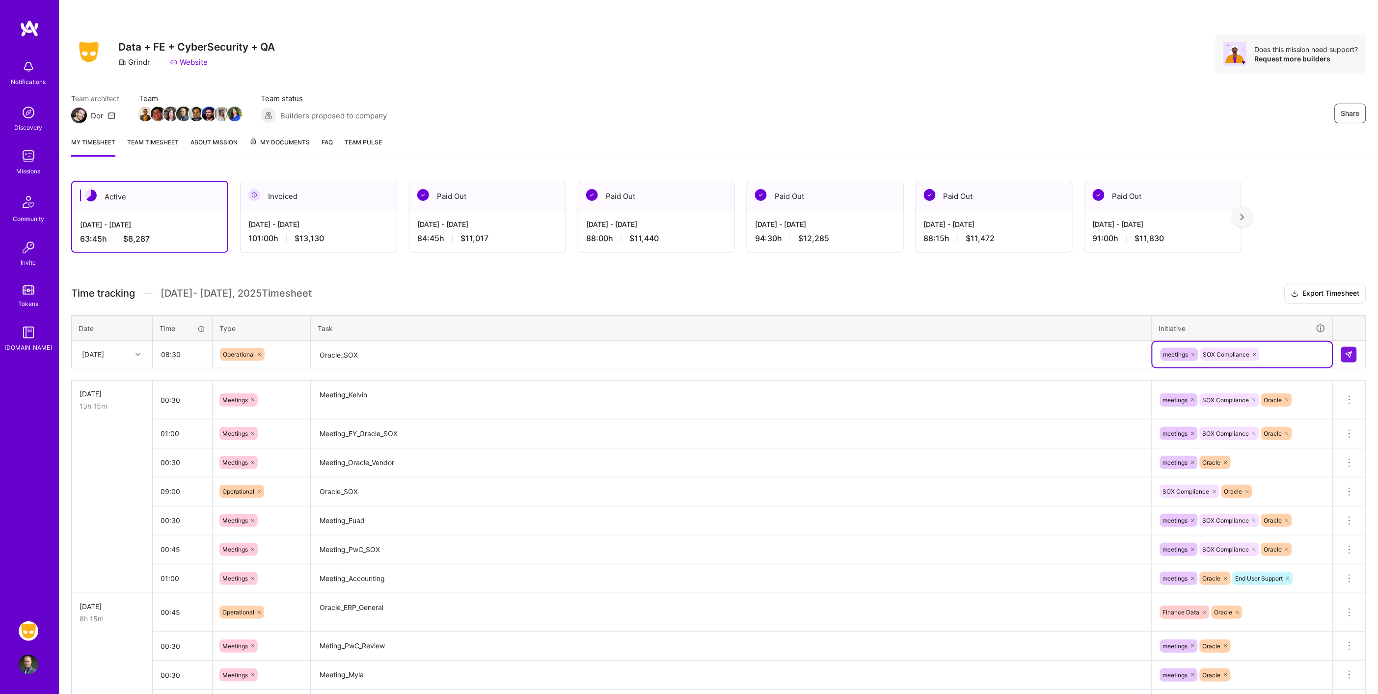
click at [1190, 354] on div at bounding box center [1194, 354] width 10 height 13
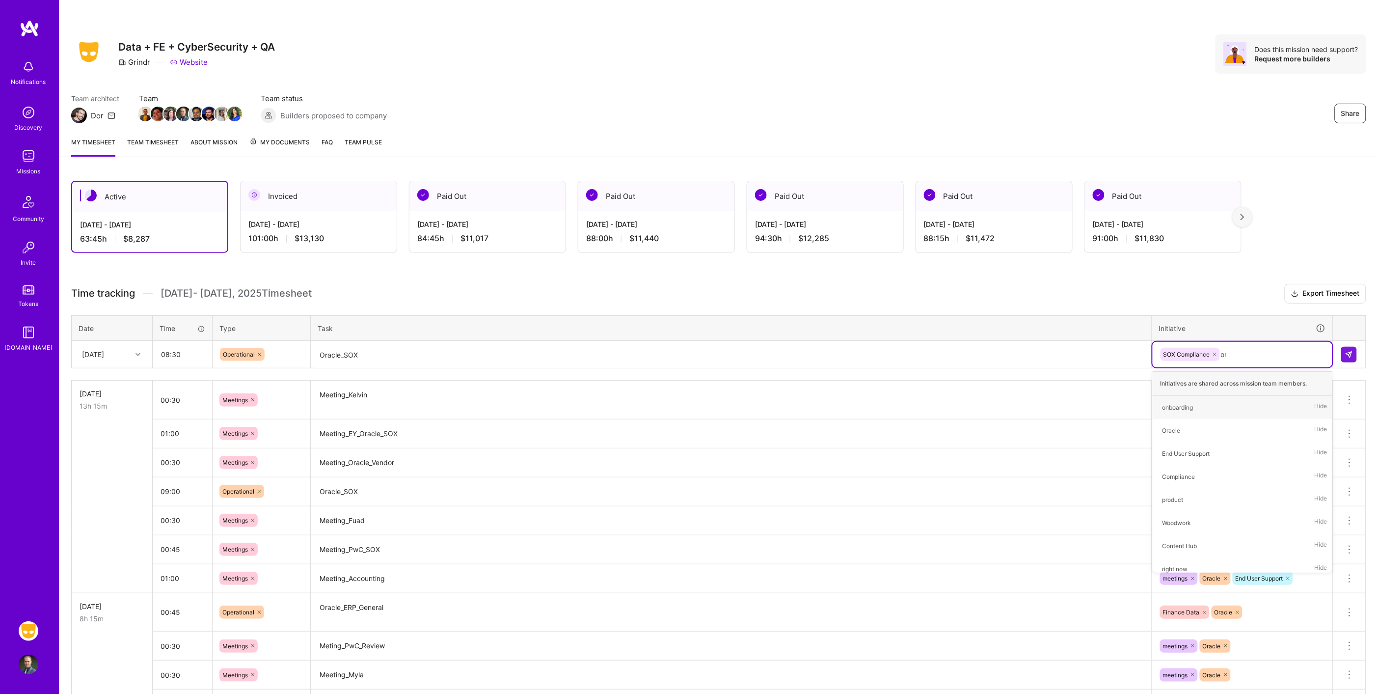
type input "ora"
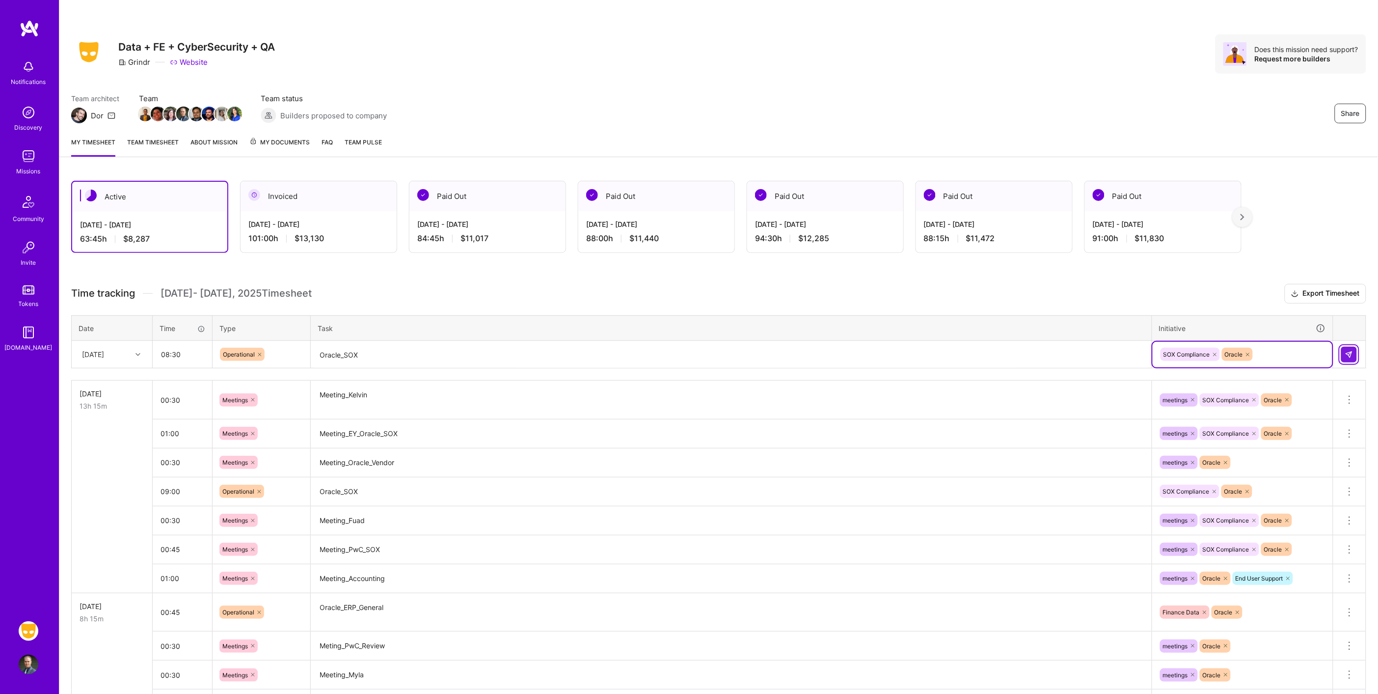
click at [1353, 349] on button at bounding box center [1349, 355] width 16 height 16
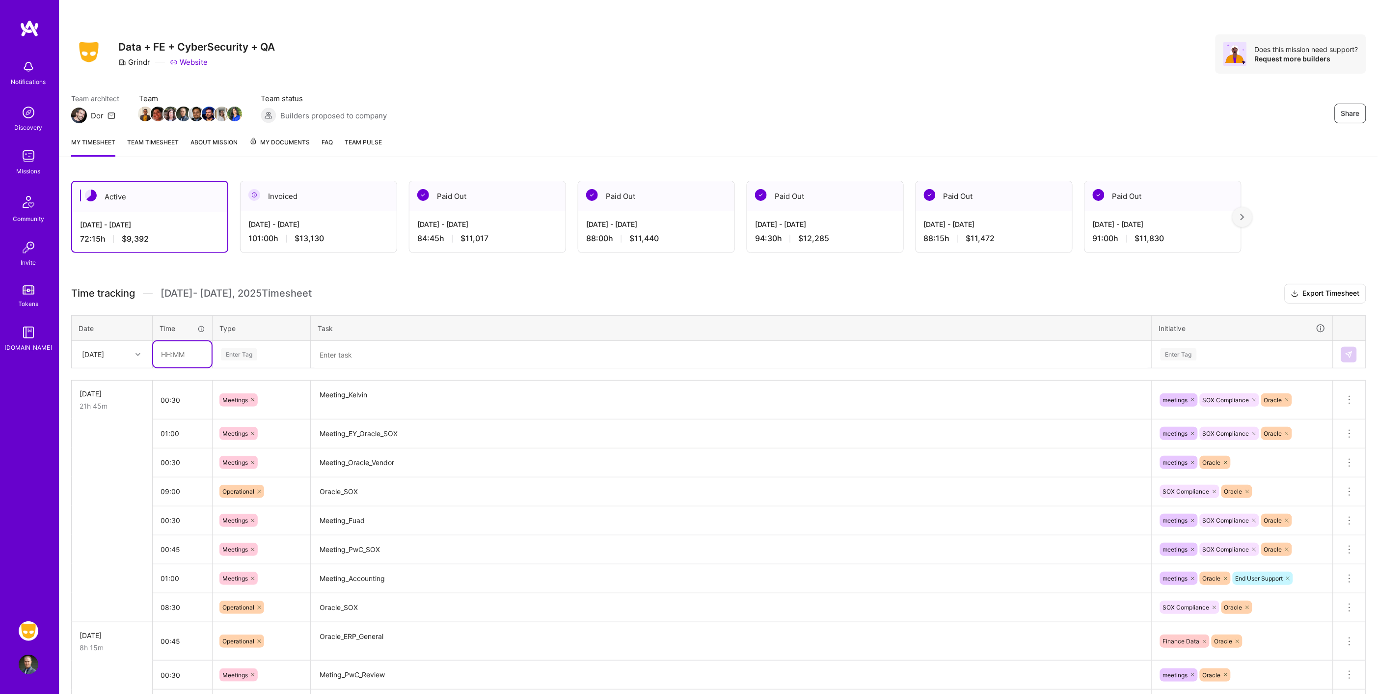
click at [204, 351] on input "text" at bounding box center [182, 354] width 58 height 26
click at [194, 606] on input "08:30" at bounding box center [182, 607] width 59 height 26
click at [1351, 606] on icon at bounding box center [1350, 607] width 12 height 12
drag, startPoint x: 1332, startPoint y: 620, endPoint x: 1326, endPoint y: 621, distance: 6.0
click at [1332, 620] on button "Delete row" at bounding box center [1325, 624] width 51 height 24
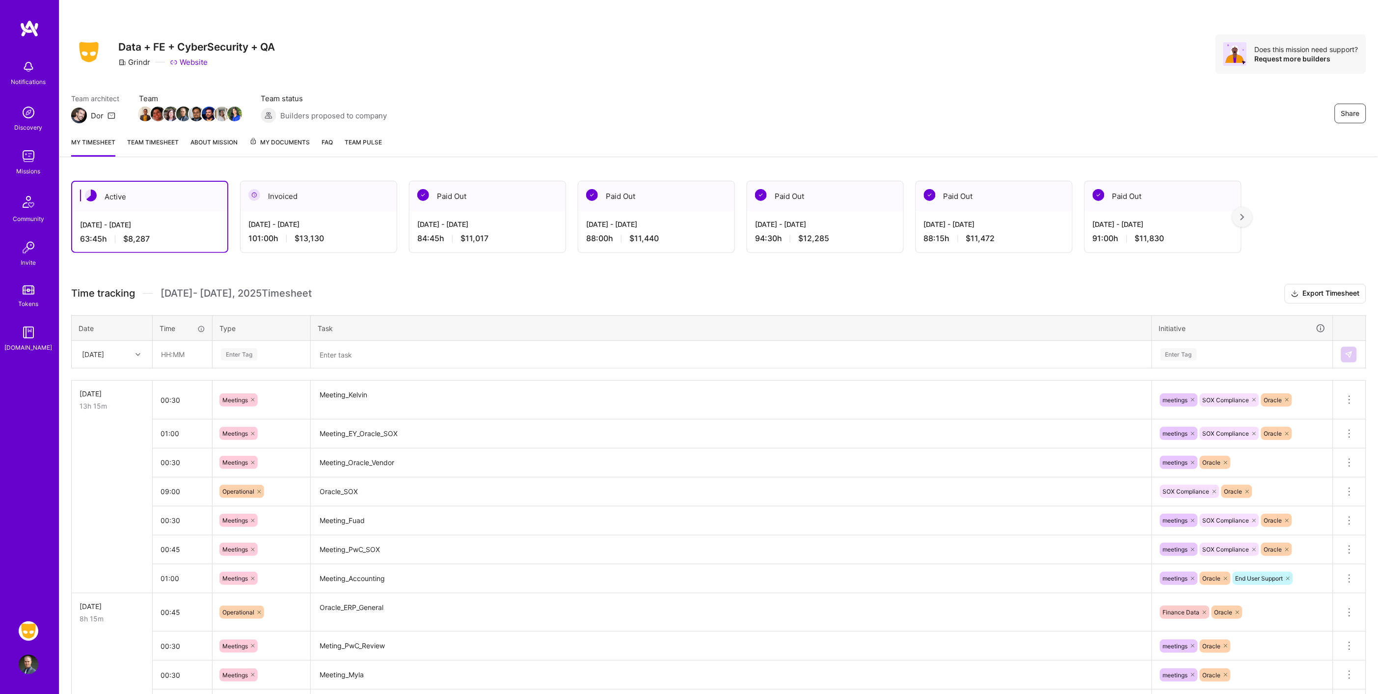
click at [406, 577] on textarea "Meeting_Accounting" at bounding box center [731, 578] width 839 height 27
click at [1348, 581] on icon at bounding box center [1350, 578] width 12 height 12
click at [1322, 596] on button "Delete row" at bounding box center [1325, 595] width 51 height 24
click at [125, 351] on div "[DATE]" at bounding box center [104, 354] width 54 height 16
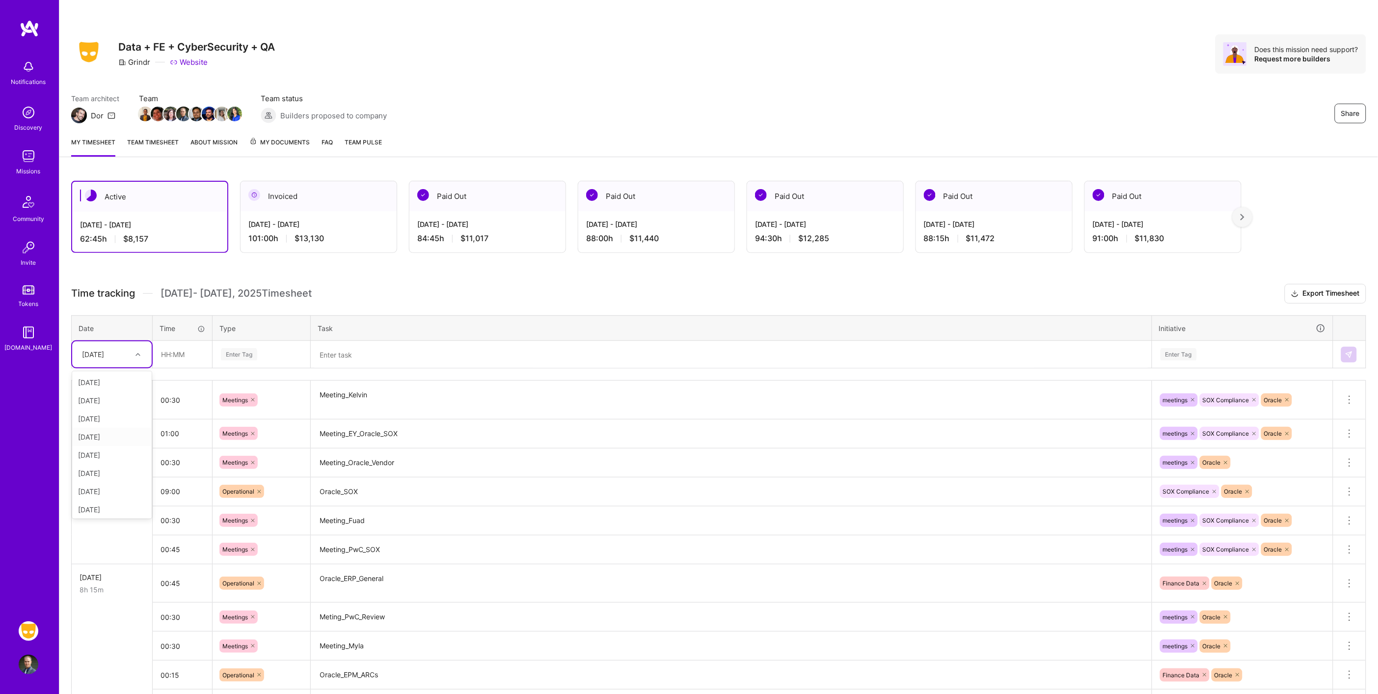
scroll to position [38, 0]
click at [99, 486] on div "[DATE]" at bounding box center [112, 490] width 80 height 18
click at [167, 347] on input "text" at bounding box center [182, 354] width 58 height 26
type input "00:30"
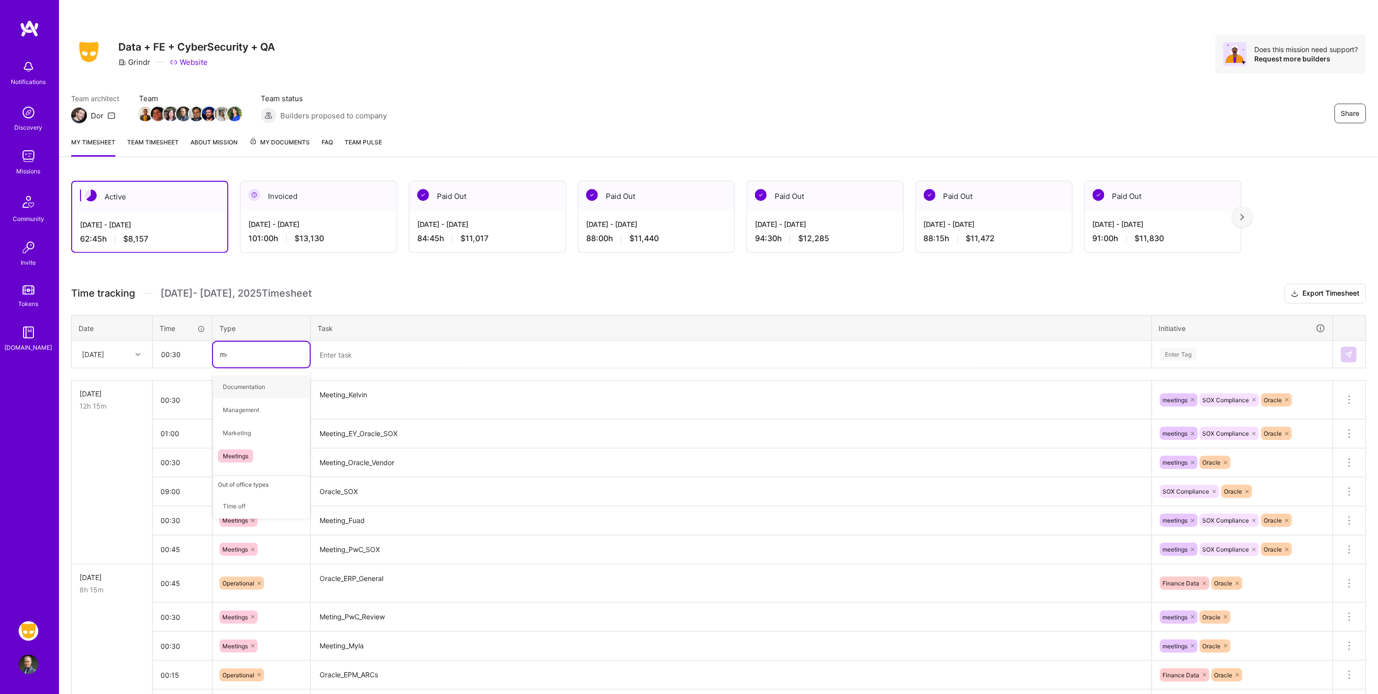
type input "meet"
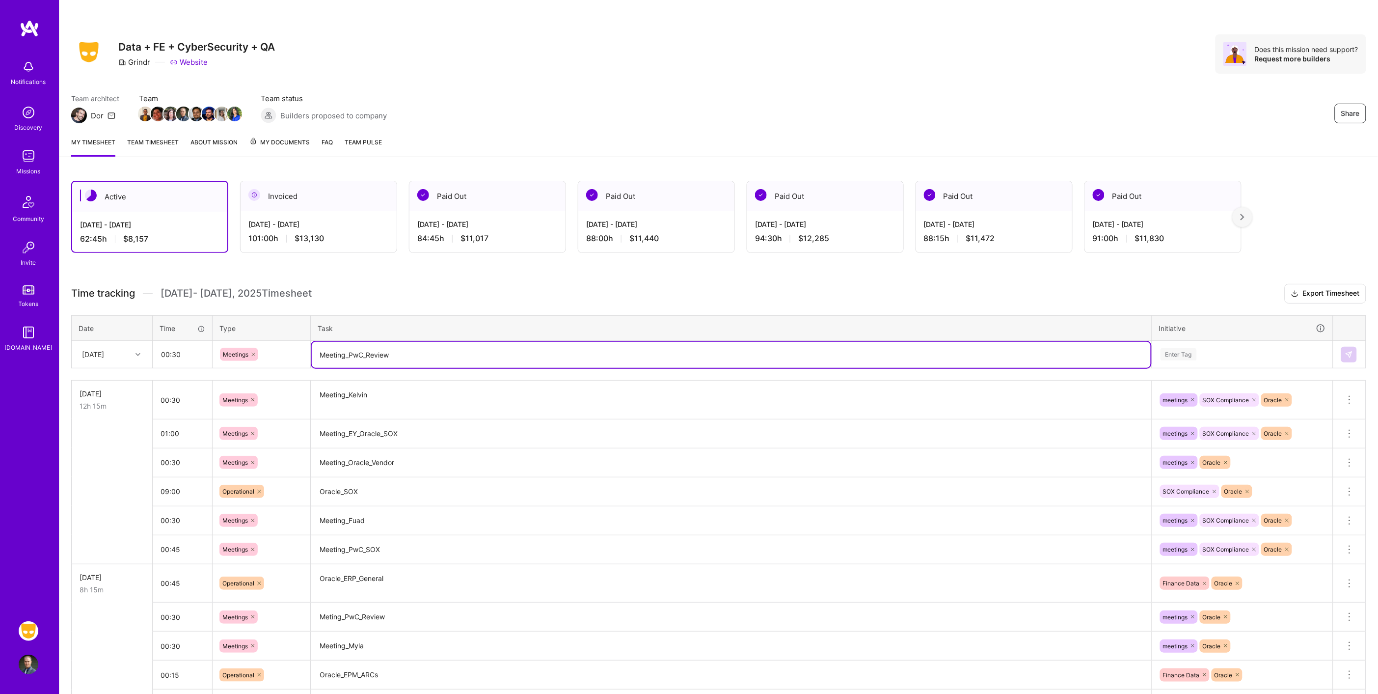
type textarea "Meeting_PwC_Review"
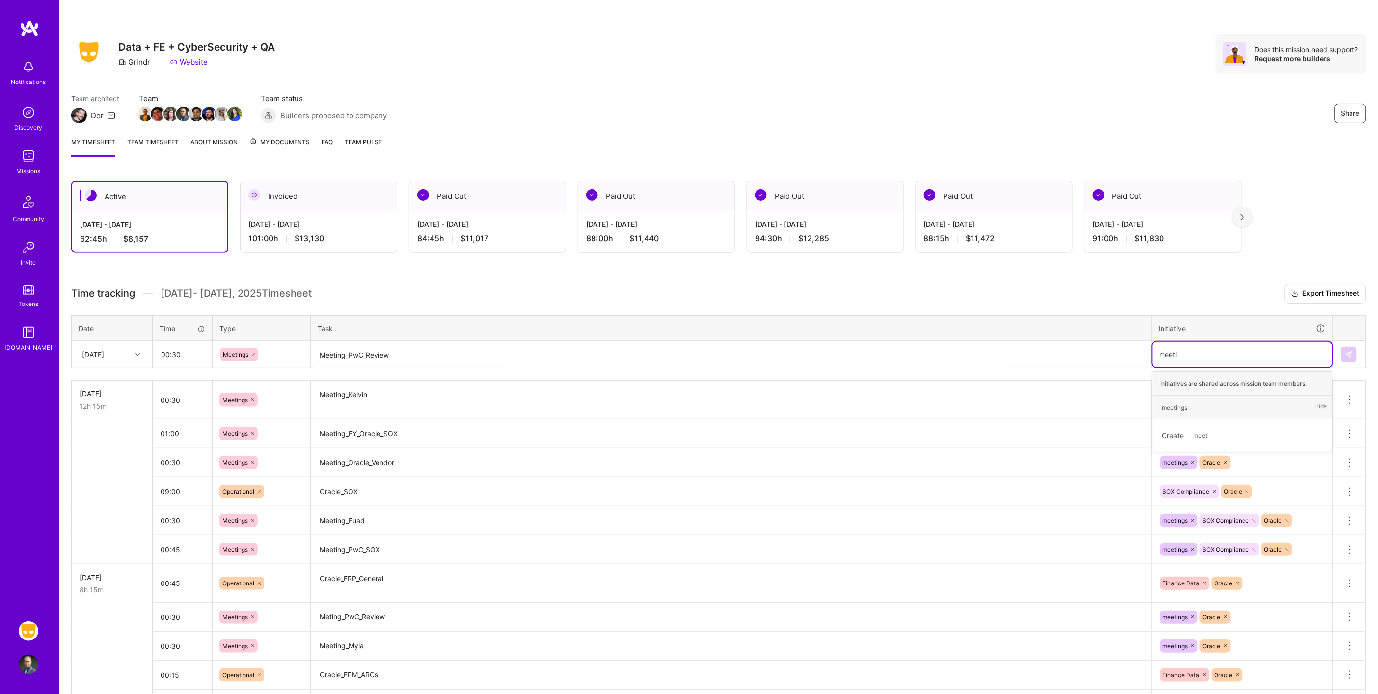
type input "meetin"
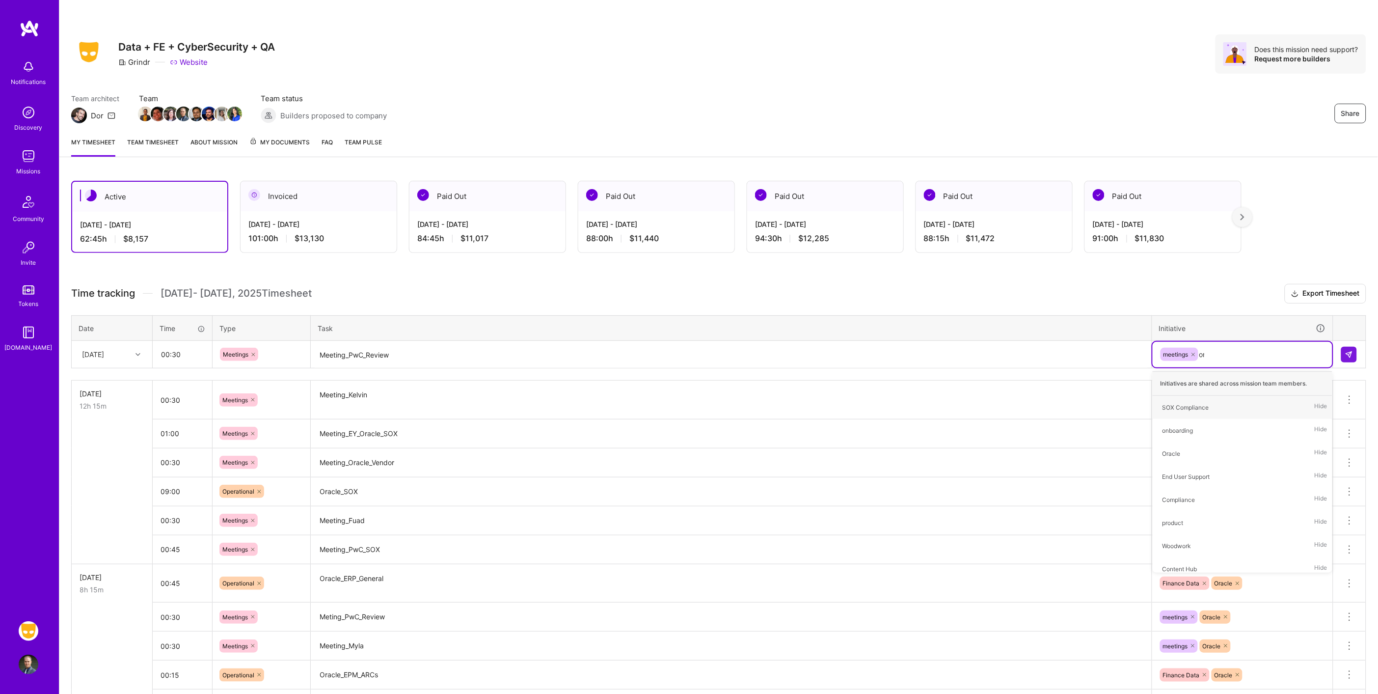
type input "ora"
type input "end"
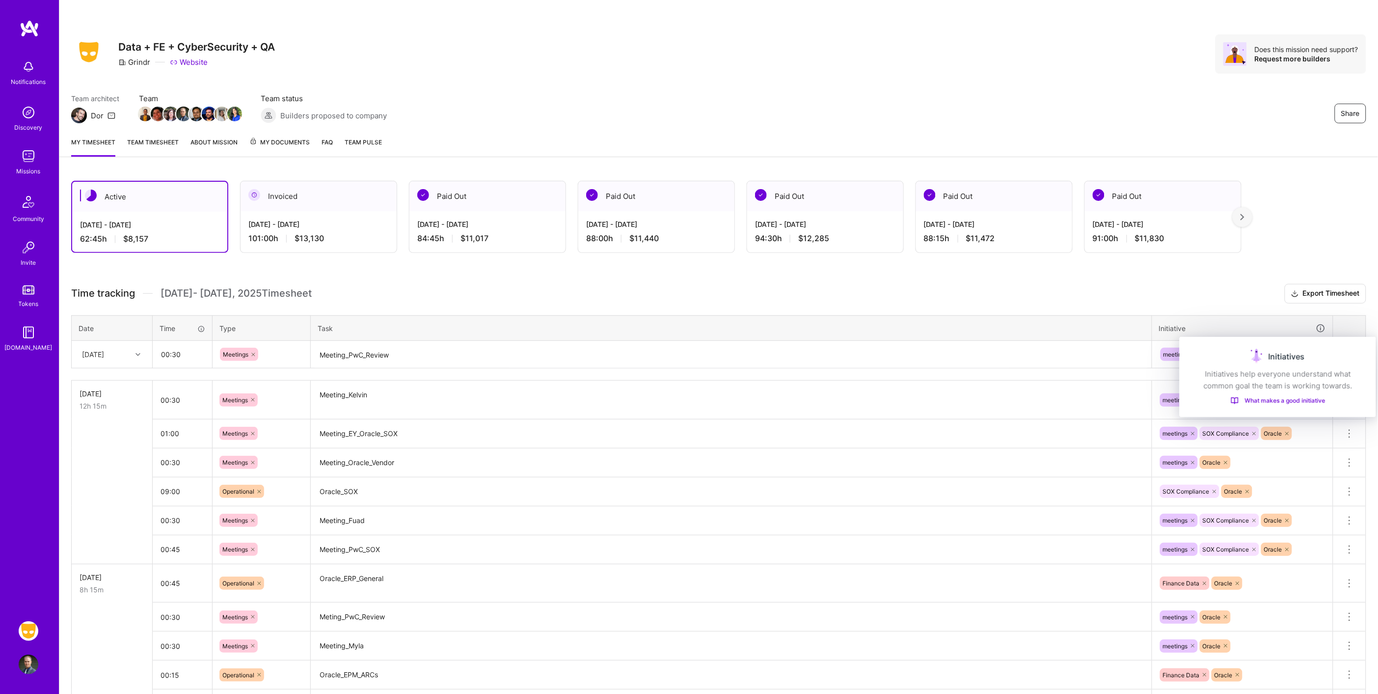
click at [1354, 363] on div "Initiatives" at bounding box center [1277, 357] width 173 height 16
click at [1351, 342] on div "Initiatives Initiatives help everyone understand what common goal the team is w…" at bounding box center [1278, 377] width 196 height 80
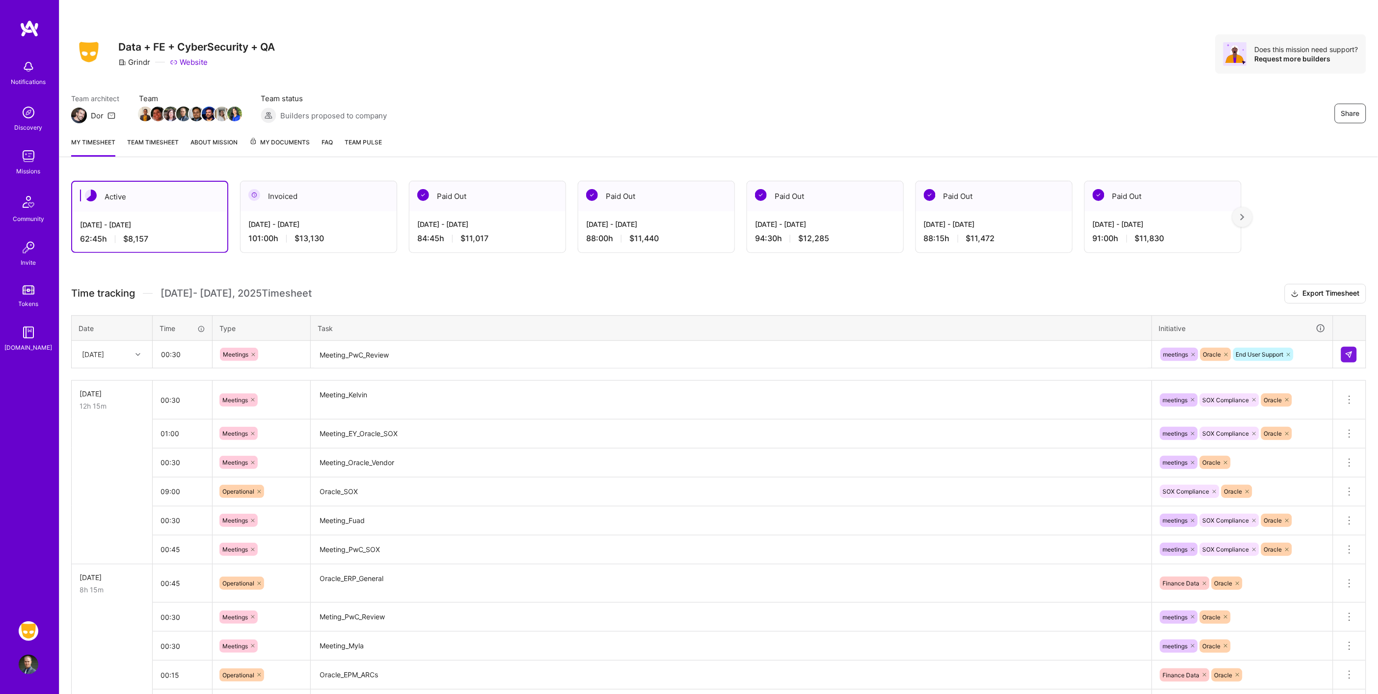
drag, startPoint x: 1230, startPoint y: 296, endPoint x: 1239, endPoint y: 300, distance: 9.2
click at [1230, 297] on h3 "Time tracking [DATE] - [DATE] Timesheet Export Timesheet" at bounding box center [718, 294] width 1295 height 20
click at [1346, 346] on div "Initiatives Initiatives help everyone understand what common goal the team is w…" at bounding box center [1278, 377] width 196 height 80
click at [1352, 351] on img at bounding box center [1349, 355] width 8 height 8
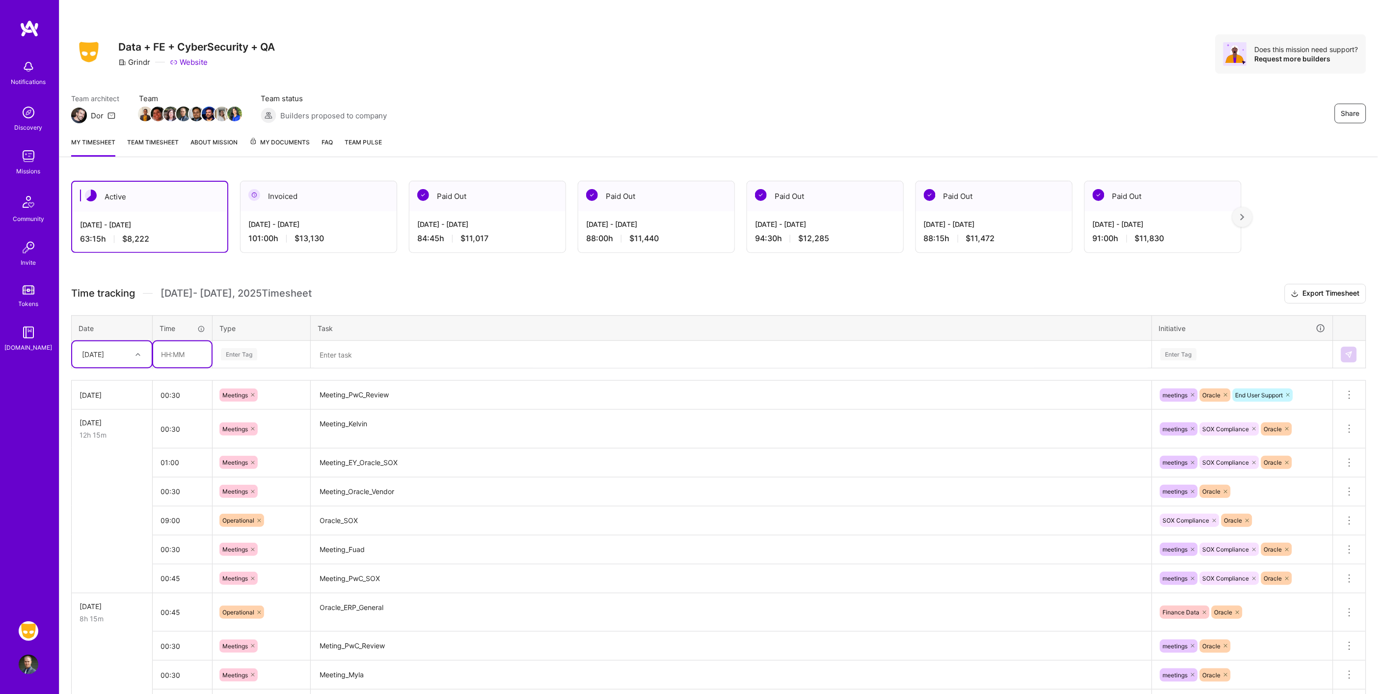
click at [192, 348] on input "text" at bounding box center [182, 354] width 58 height 26
type input "01:00"
type input "meet"
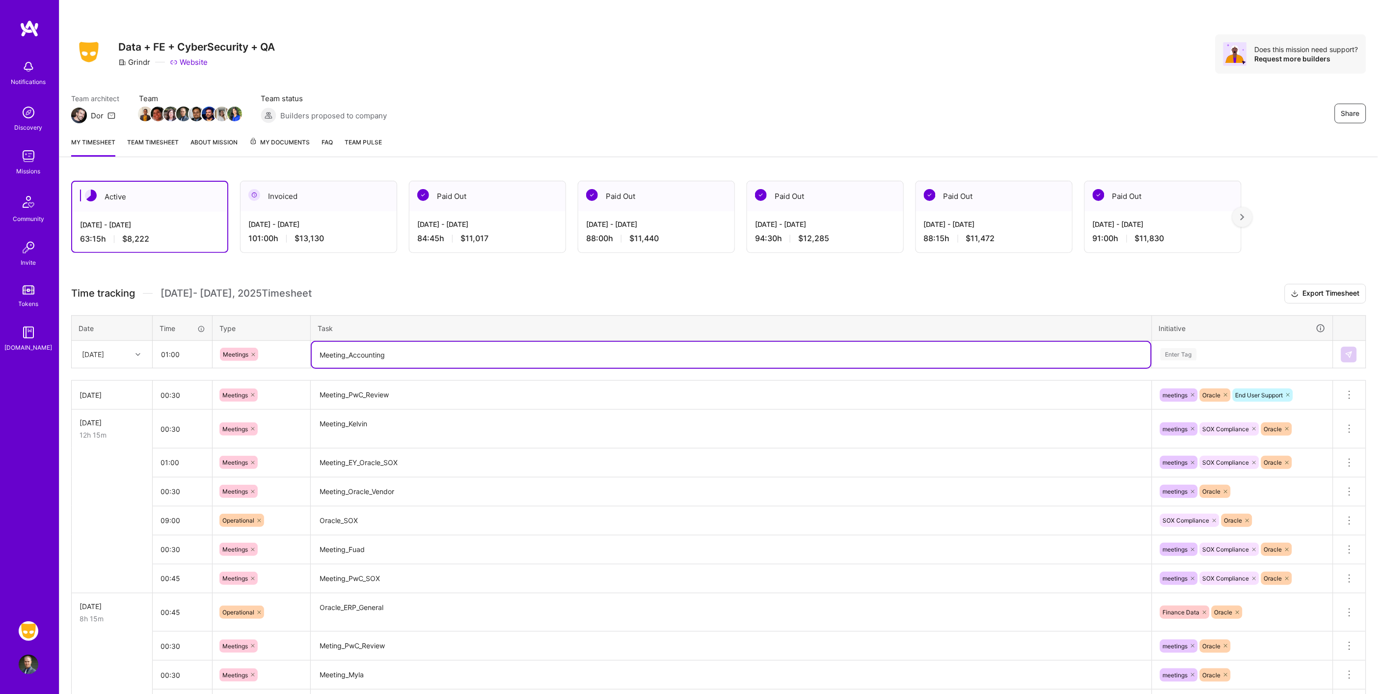
type textarea "Meeting_Accounting"
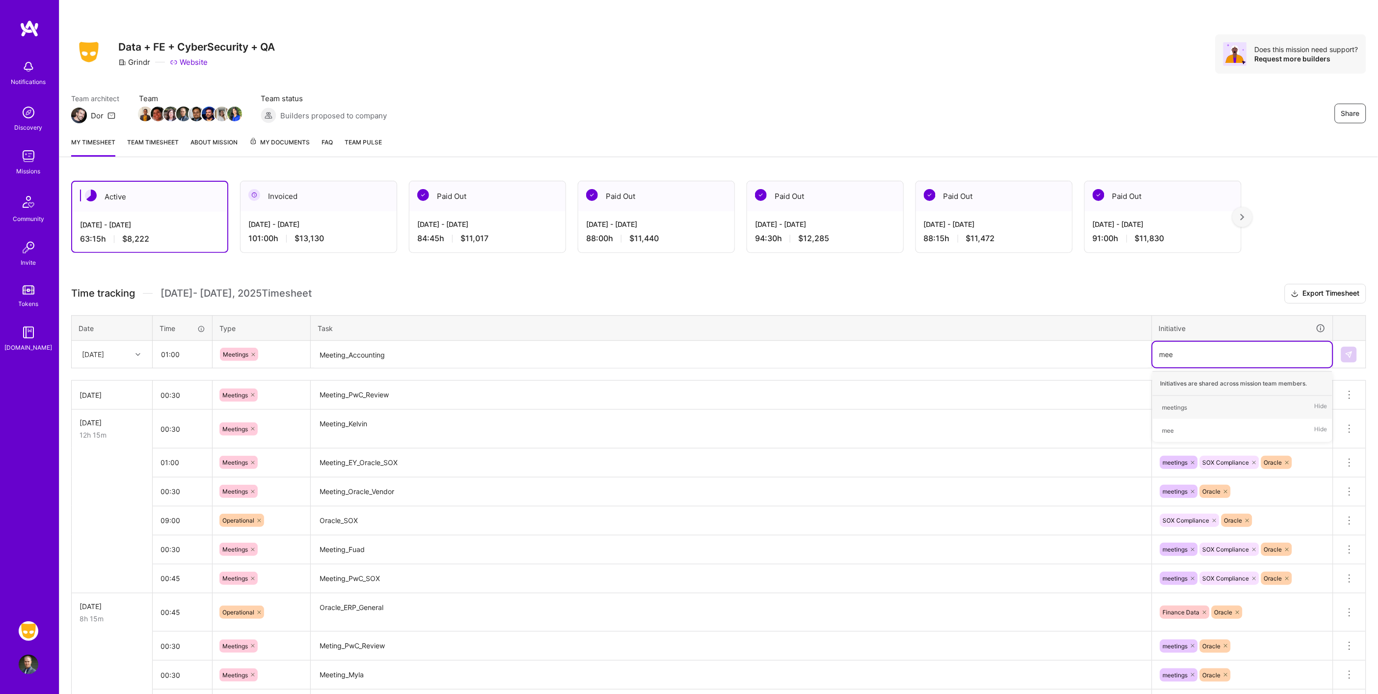
type input "meet"
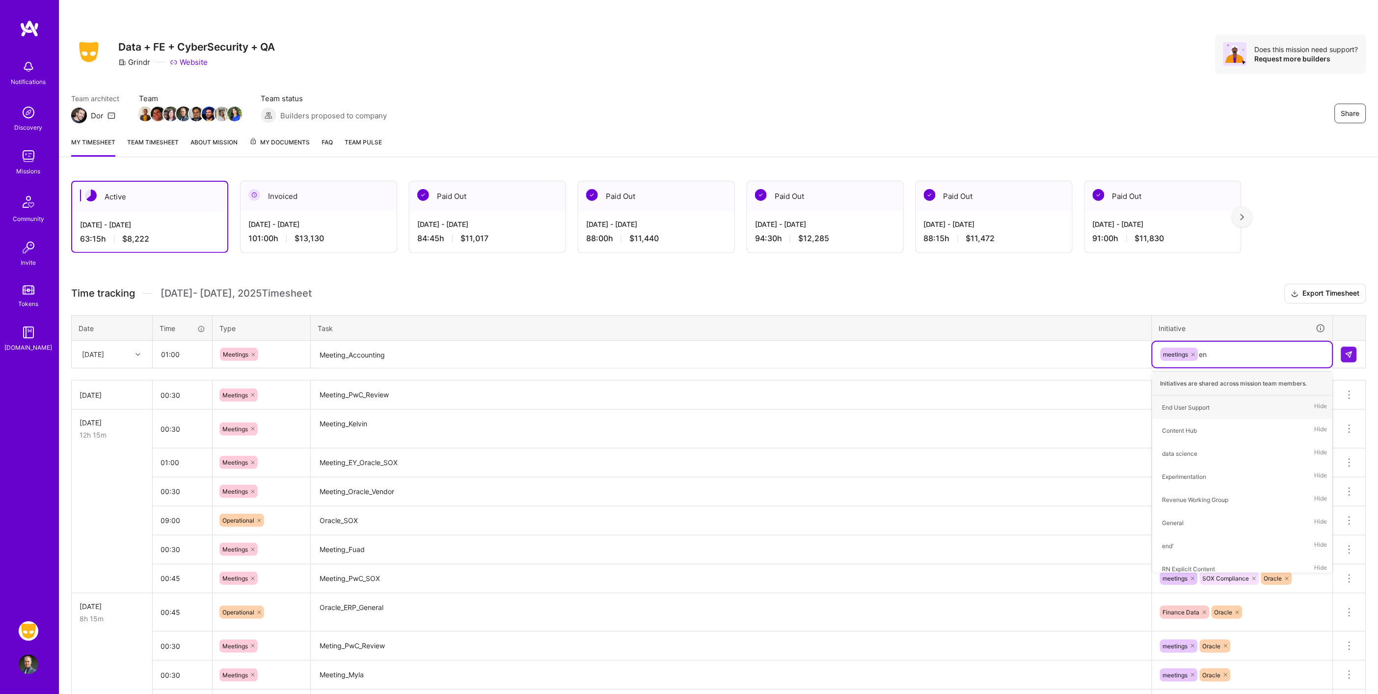
type input "end"
type input "ora"
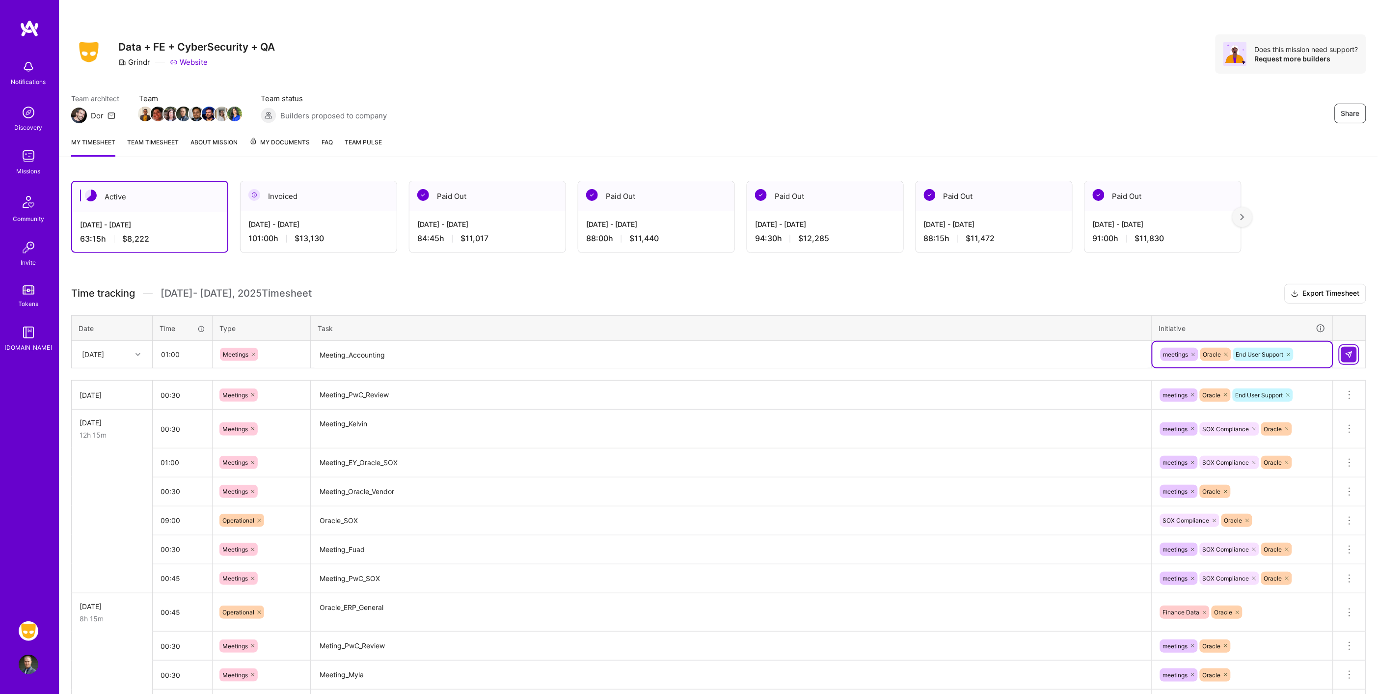
click at [1342, 356] on button at bounding box center [1349, 355] width 16 height 16
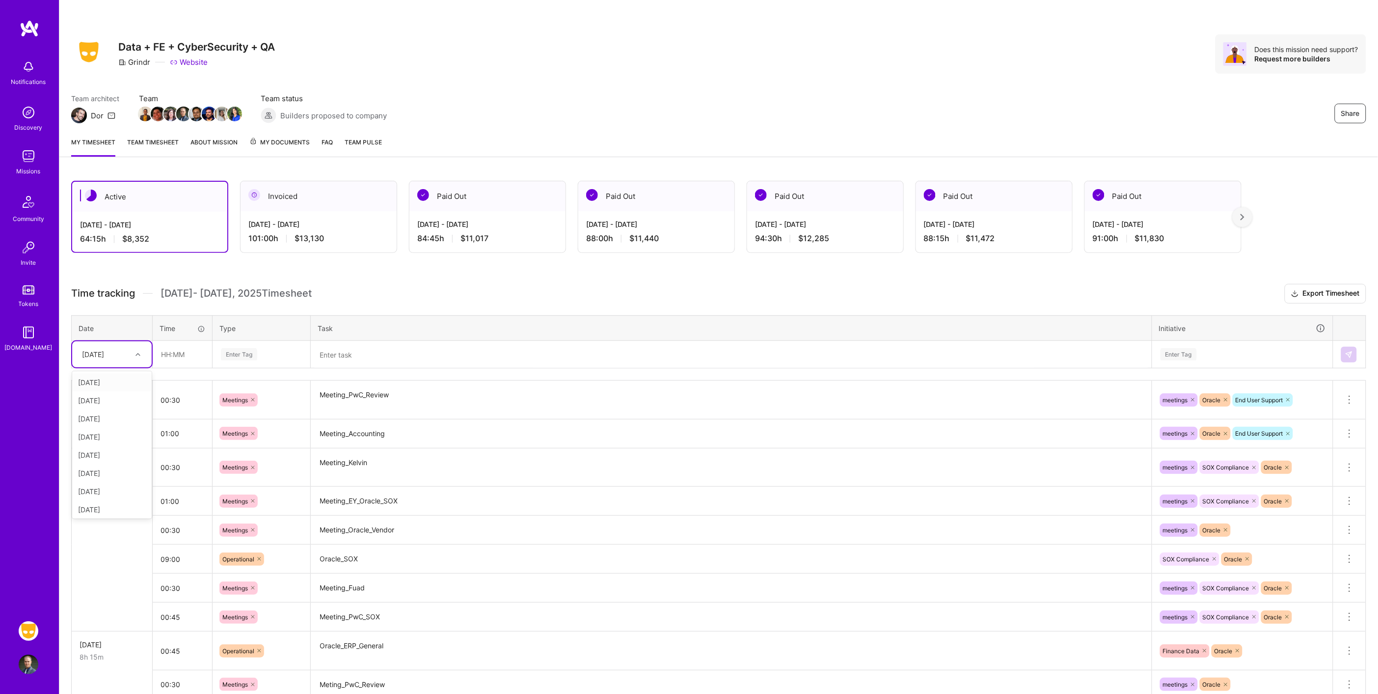
click at [143, 354] on div at bounding box center [139, 354] width 15 height 13
click at [185, 352] on input "text" at bounding box center [182, 354] width 58 height 26
type input "08:15"
type input "op"
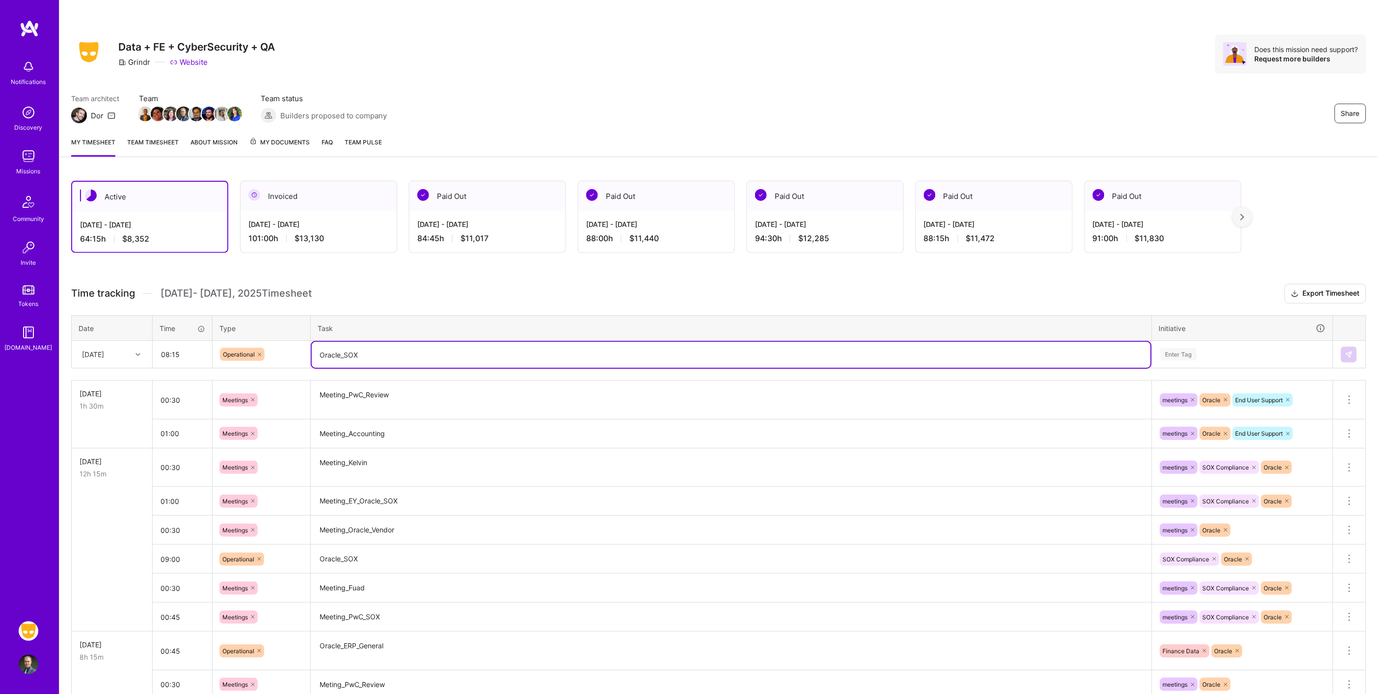
type textarea "Oracle_SOX"
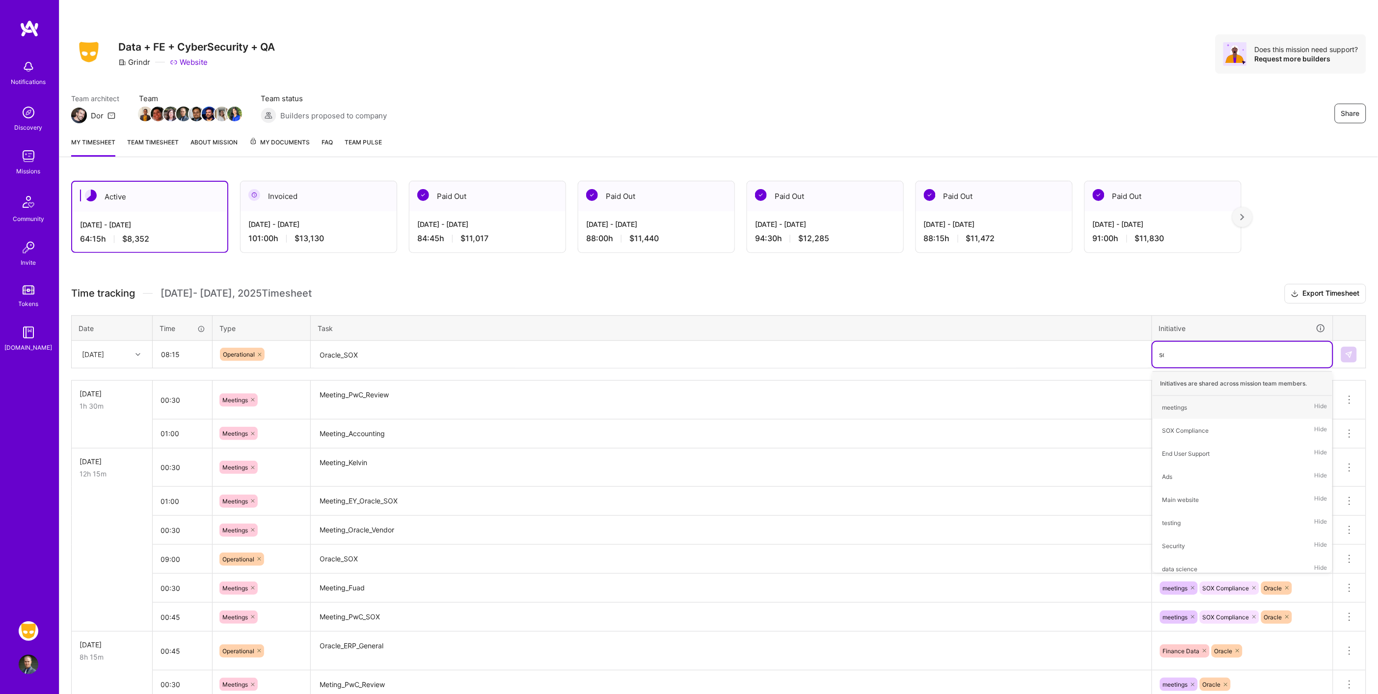
type input "sox"
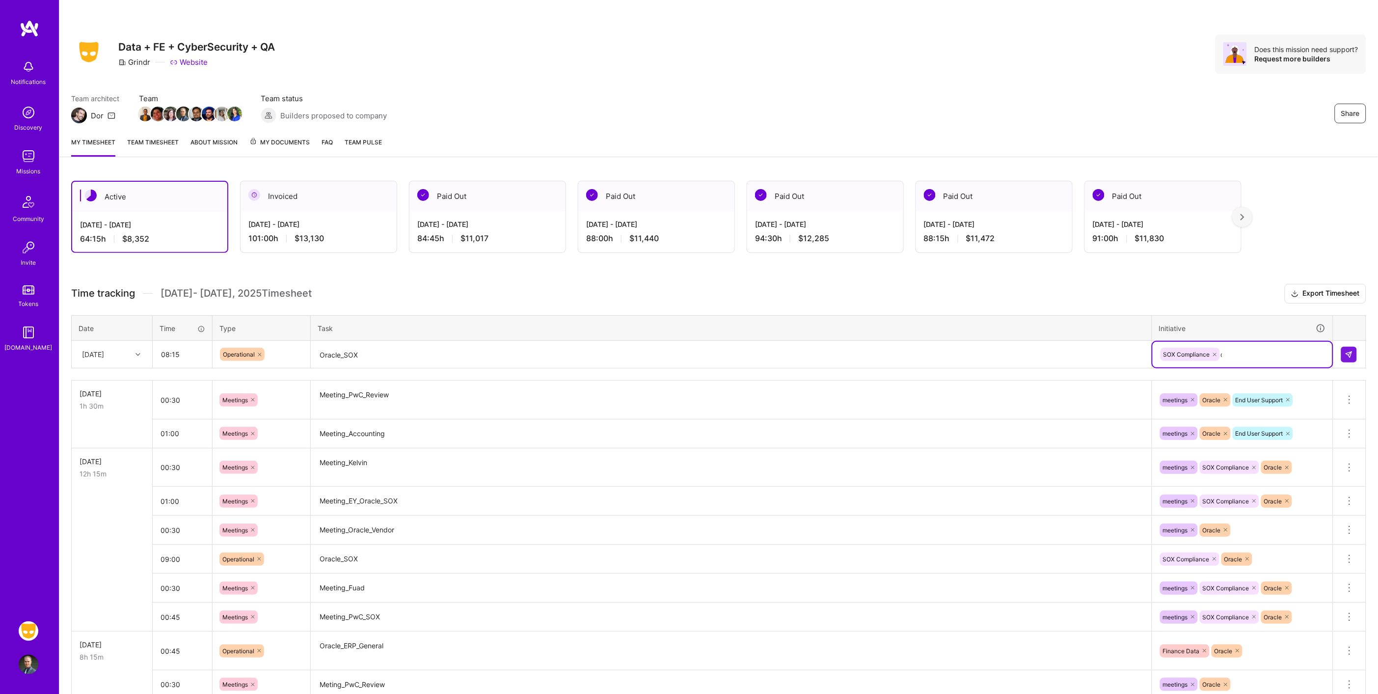
type input "ora"
click at [1349, 351] on img at bounding box center [1349, 355] width 8 height 8
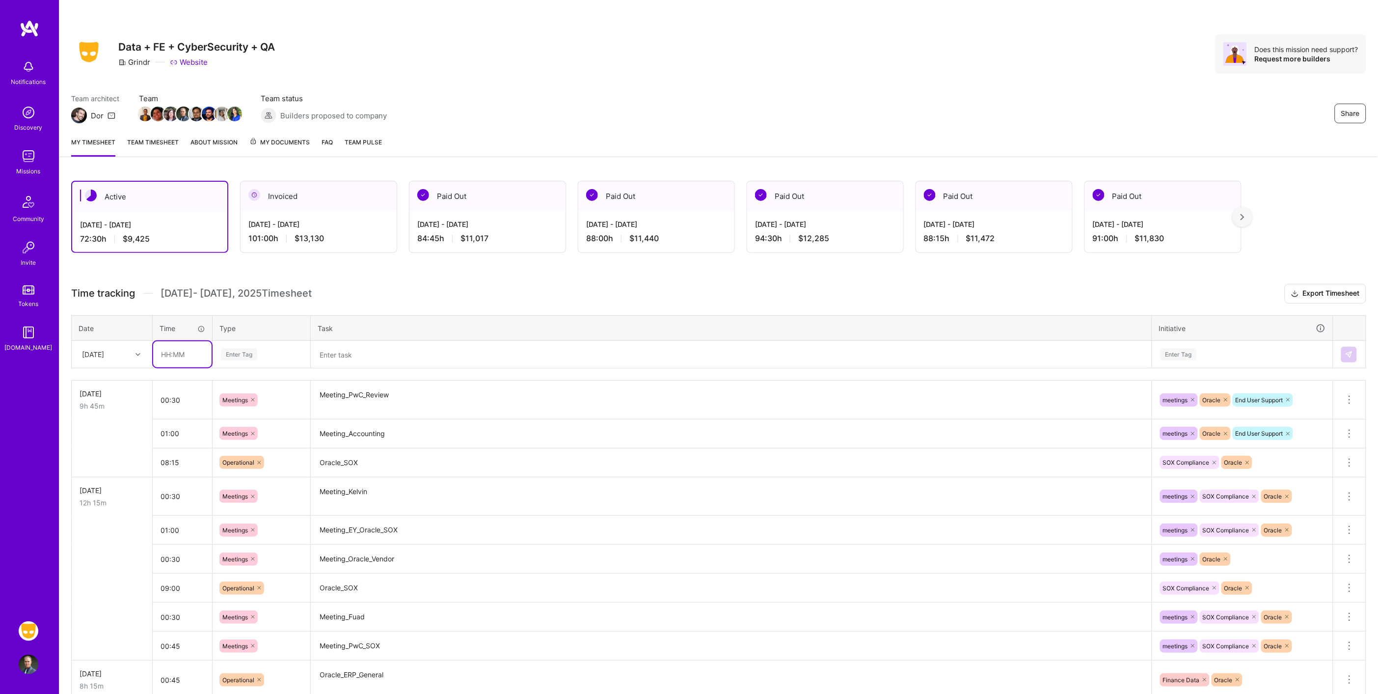
click at [194, 351] on input "text" at bounding box center [182, 354] width 58 height 26
type input "00:45"
type input "meet"
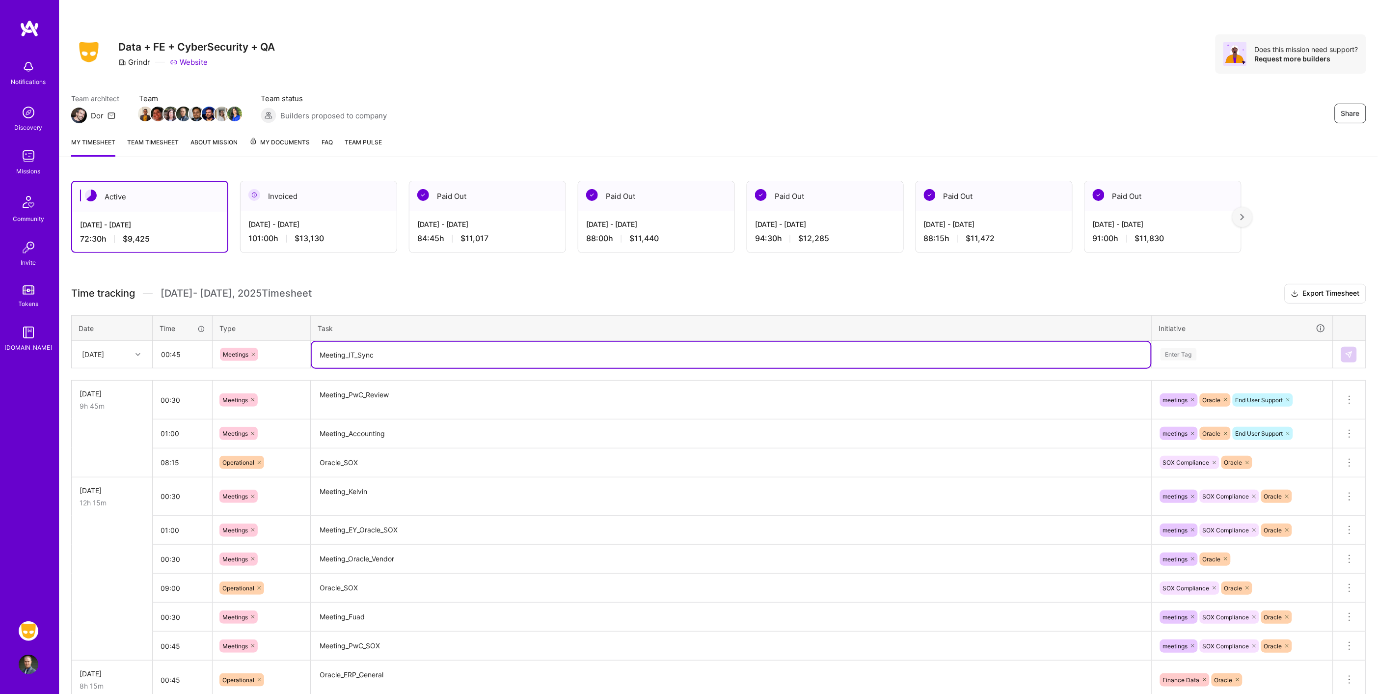
type textarea "Meeting_IT_Sync"
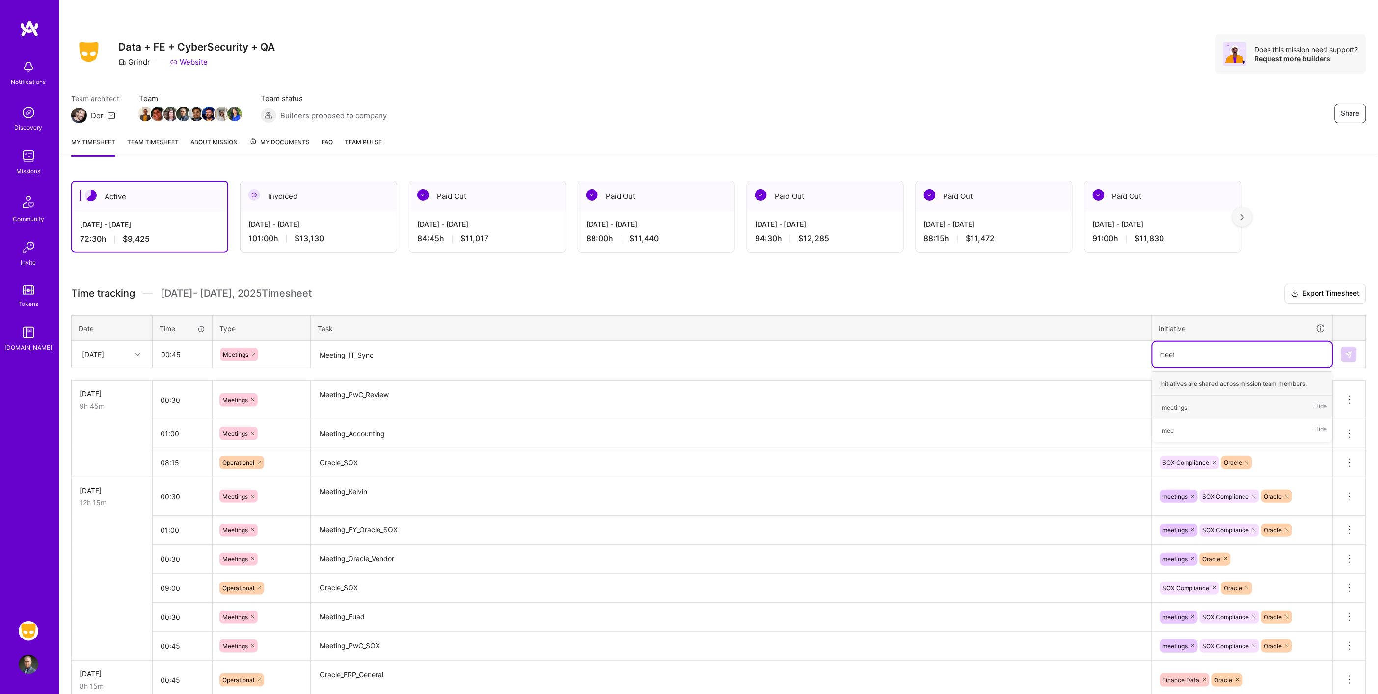
type input "meetin"
click at [1351, 351] on img at bounding box center [1349, 355] width 8 height 8
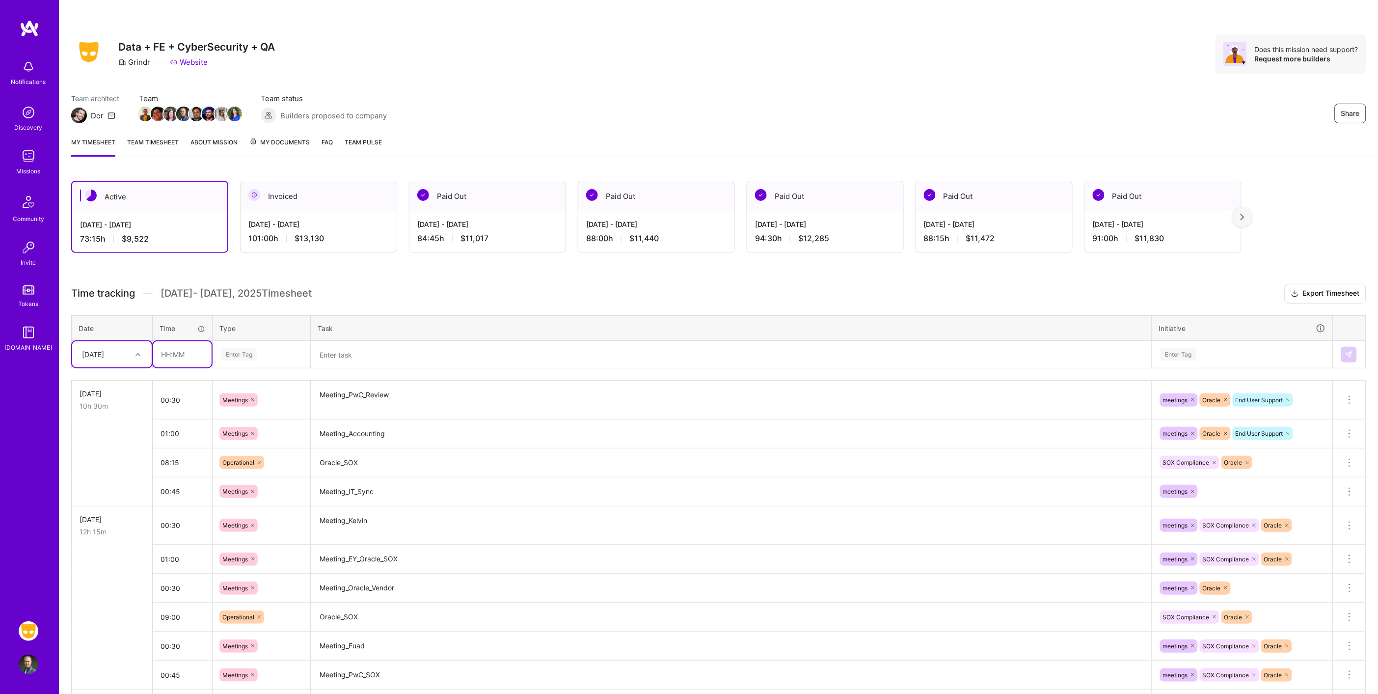
click at [189, 345] on input "text" at bounding box center [182, 354] width 58 height 26
type input "00:15"
type input "mee"
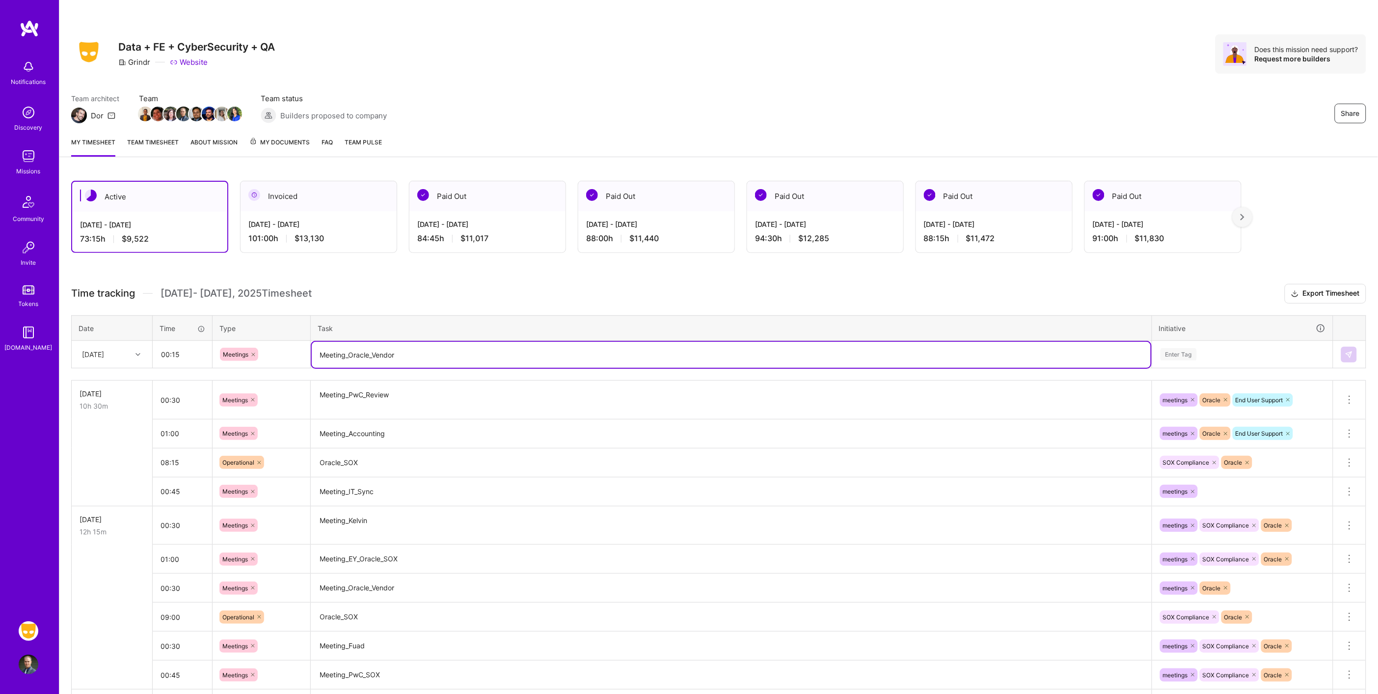
type textarea "Meeting_Oracle_Vendor"
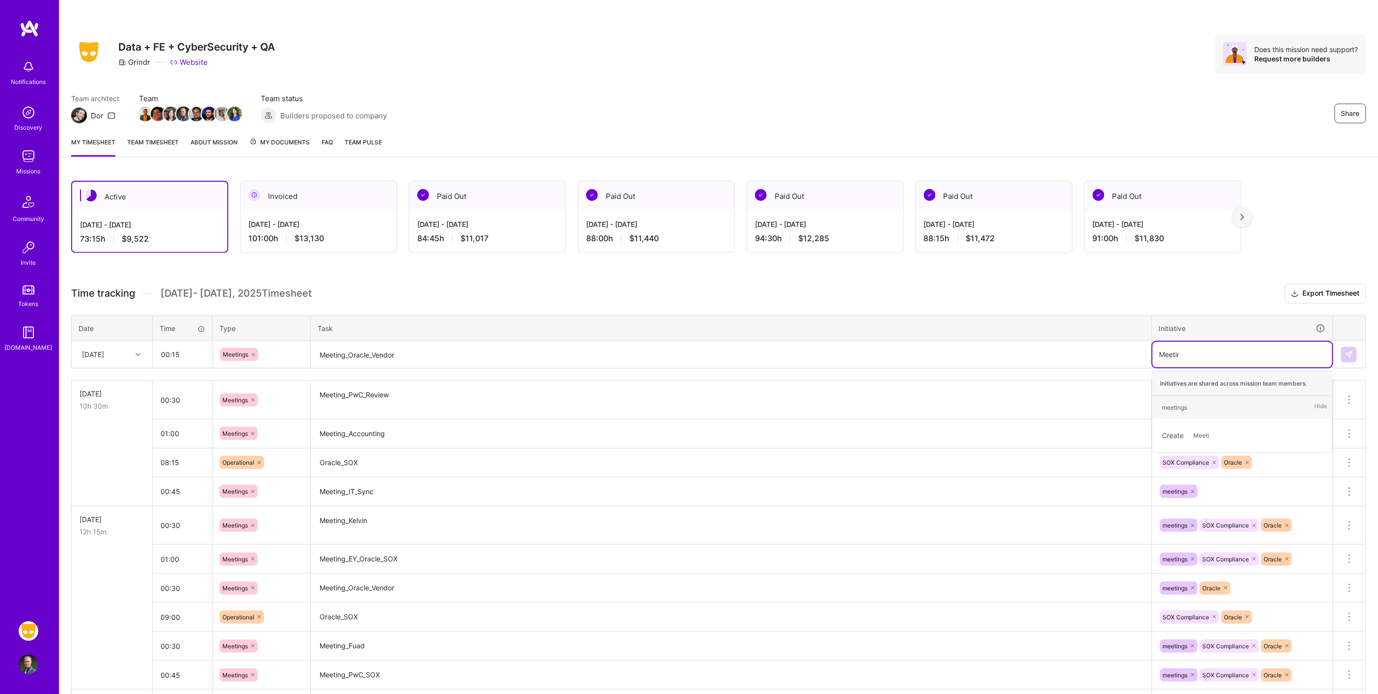
type input "Meeting"
click at [1347, 351] on img at bounding box center [1349, 355] width 8 height 8
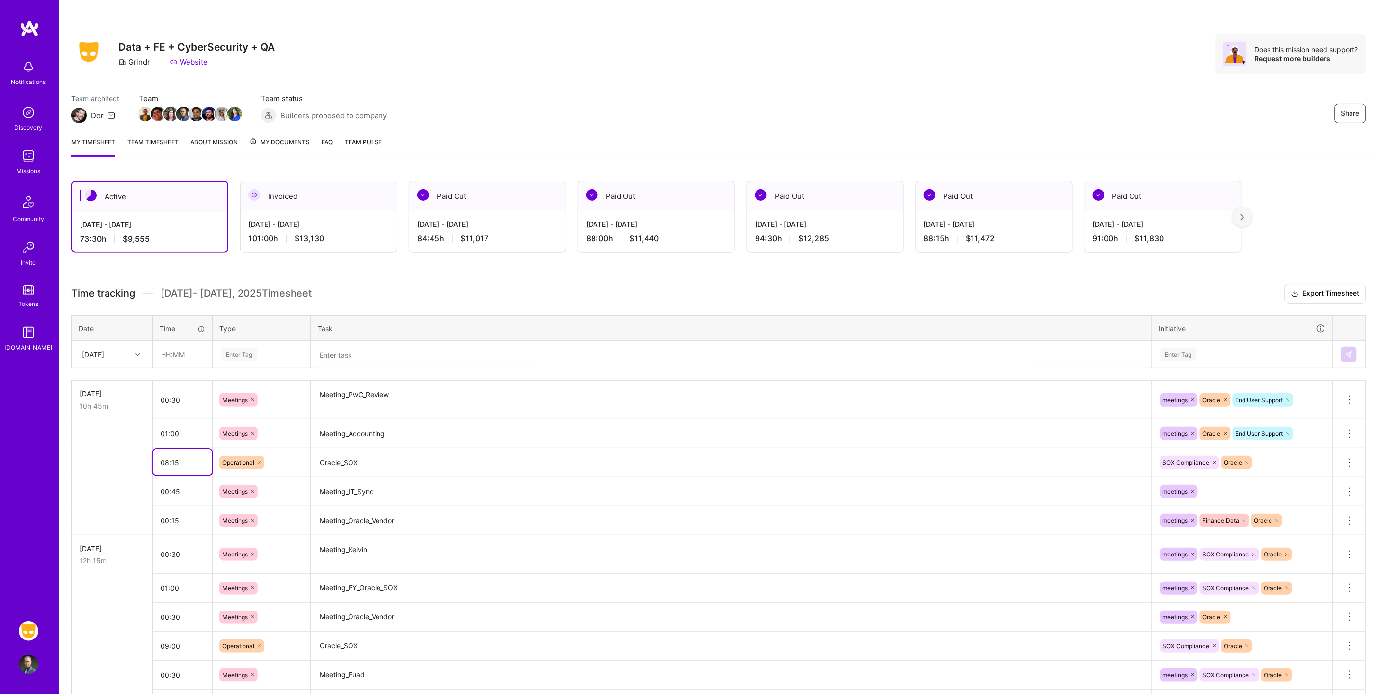
click at [190, 459] on input "08:15" at bounding box center [182, 462] width 59 height 26
click at [192, 497] on input "00:45" at bounding box center [182, 491] width 59 height 26
click at [125, 459] on td at bounding box center [112, 462] width 81 height 29
click at [138, 356] on div at bounding box center [139, 354] width 15 height 13
click at [98, 510] on div "[DATE]" at bounding box center [112, 508] width 80 height 18
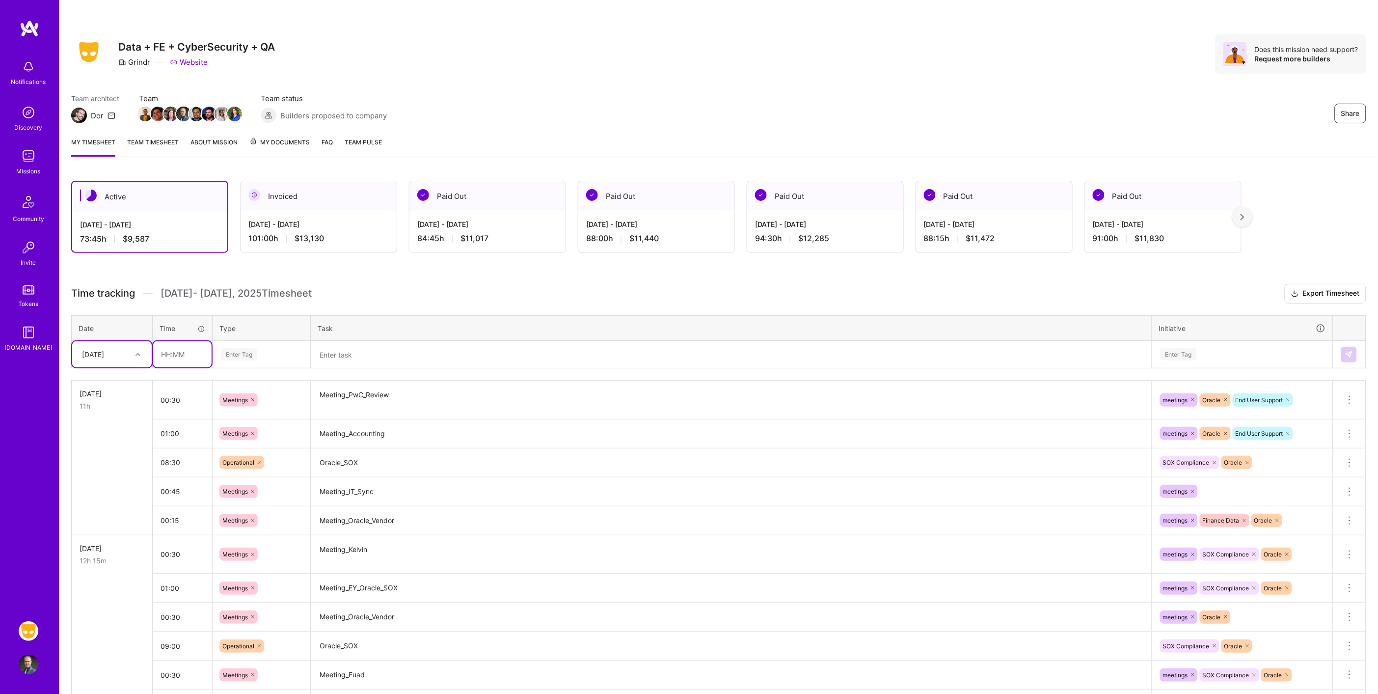
click at [187, 356] on input "text" at bounding box center [182, 354] width 58 height 26
